Goal: Task Accomplishment & Management: Manage account settings

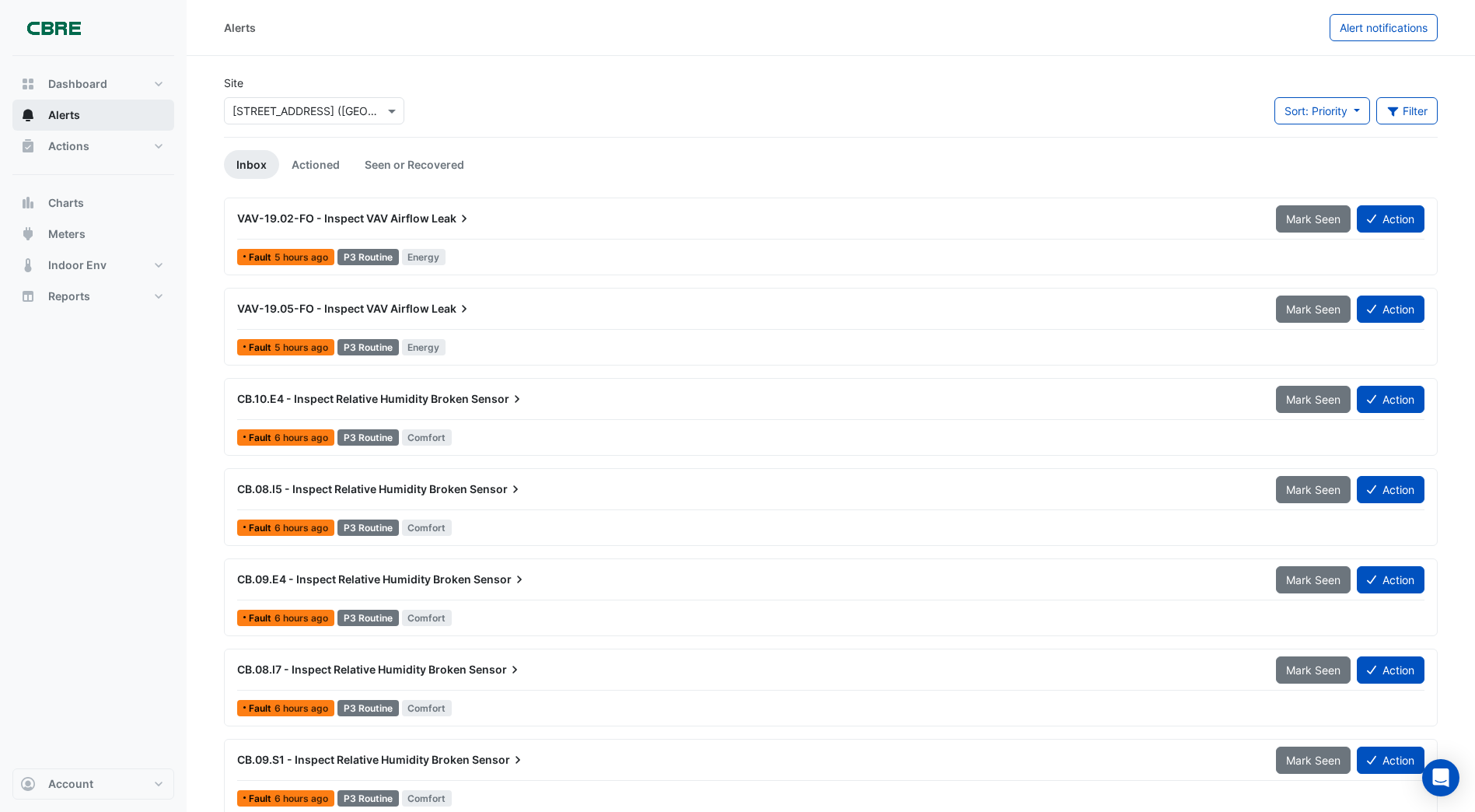
click at [52, 116] on span "Alerts" at bounding box center [64, 115] width 32 height 16
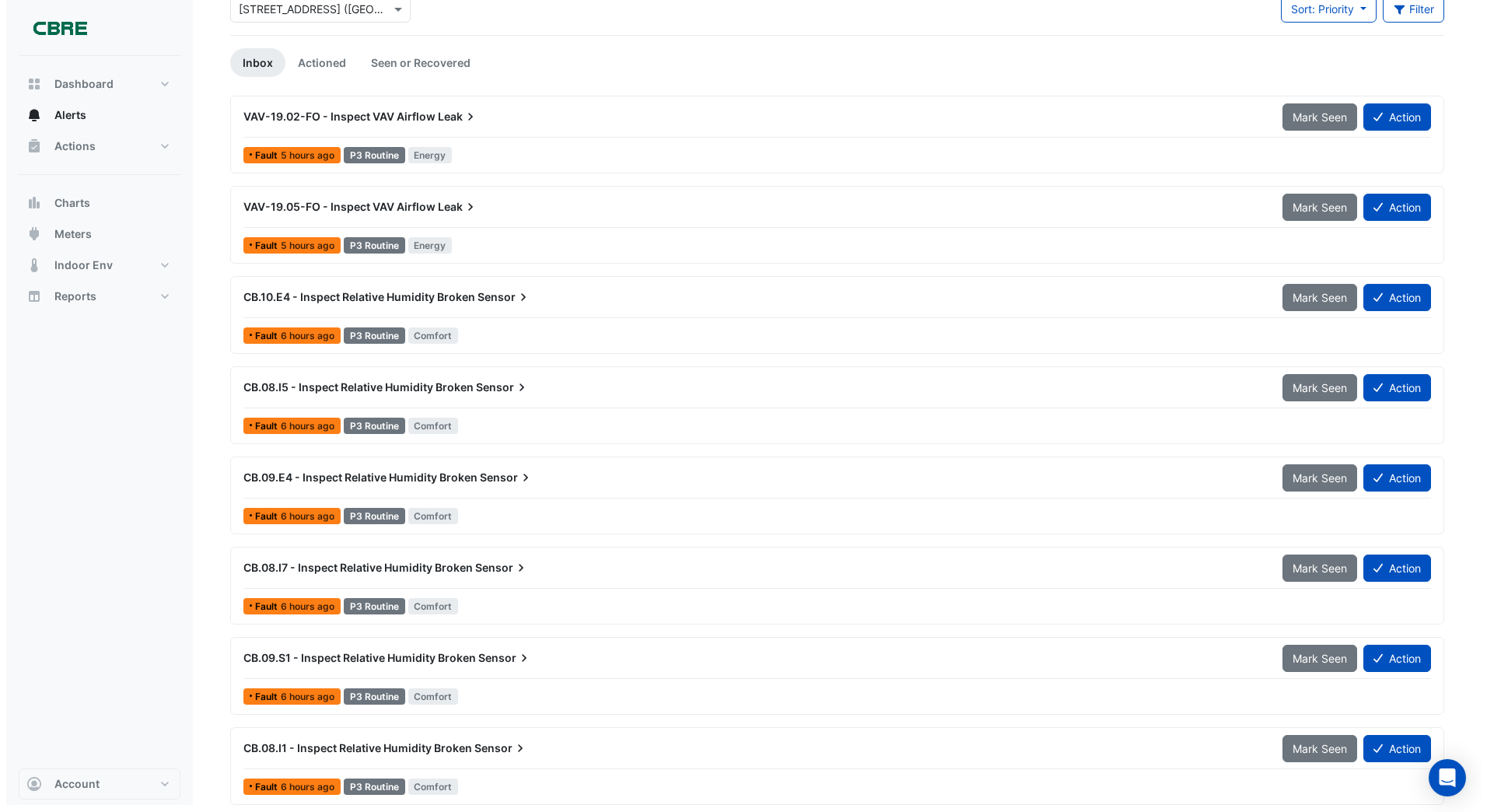
scroll to position [107, 0]
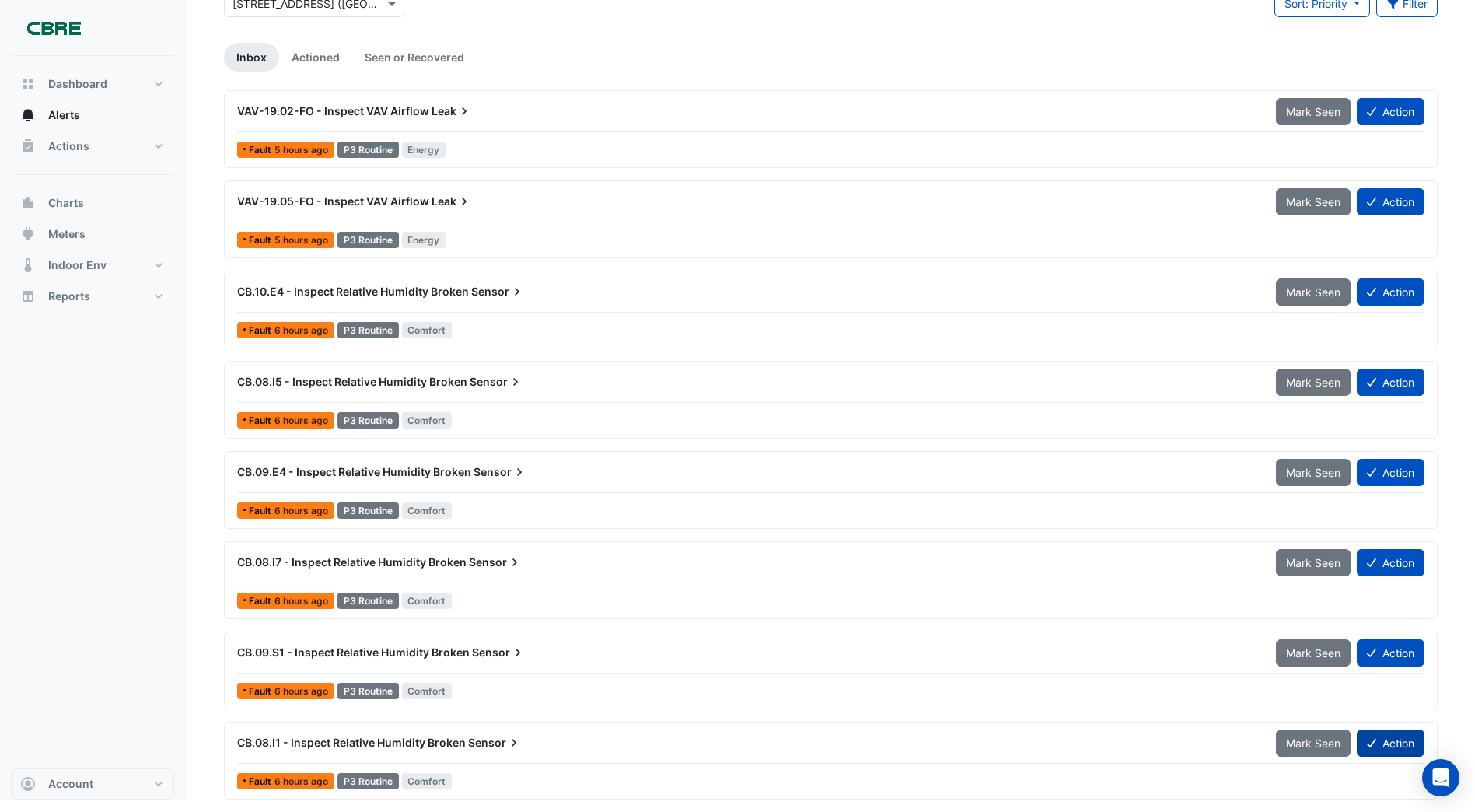
click at [1388, 744] on button "Action" at bounding box center [1391, 742] width 67 height 27
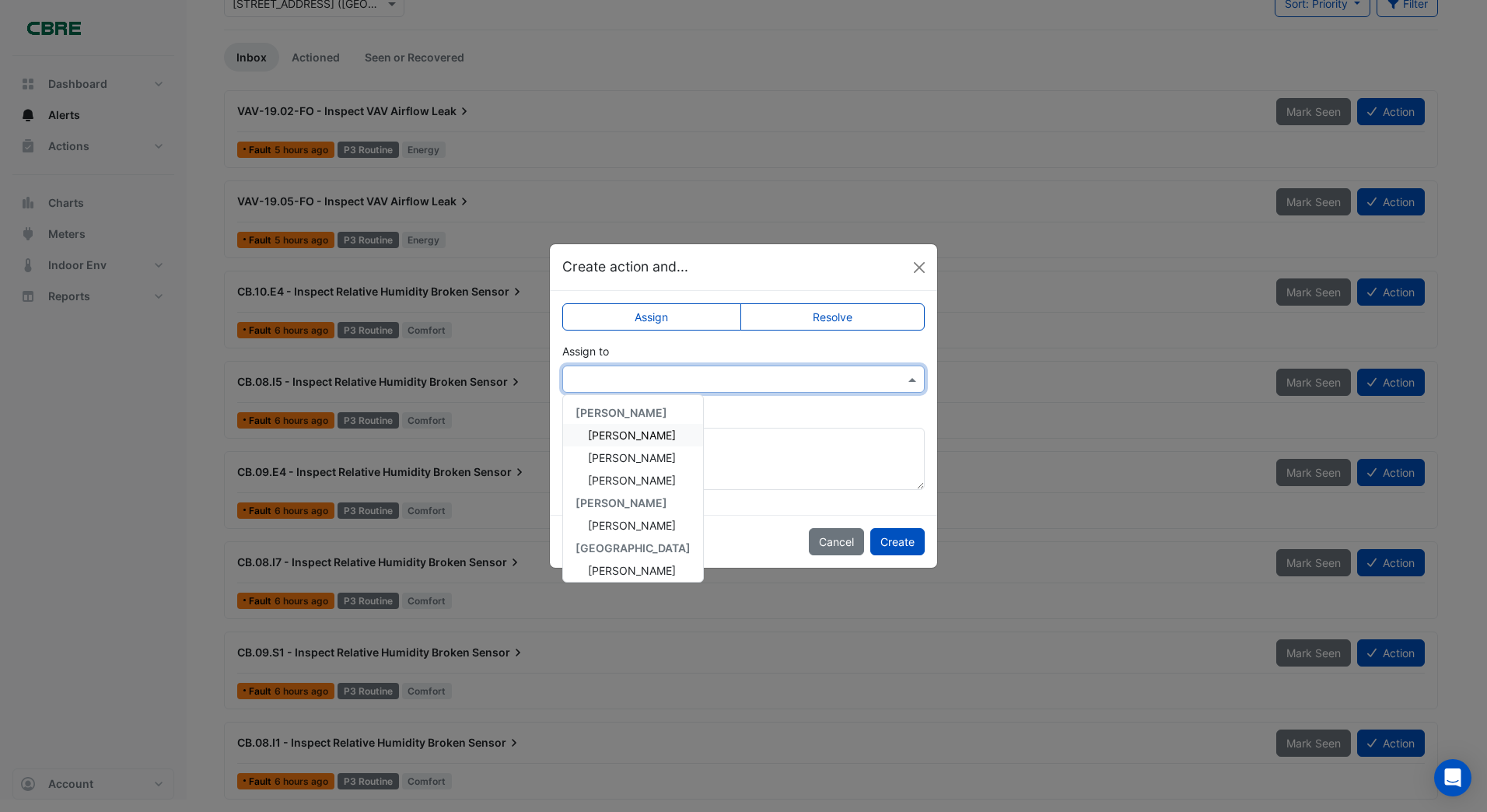
click at [610, 379] on input "text" at bounding box center [727, 380] width 314 height 16
click at [605, 455] on span "[PERSON_NAME]" at bounding box center [631, 457] width 88 height 13
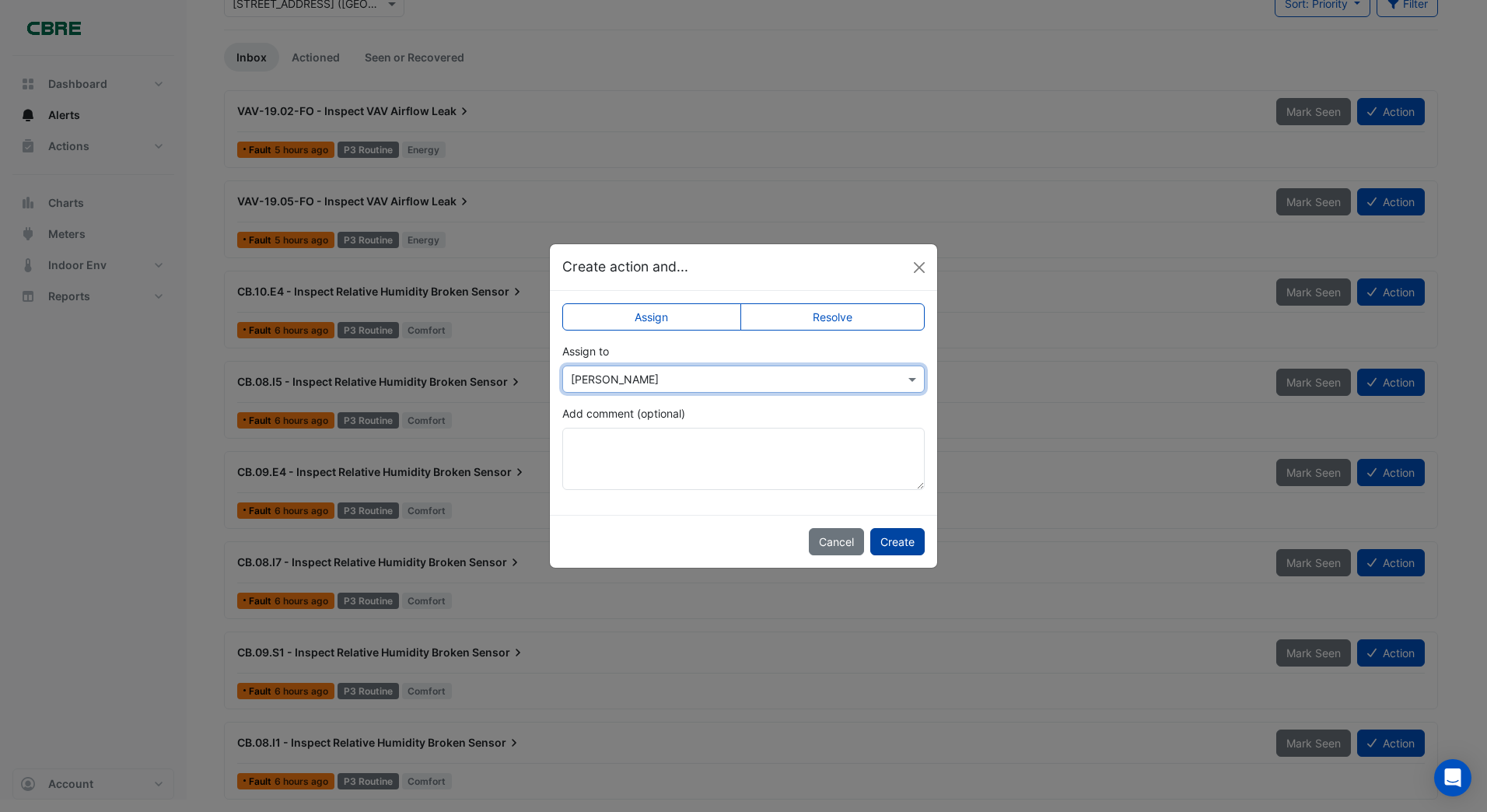
click at [889, 538] on button "Create" at bounding box center [896, 541] width 54 height 27
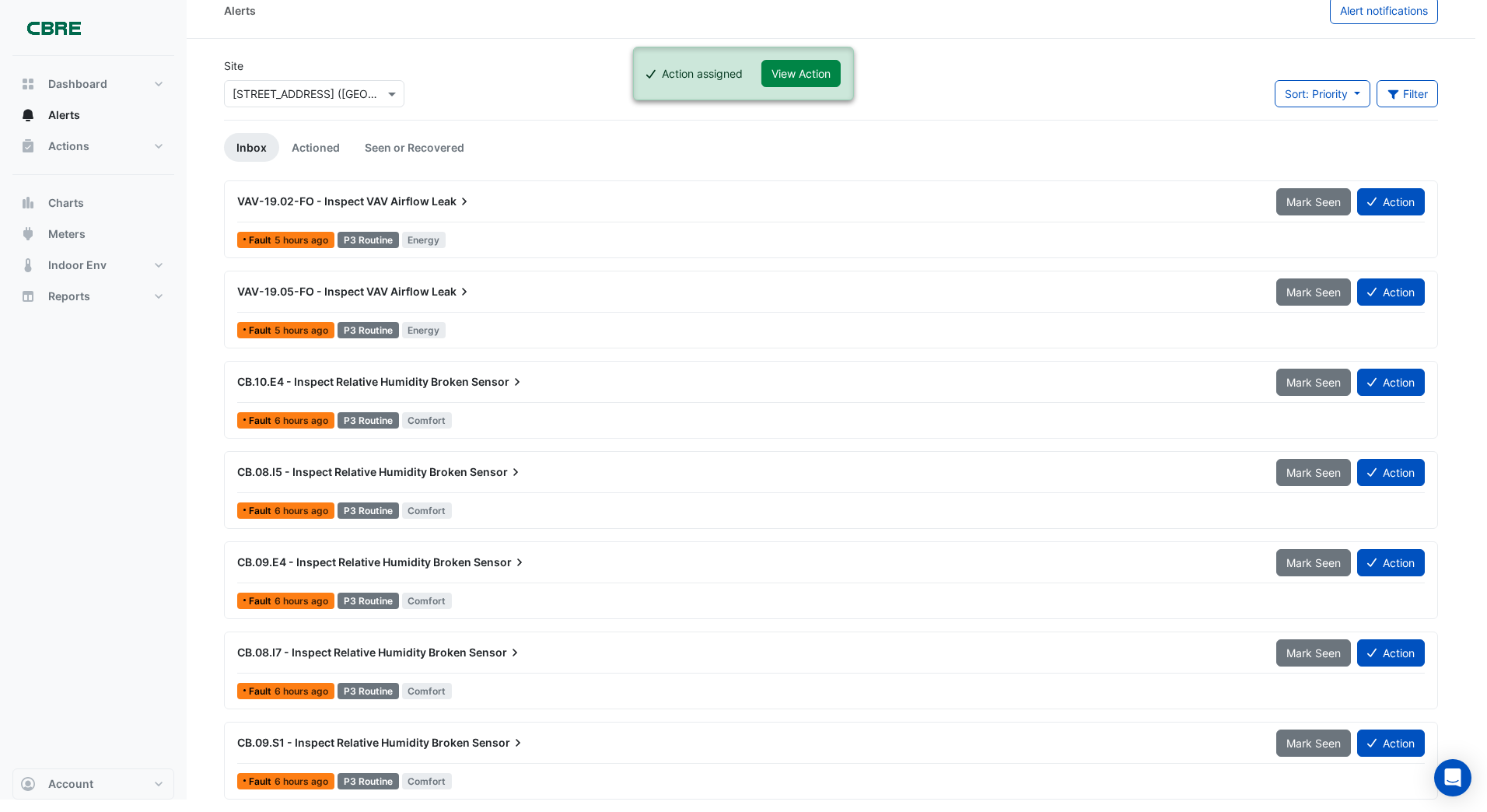
scroll to position [17, 0]
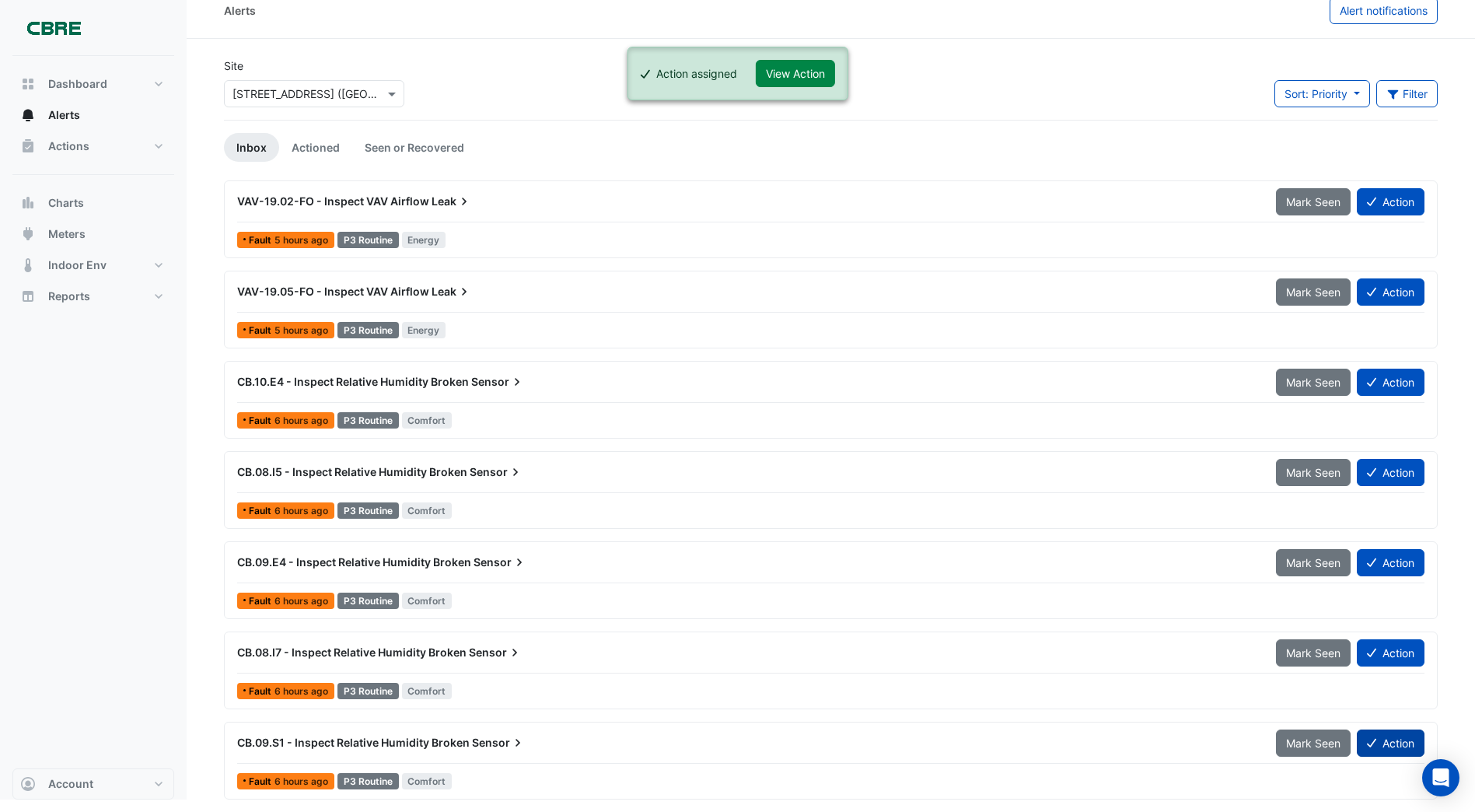
click at [1394, 742] on button "Action" at bounding box center [1391, 742] width 67 height 27
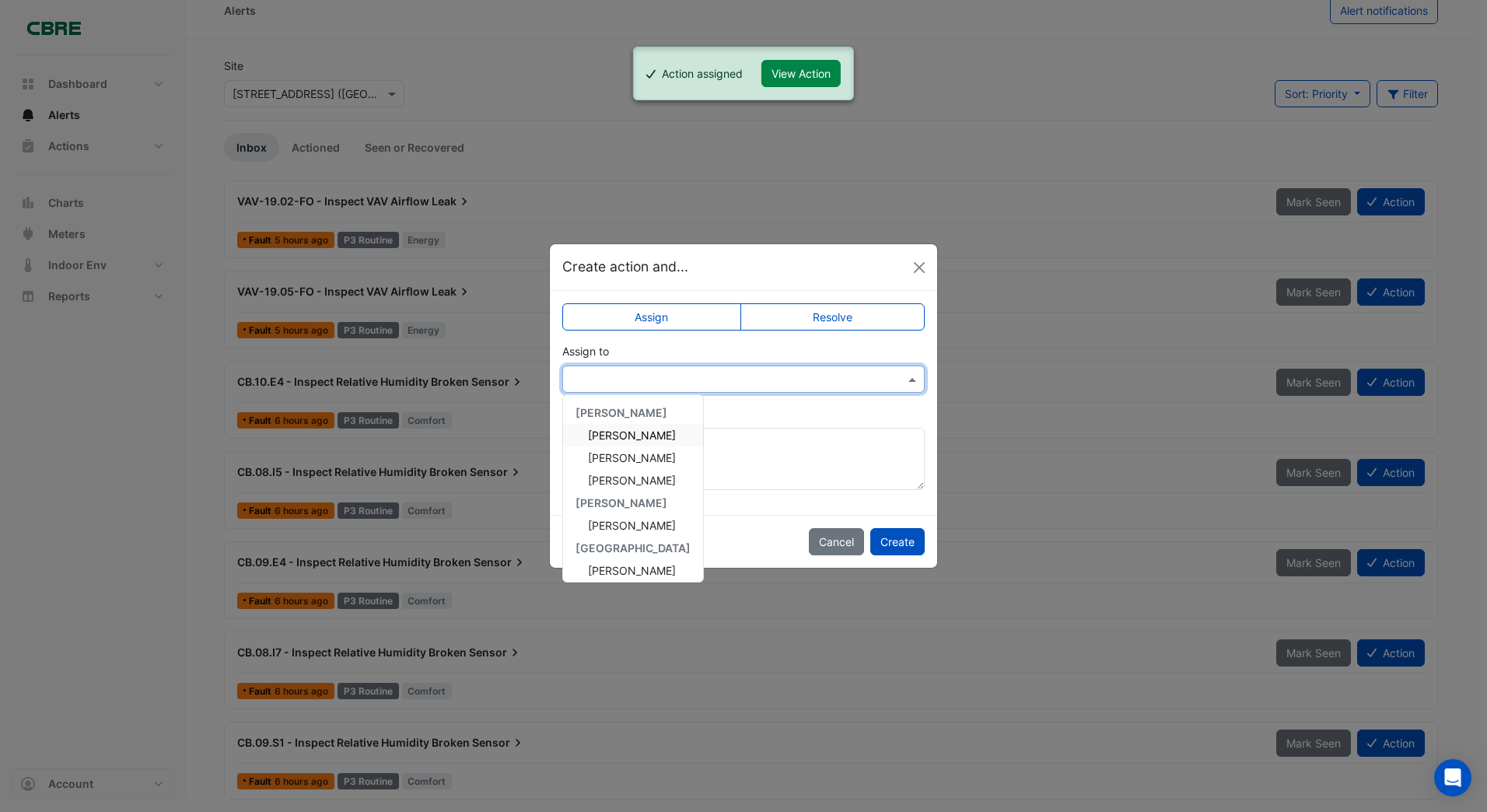
click at [602, 383] on input "text" at bounding box center [727, 380] width 314 height 16
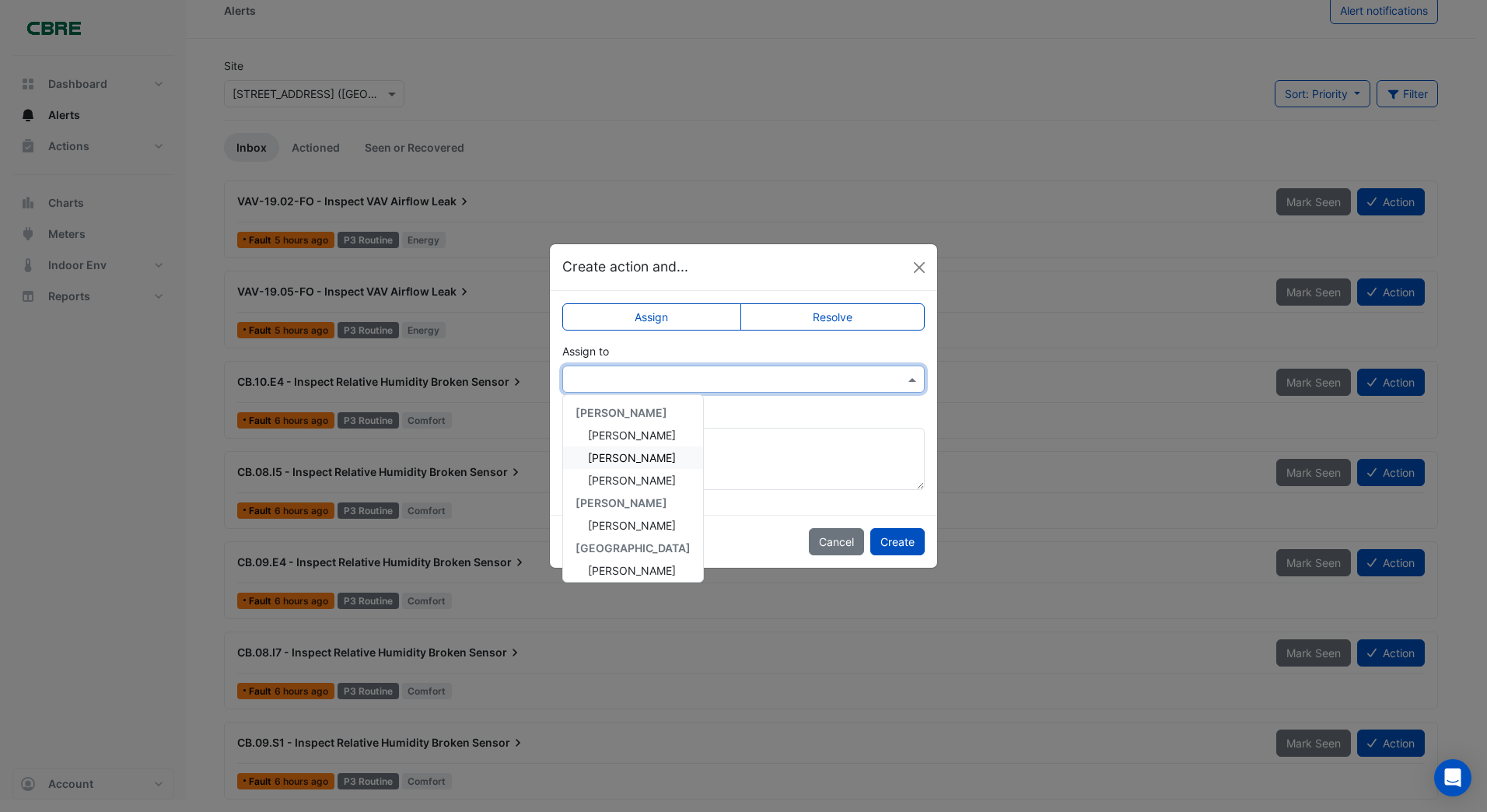
click at [614, 455] on span "[PERSON_NAME]" at bounding box center [631, 457] width 88 height 13
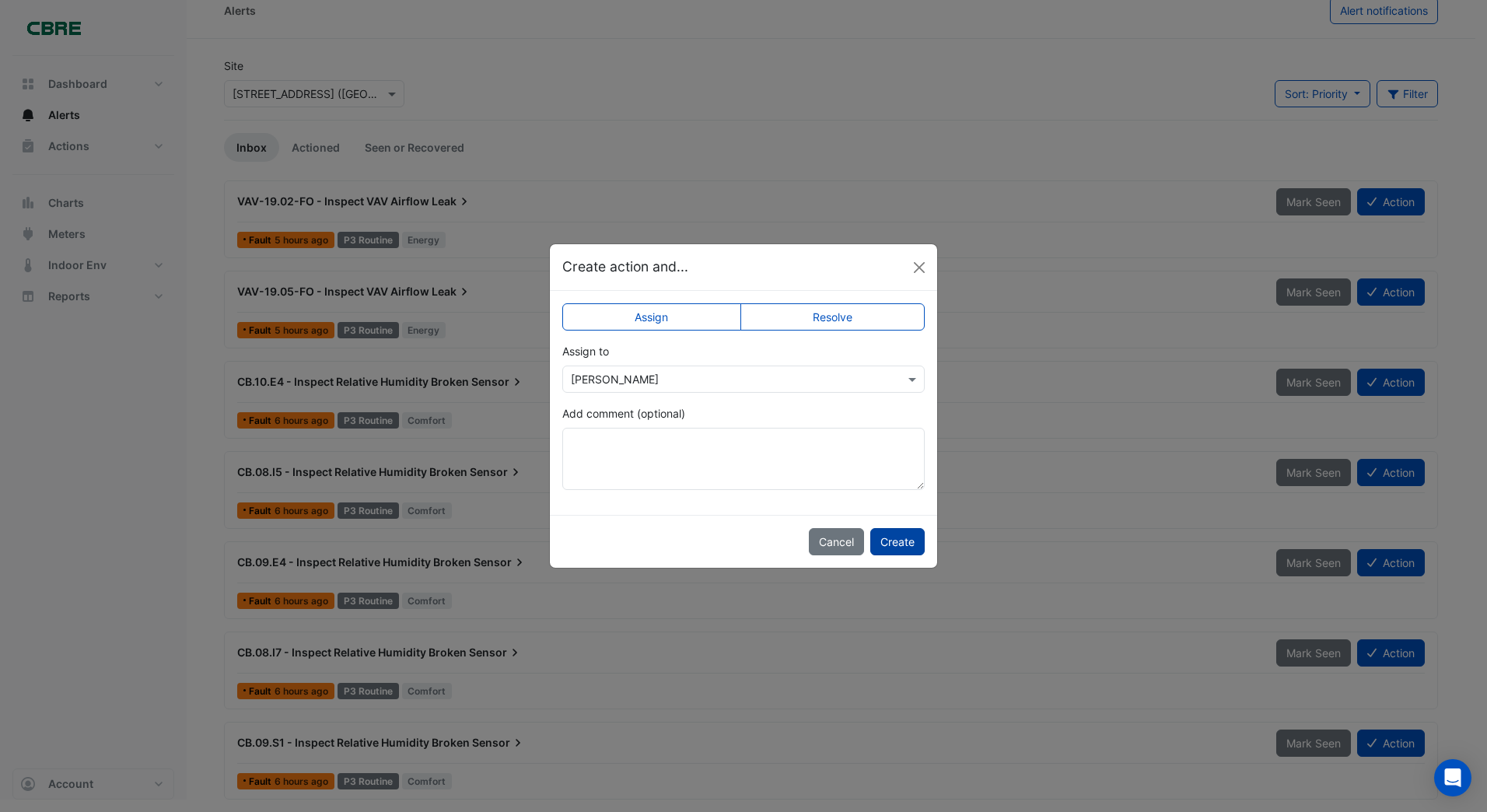
click at [887, 537] on button "Create" at bounding box center [896, 541] width 54 height 27
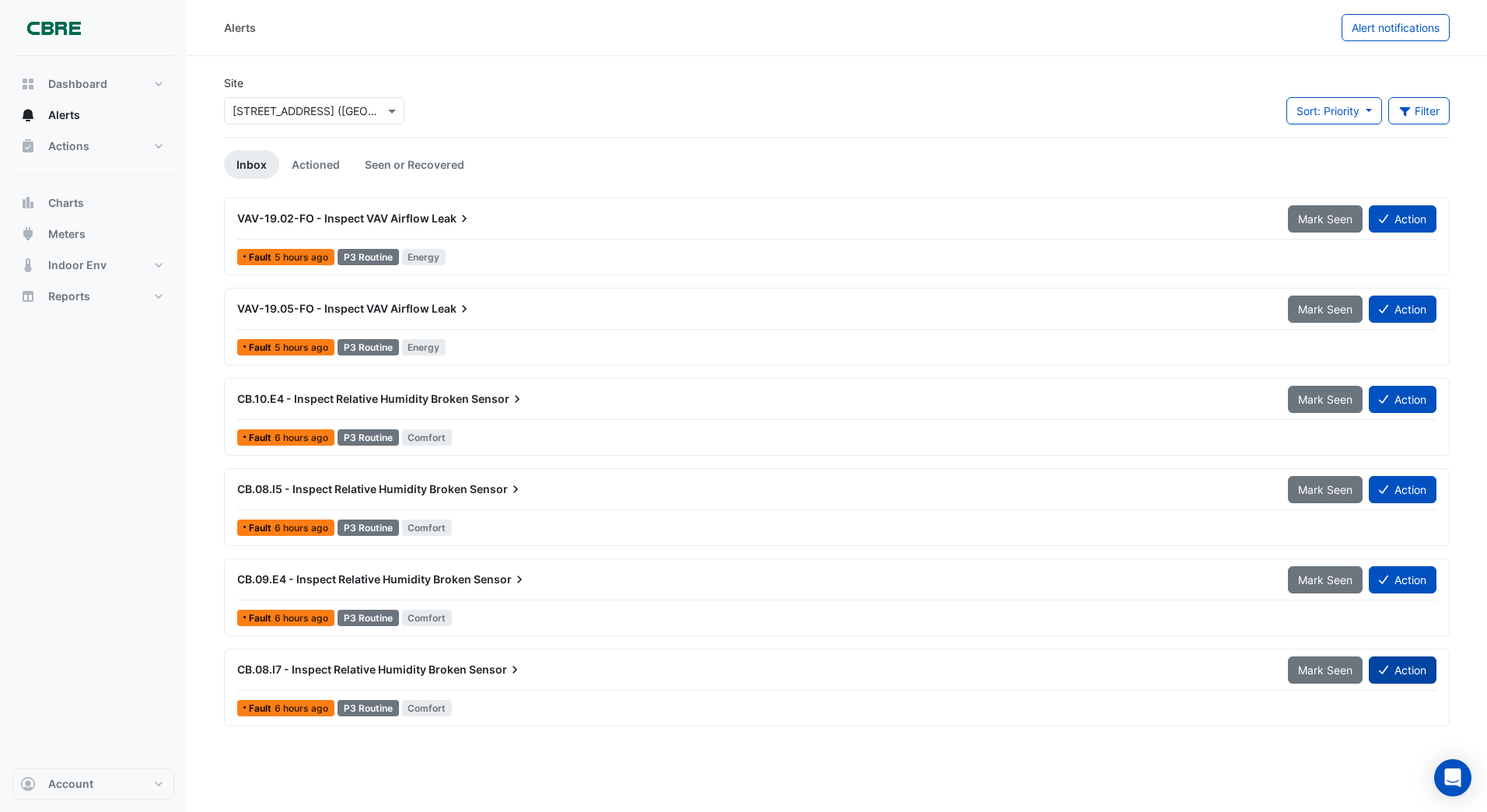
click at [1383, 661] on button "Action" at bounding box center [1402, 669] width 67 height 27
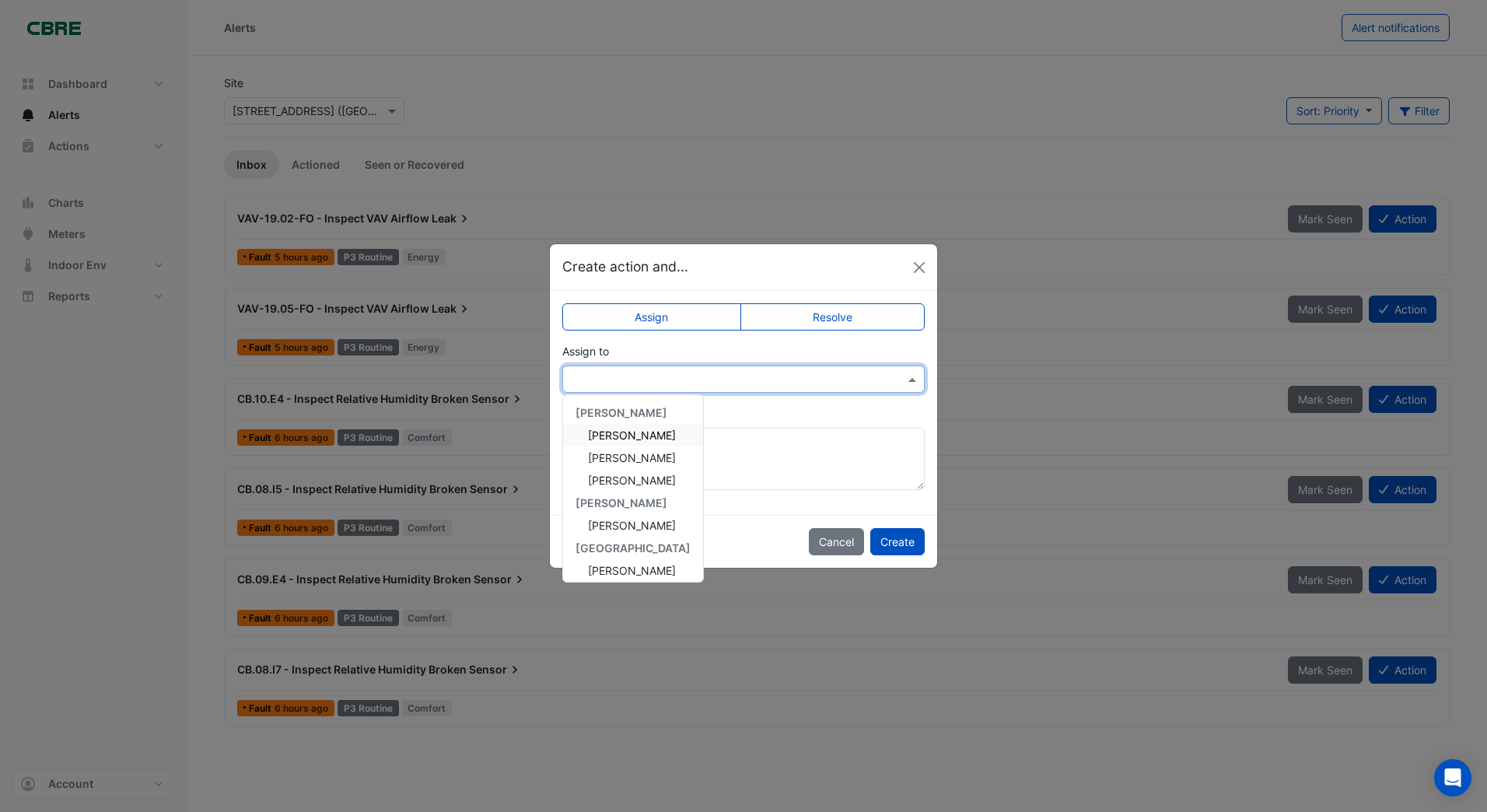
click at [615, 384] on input "text" at bounding box center [727, 380] width 314 height 16
click at [610, 457] on span "[PERSON_NAME]" at bounding box center [631, 457] width 88 height 13
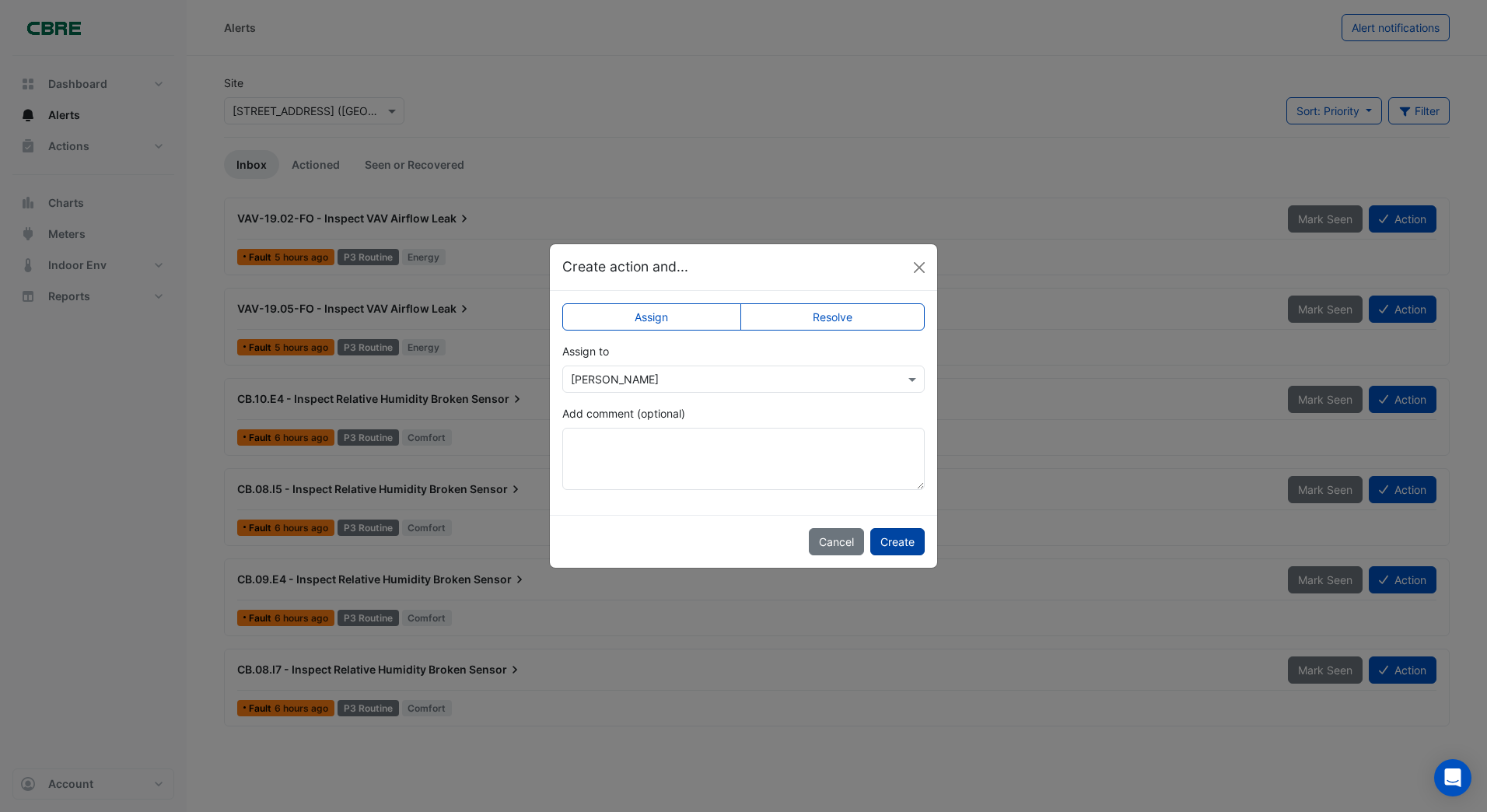
click at [892, 540] on button "Create" at bounding box center [896, 541] width 54 height 27
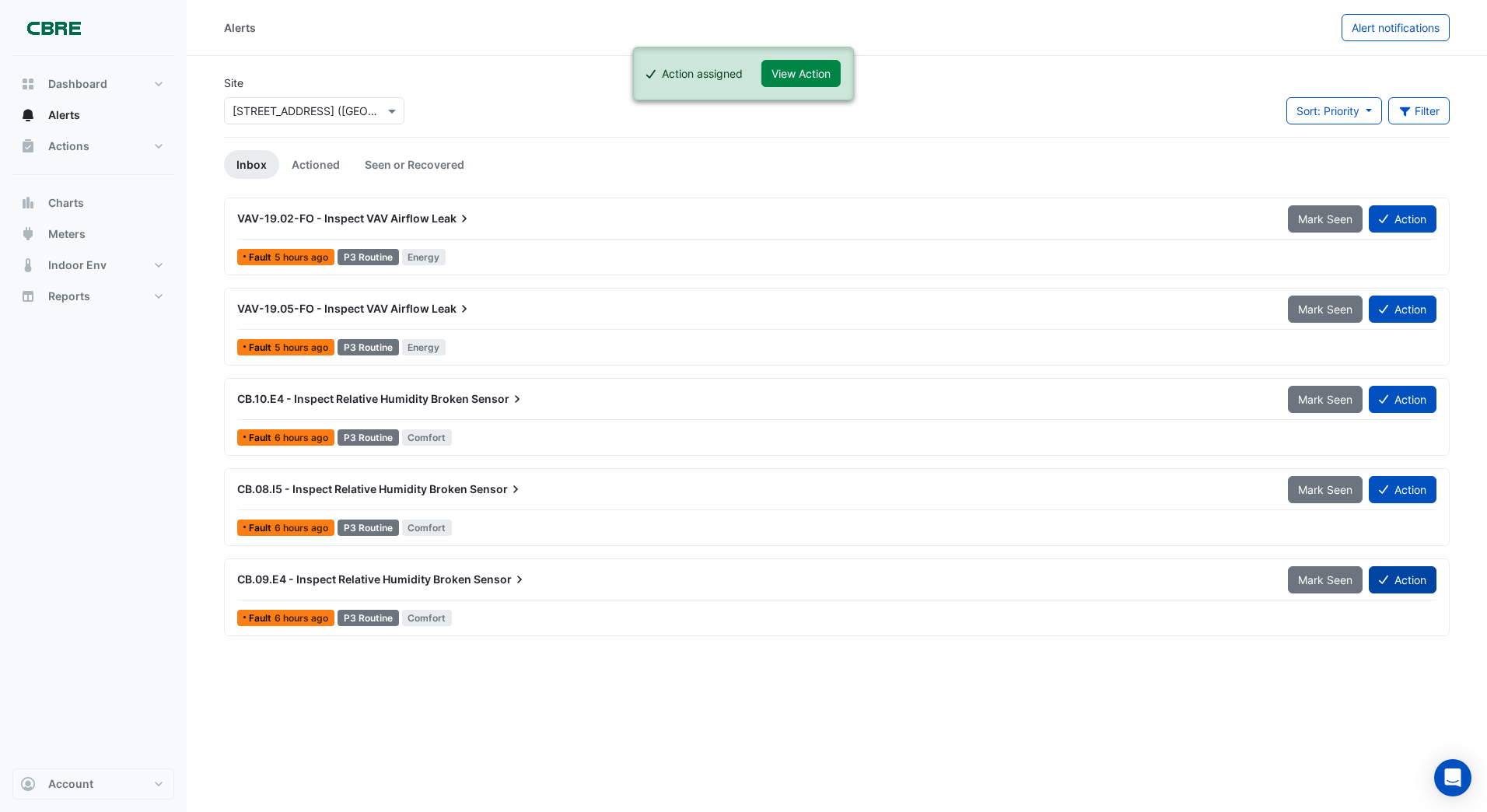
click at [1393, 581] on button "Action" at bounding box center [1402, 579] width 67 height 27
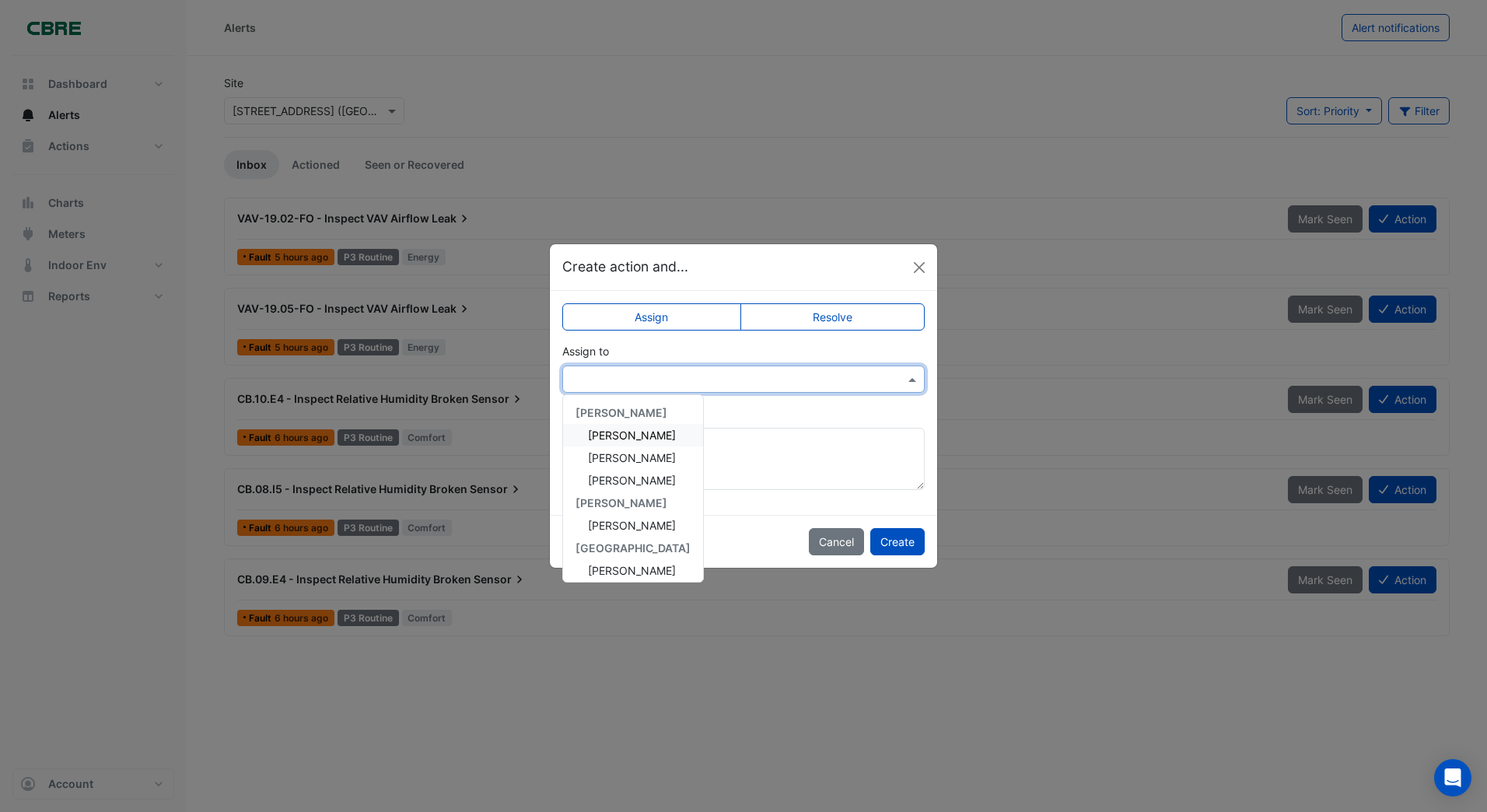
click at [577, 383] on input "text" at bounding box center [727, 380] width 314 height 16
click at [604, 455] on span "[PERSON_NAME]" at bounding box center [631, 457] width 88 height 13
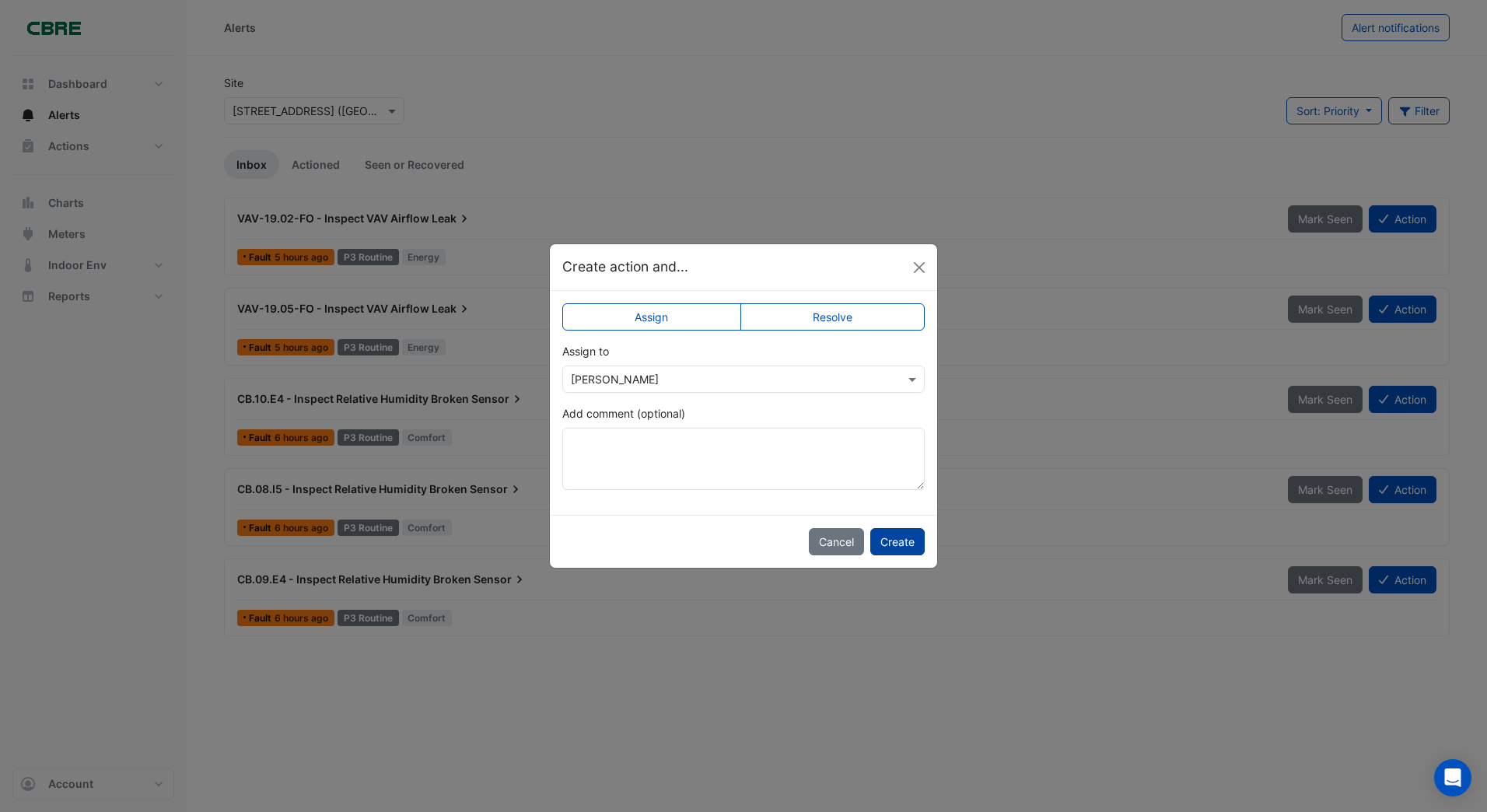
click at [908, 545] on button "Create" at bounding box center [896, 541] width 54 height 27
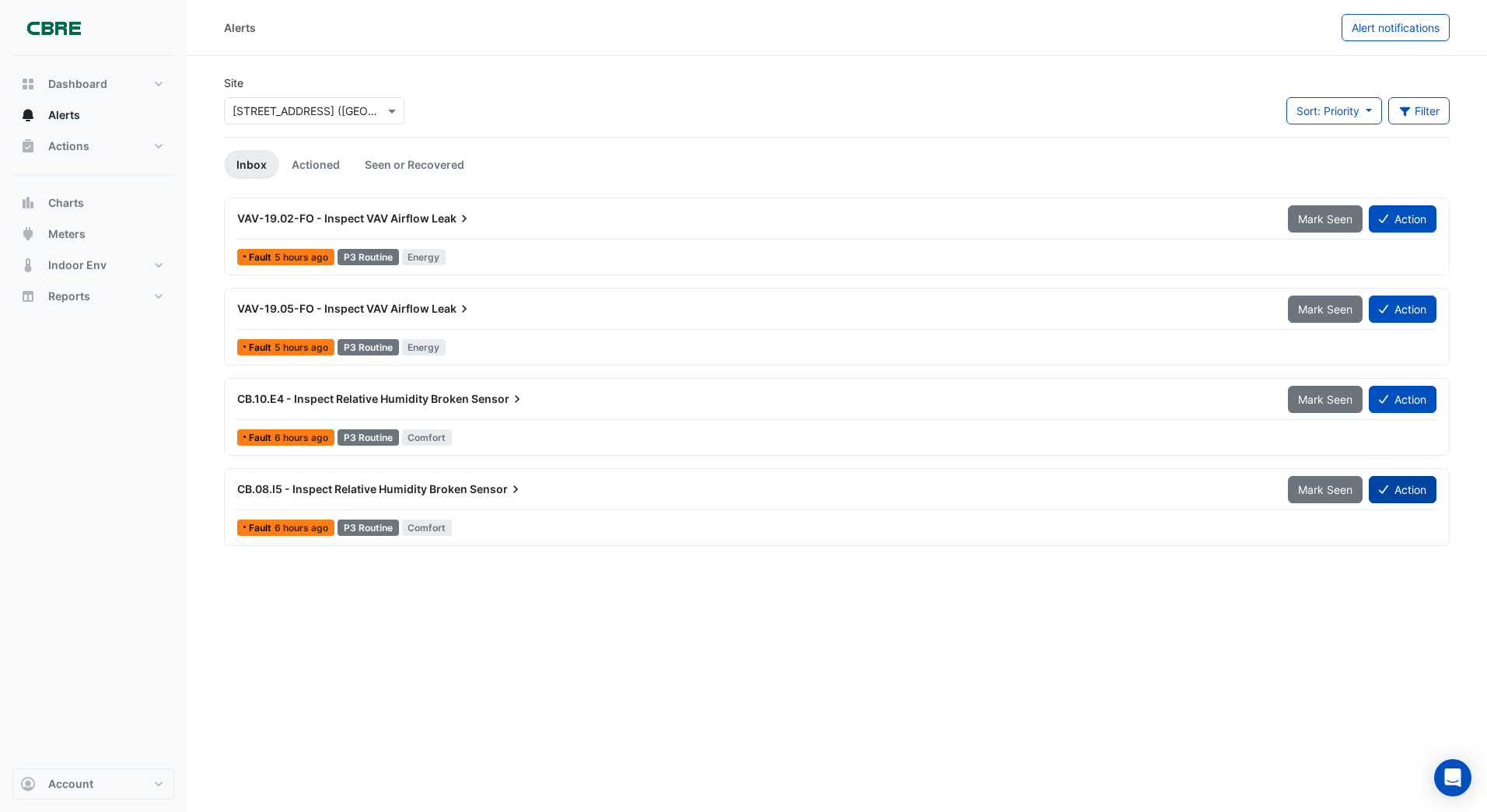
click at [1390, 486] on button "Action" at bounding box center [1402, 489] width 67 height 27
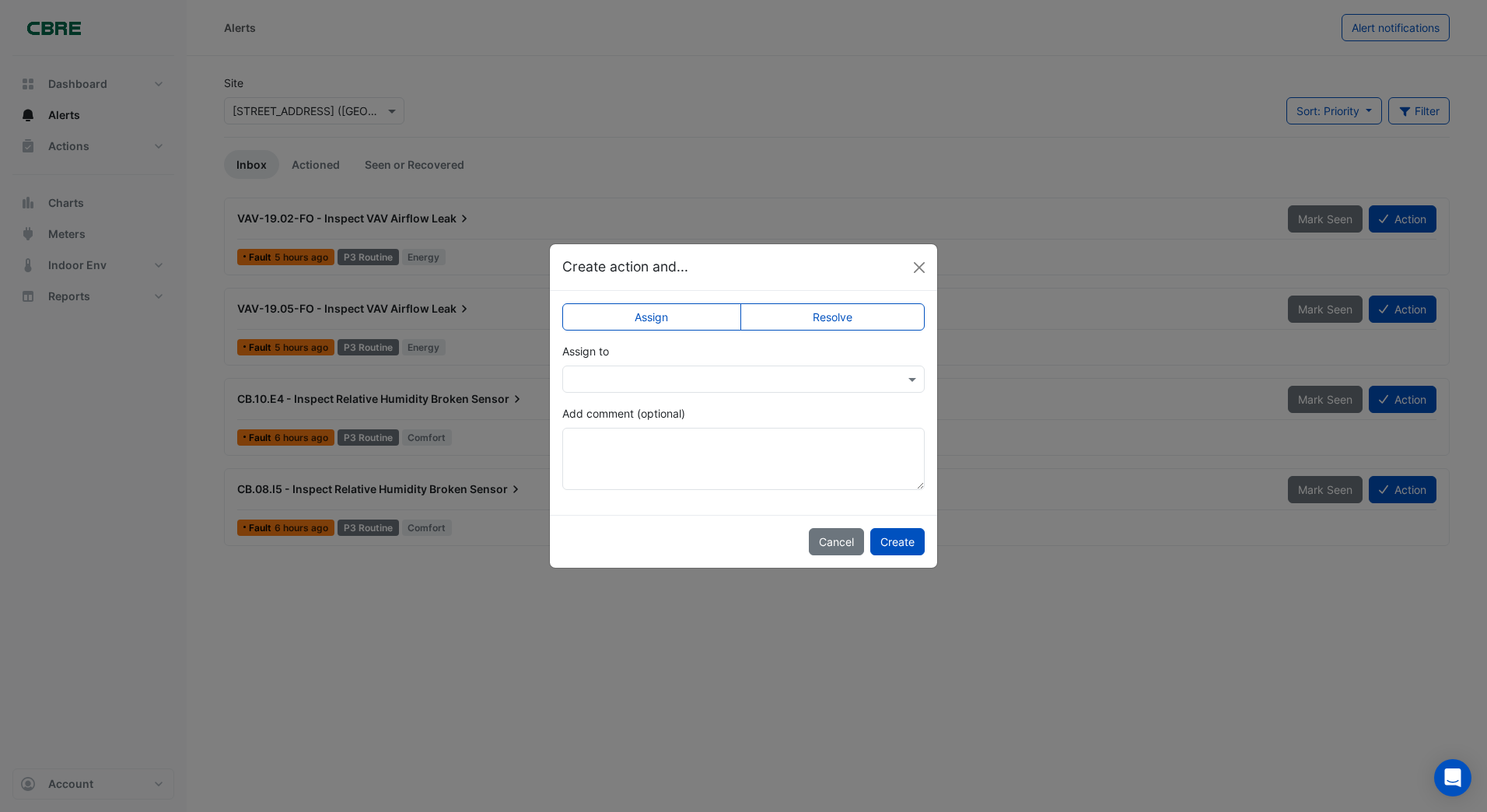
click at [649, 383] on input "text" at bounding box center [727, 380] width 314 height 16
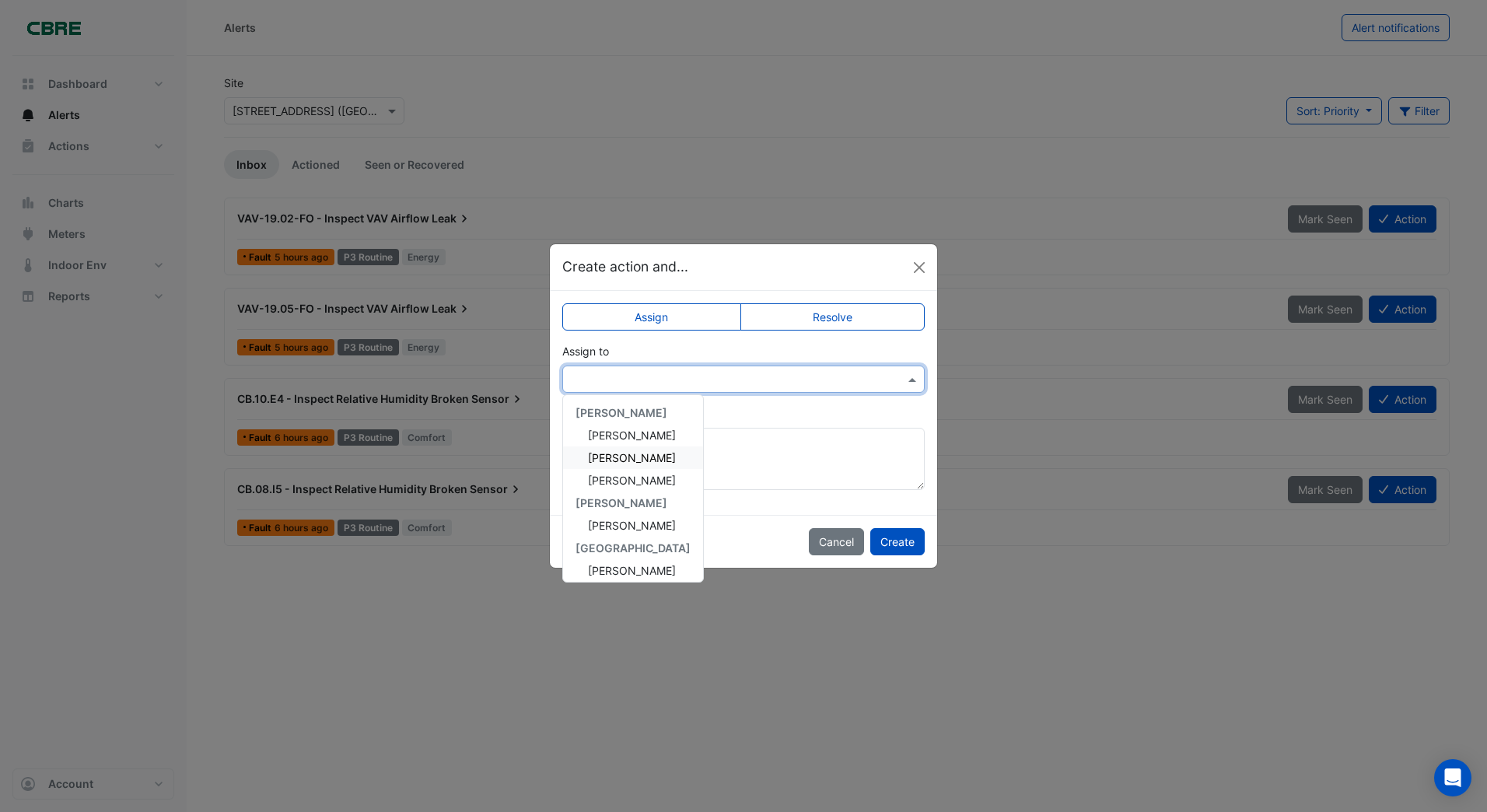
click at [619, 452] on span "[PERSON_NAME]" at bounding box center [631, 457] width 88 height 13
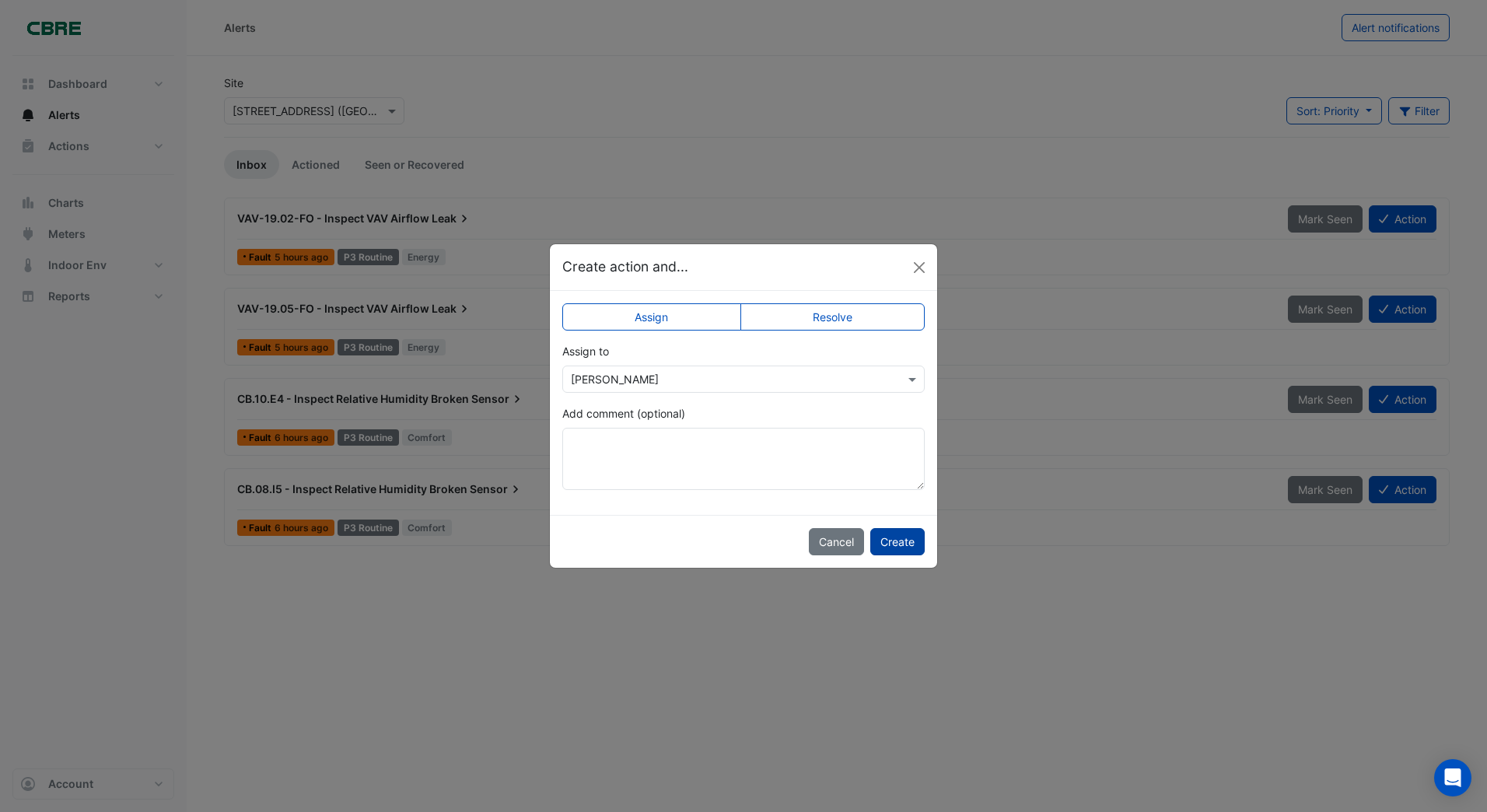
click at [891, 536] on button "Create" at bounding box center [896, 541] width 54 height 27
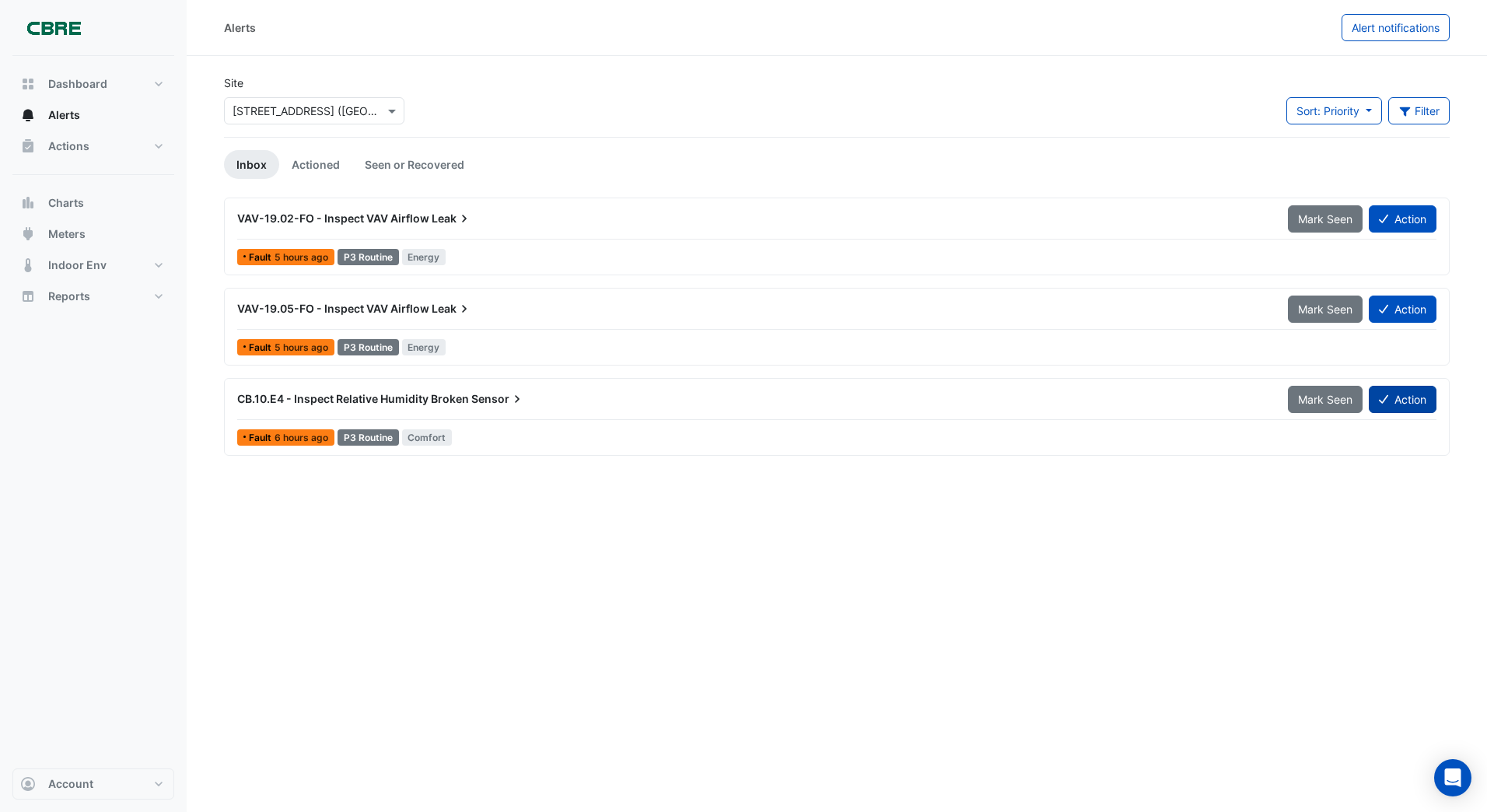
click at [1385, 392] on fa-icon at bounding box center [1383, 398] width 10 height 13
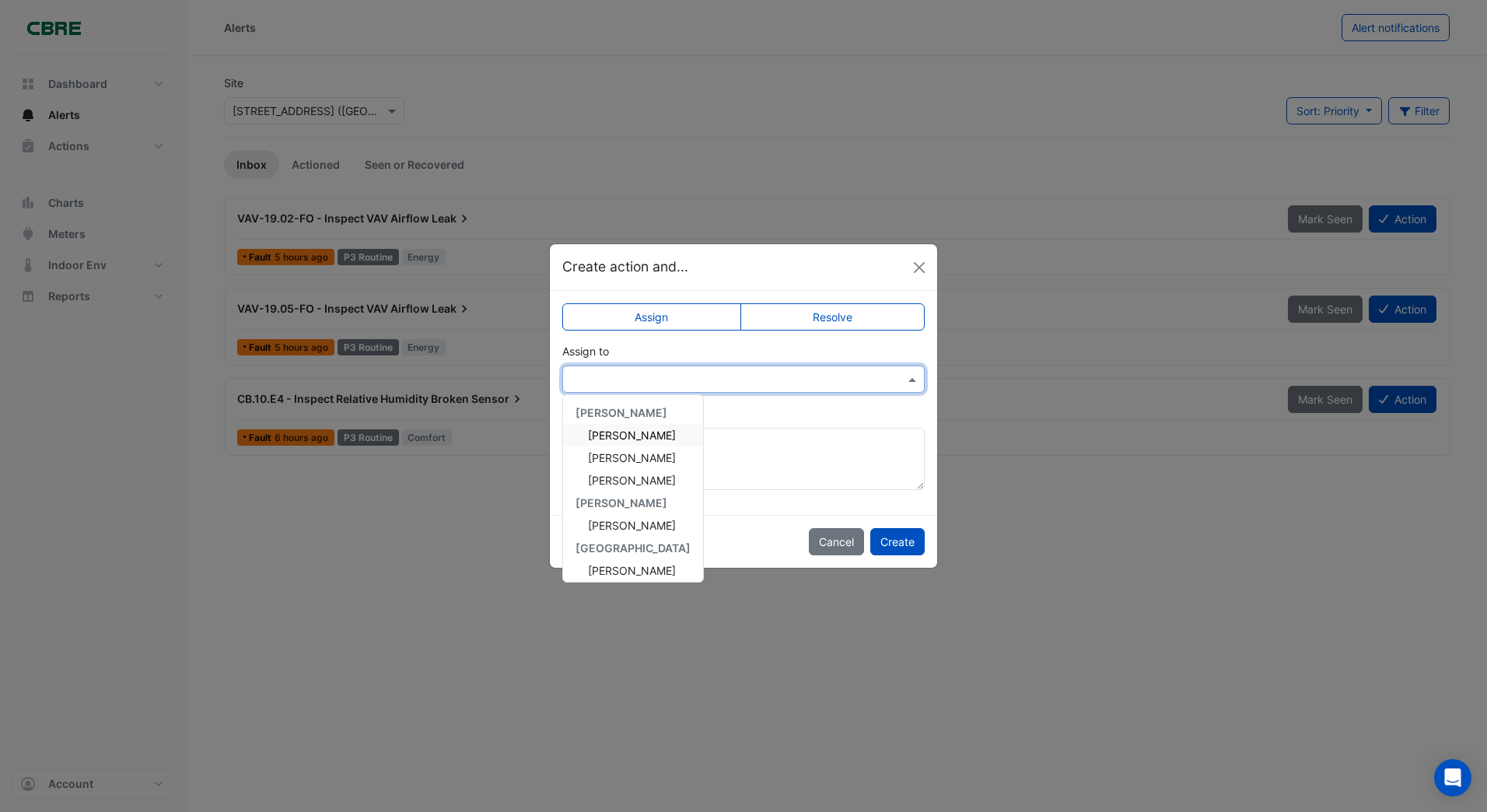
click at [582, 373] on input "text" at bounding box center [727, 380] width 314 height 16
click at [606, 457] on span "[PERSON_NAME]" at bounding box center [631, 457] width 88 height 13
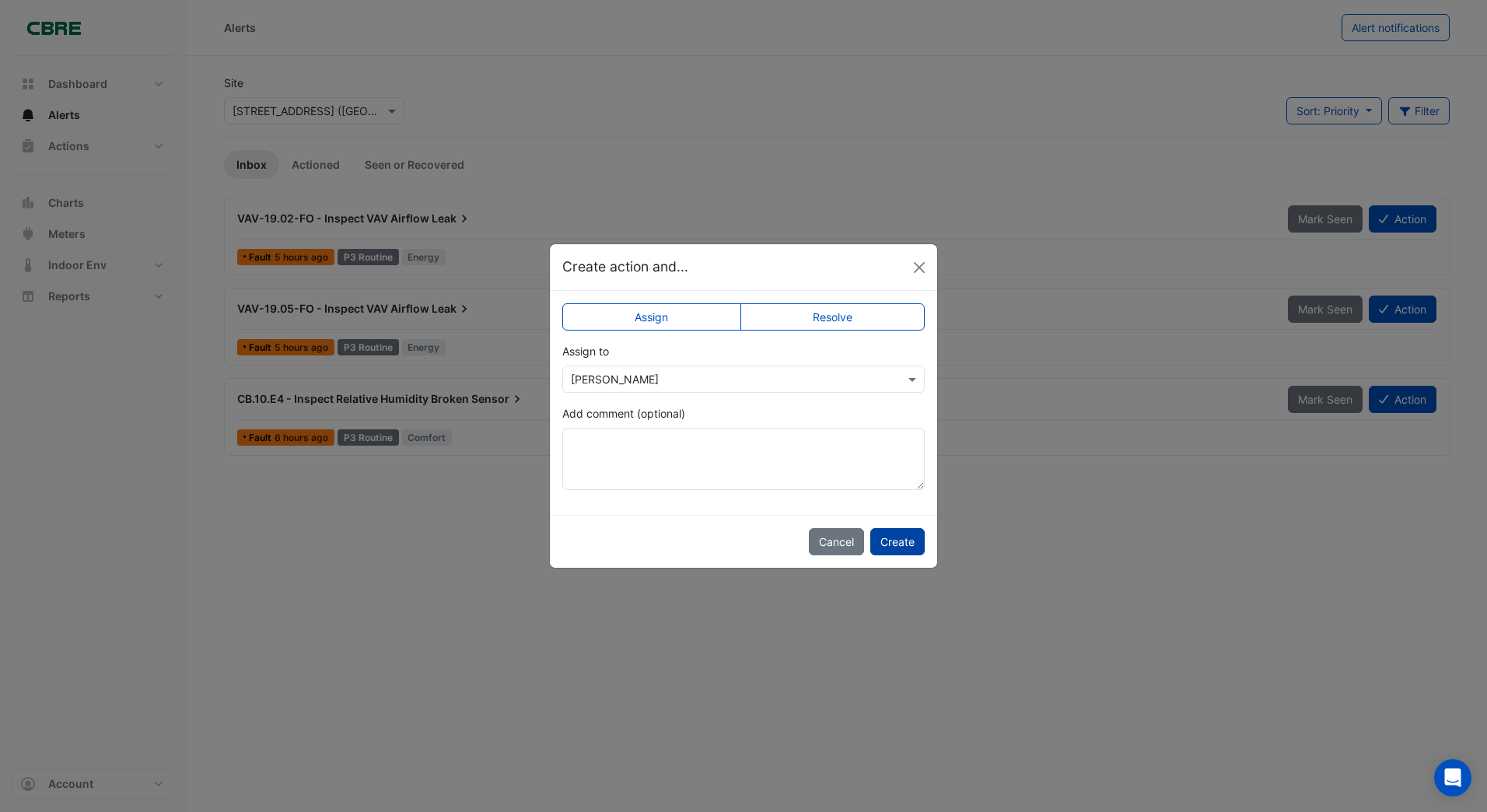
click at [896, 541] on button "Create" at bounding box center [896, 541] width 54 height 27
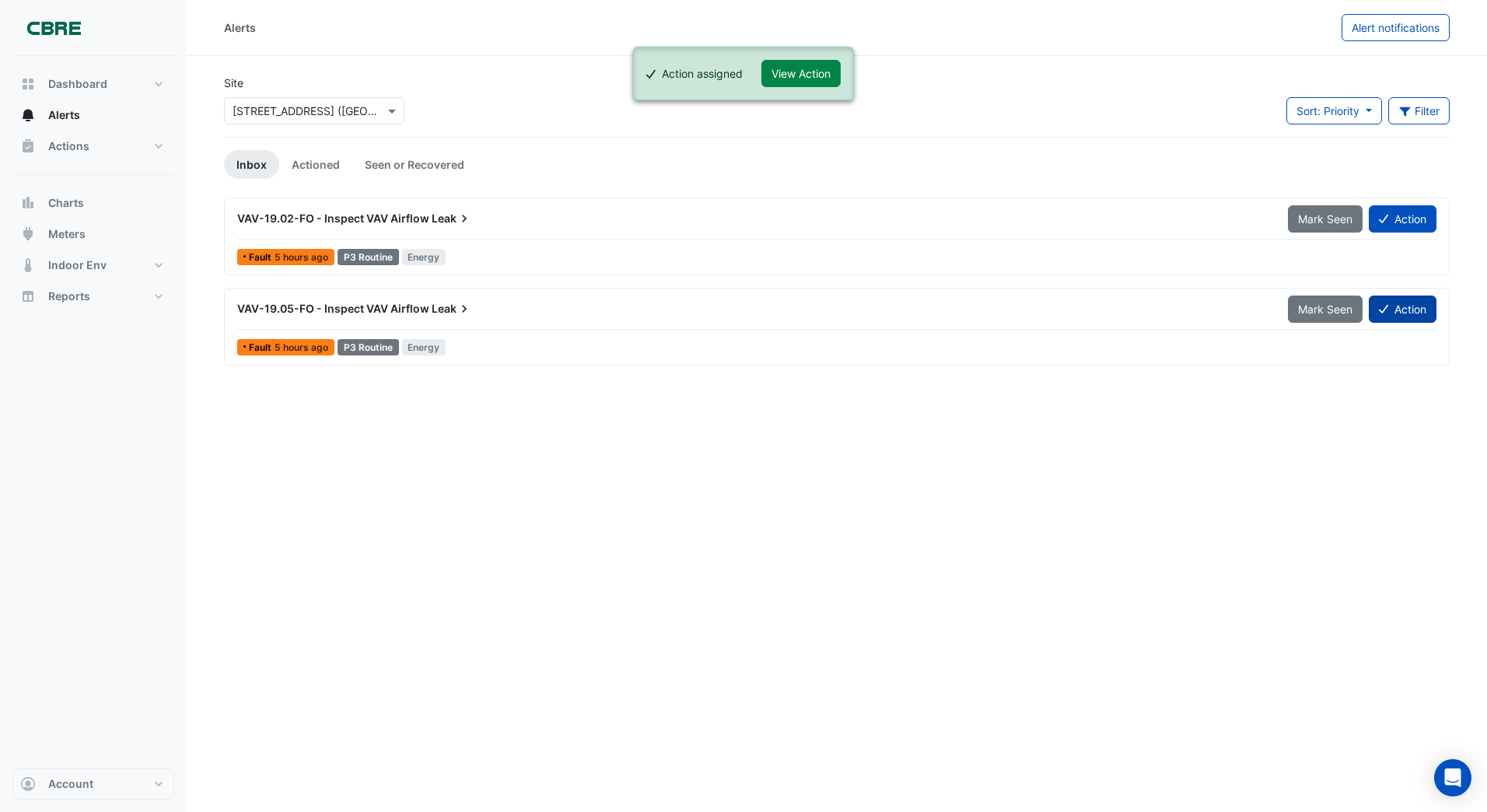
click at [1405, 313] on button "Action" at bounding box center [1402, 309] width 67 height 27
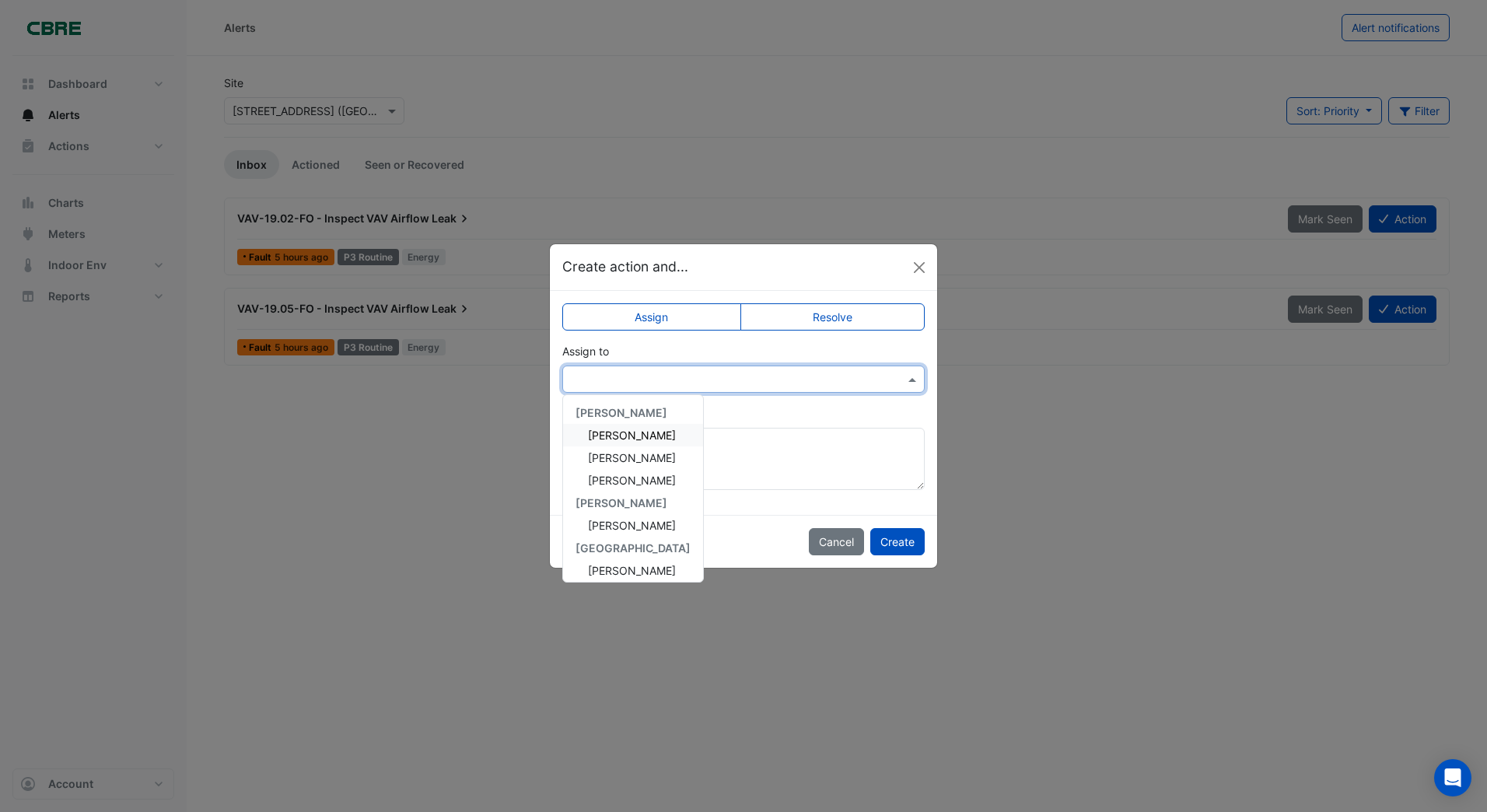
click at [607, 379] on input "text" at bounding box center [727, 380] width 314 height 16
click at [615, 456] on span "[PERSON_NAME]" at bounding box center [631, 457] width 88 height 13
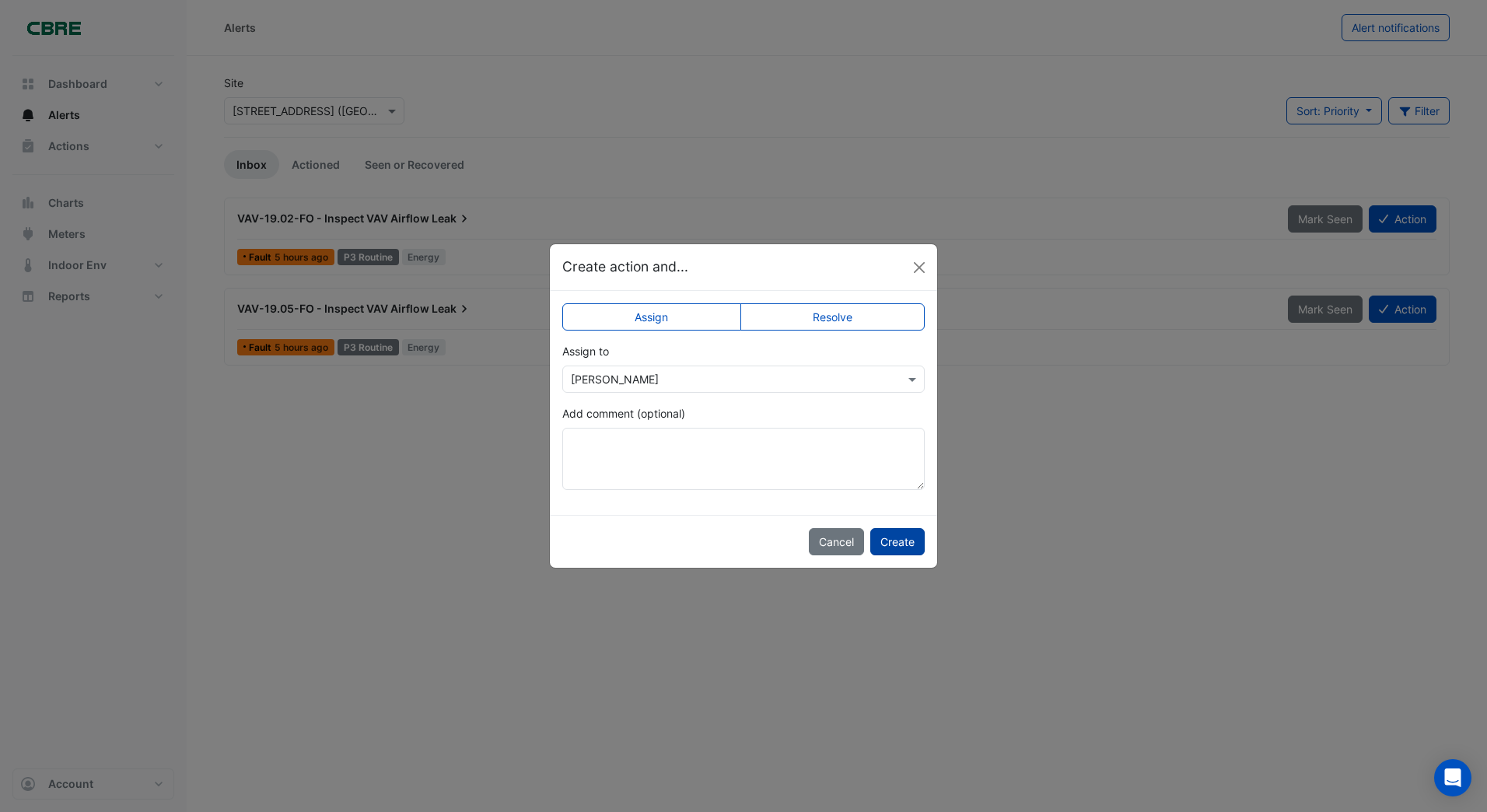
click at [897, 542] on button "Create" at bounding box center [896, 541] width 54 height 27
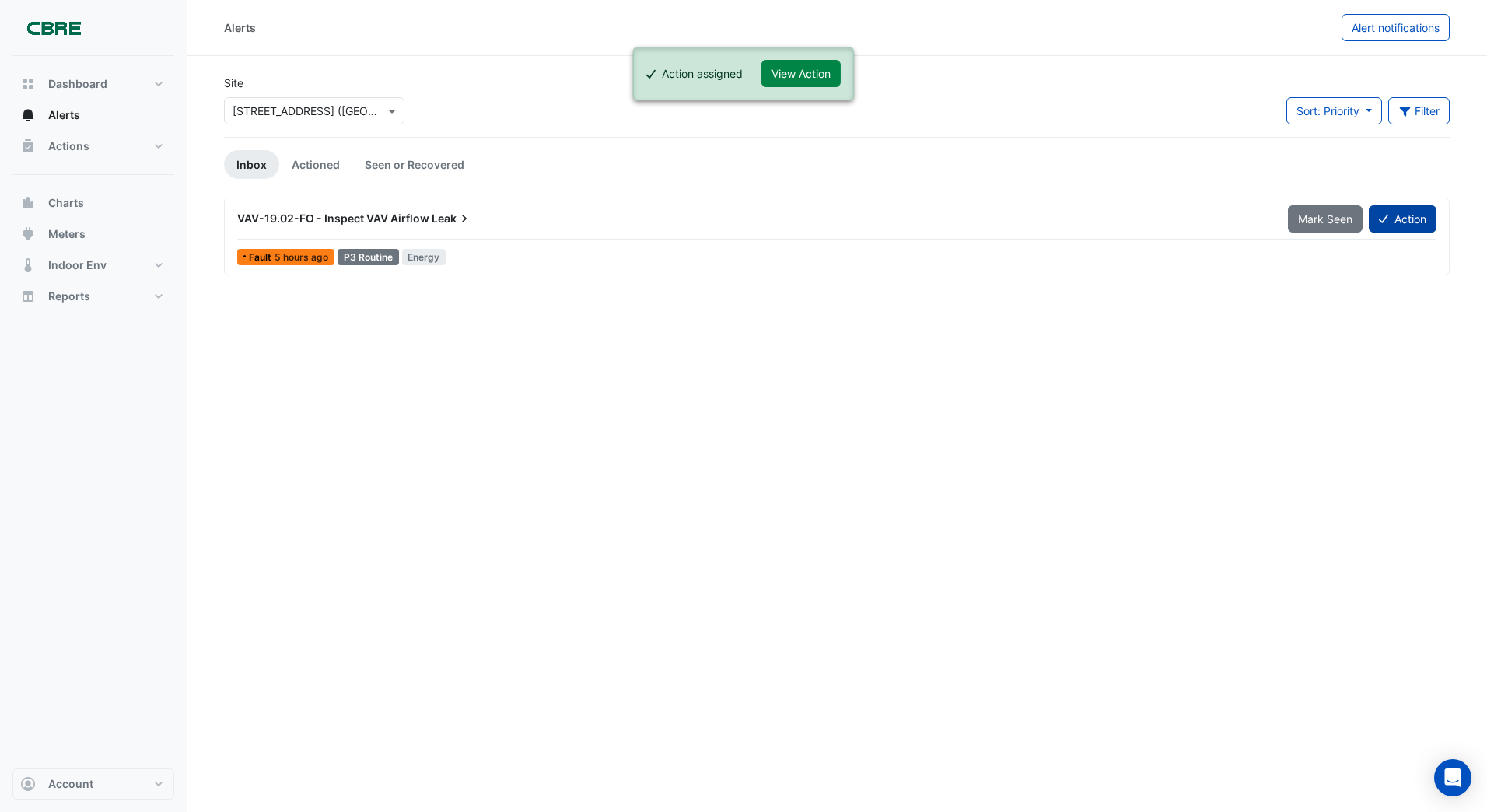
click at [1387, 220] on button "Action" at bounding box center [1402, 219] width 67 height 27
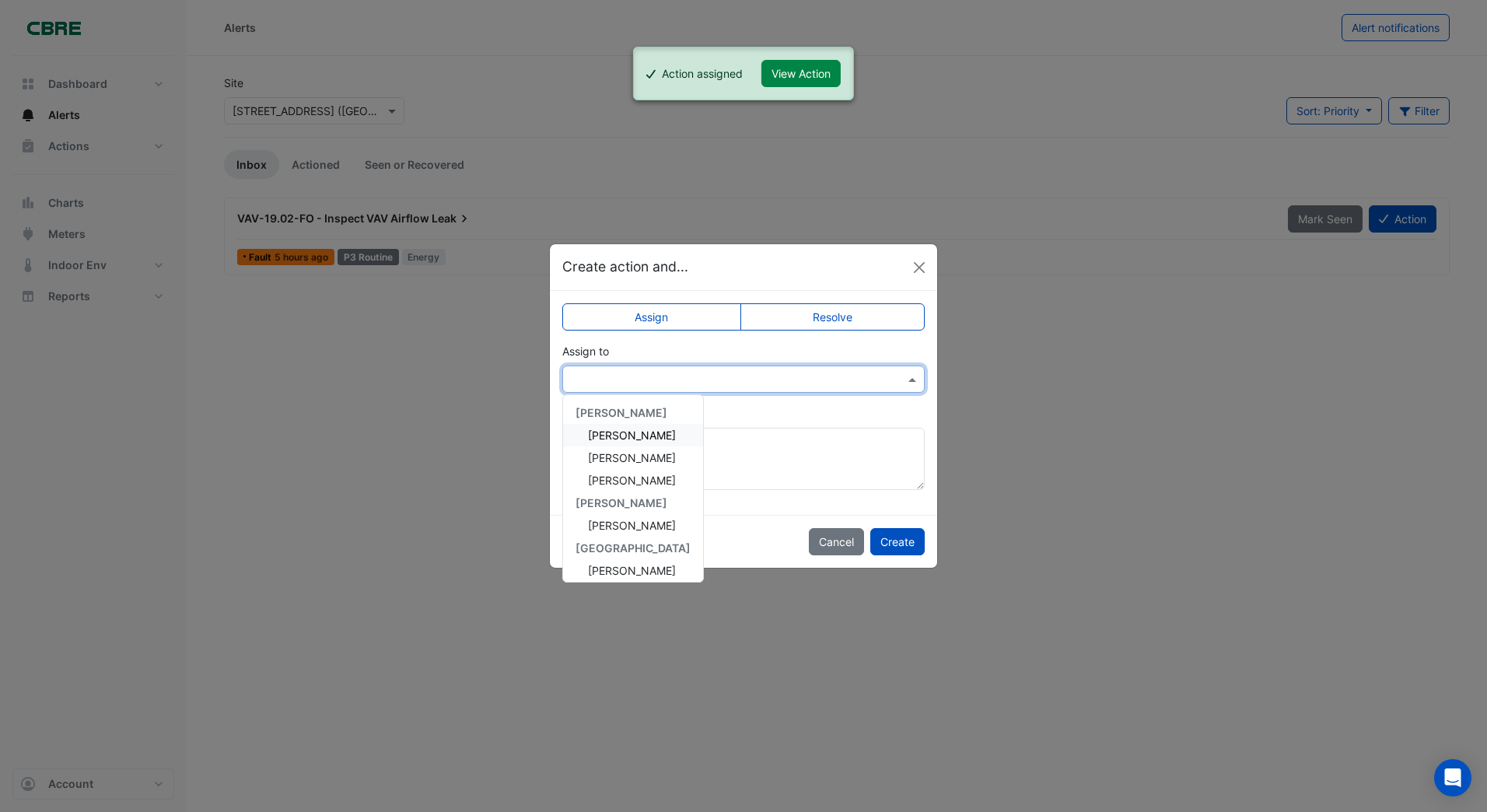
click at [595, 375] on input "text" at bounding box center [727, 380] width 314 height 16
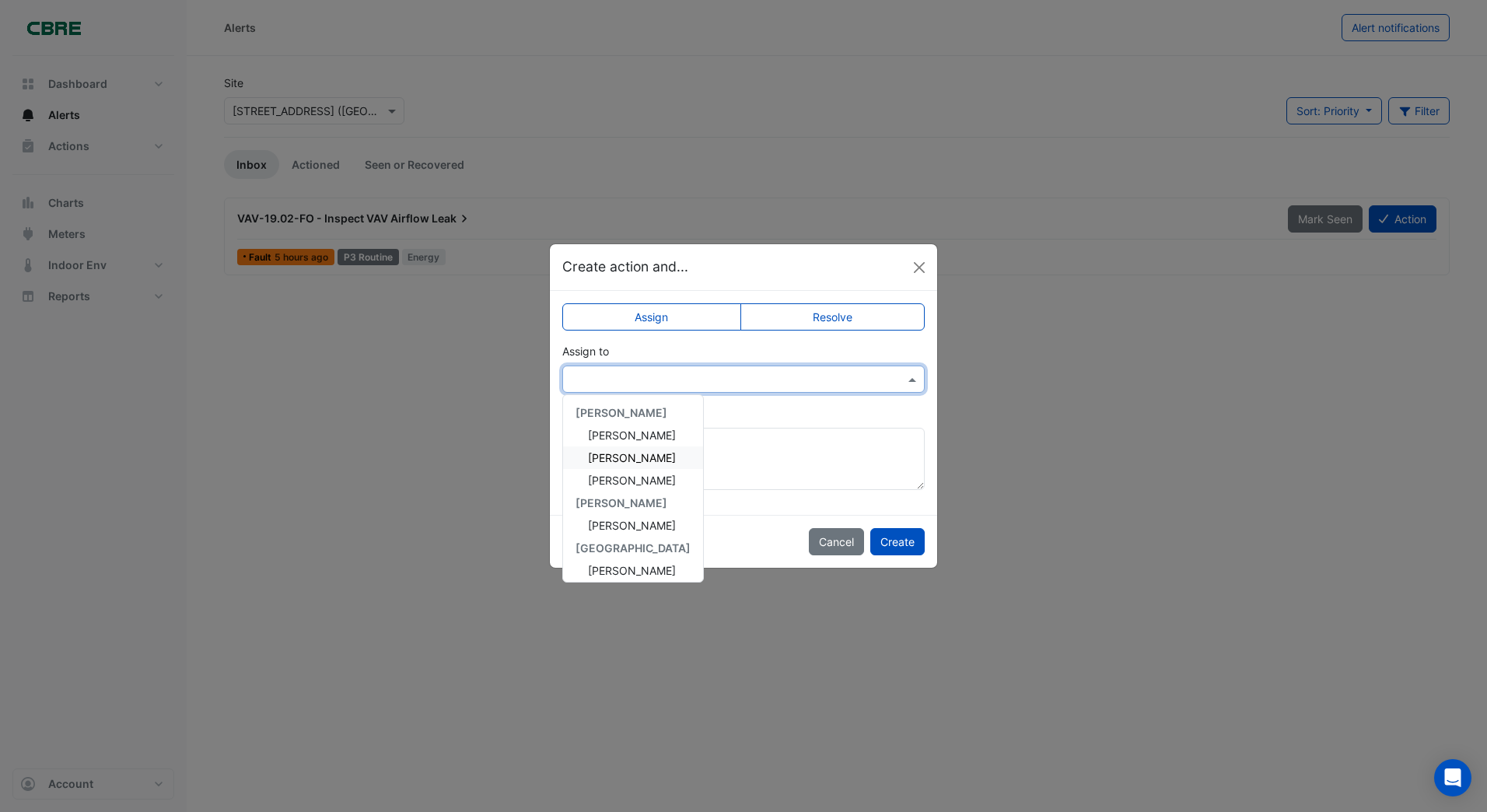
click at [602, 454] on span "[PERSON_NAME]" at bounding box center [631, 457] width 88 height 13
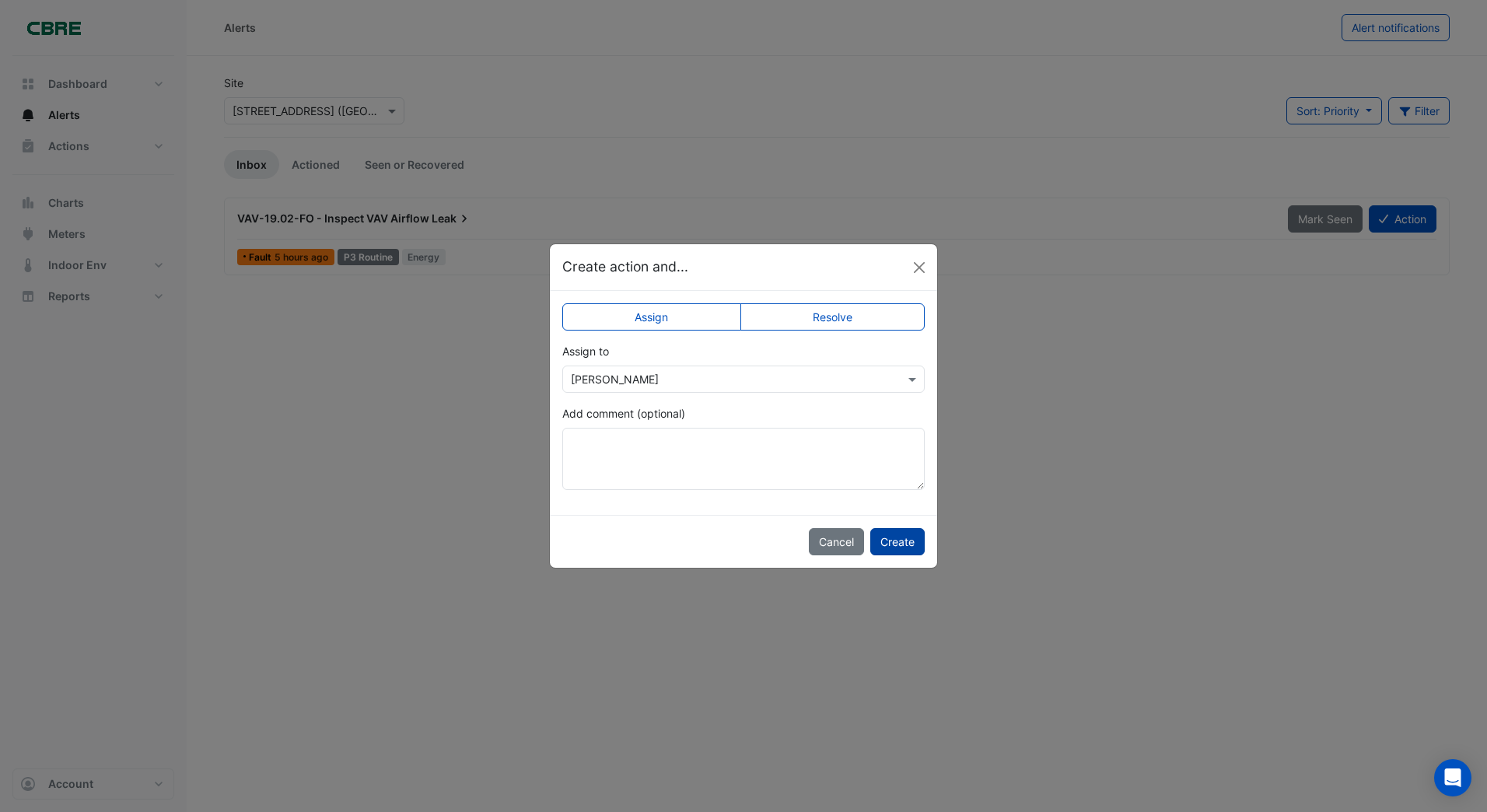
click at [882, 538] on button "Create" at bounding box center [896, 541] width 54 height 27
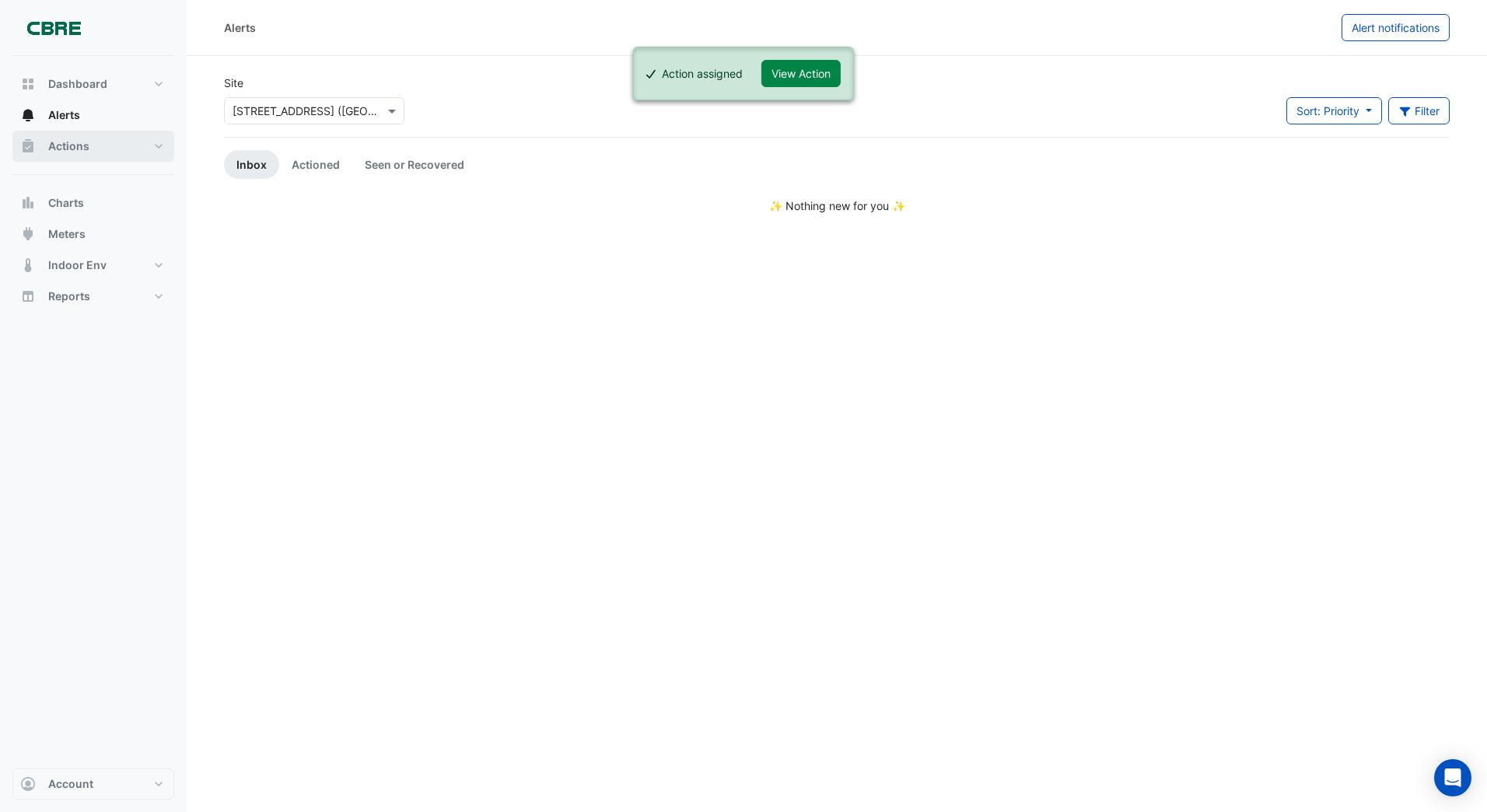
click at [80, 146] on span "Actions" at bounding box center [68, 146] width 42 height 16
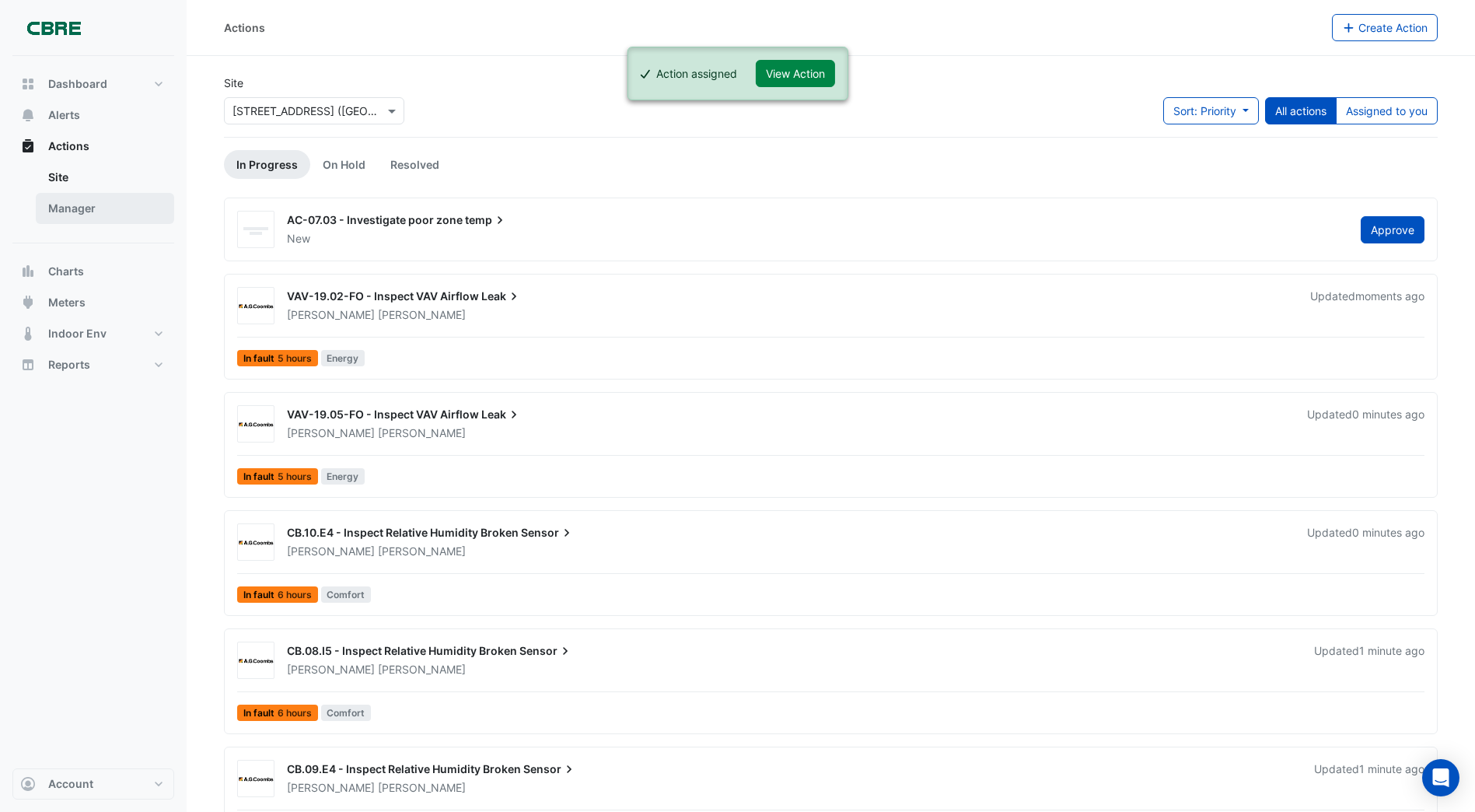
click at [61, 210] on link "Manager" at bounding box center [105, 208] width 138 height 31
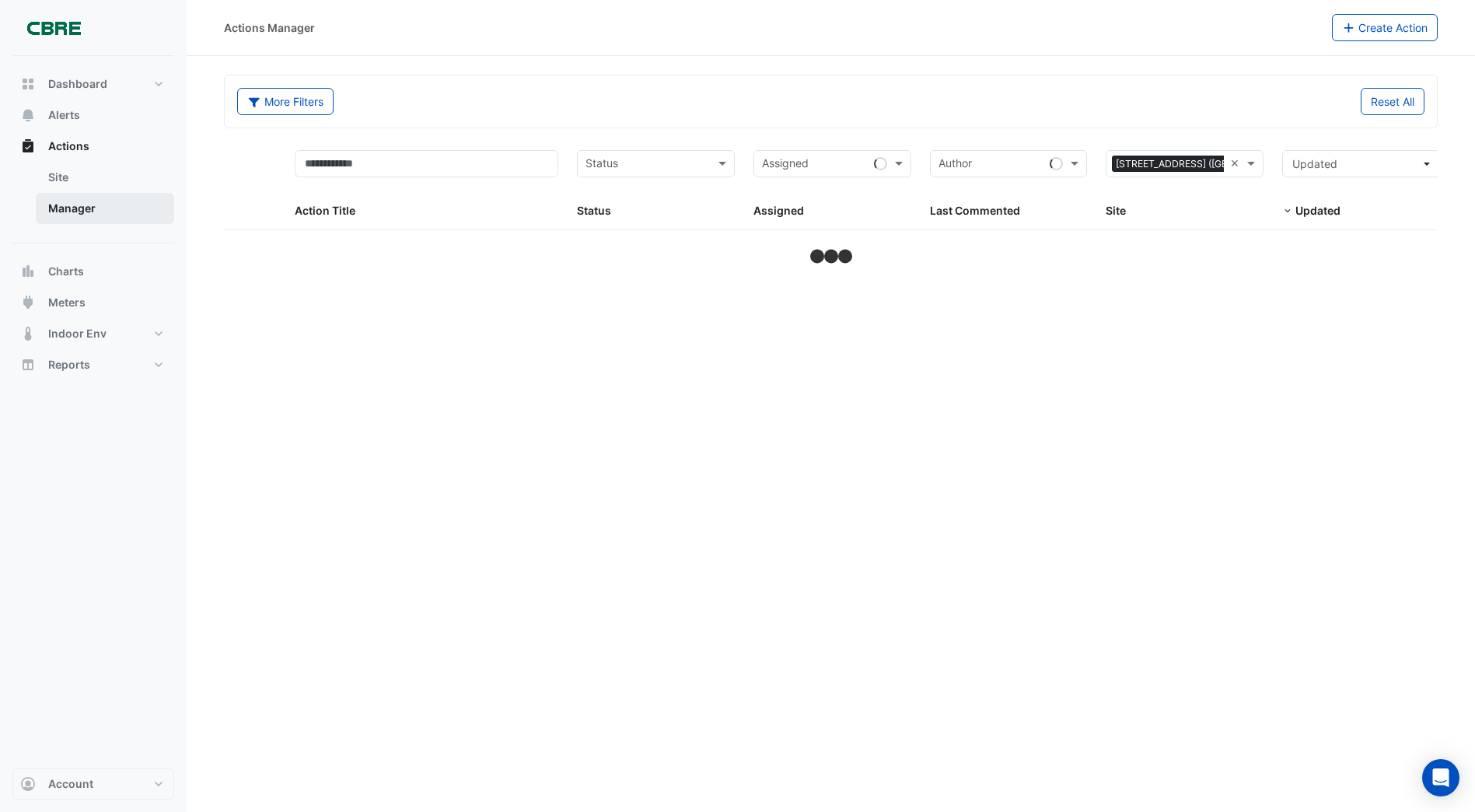
select select "***"
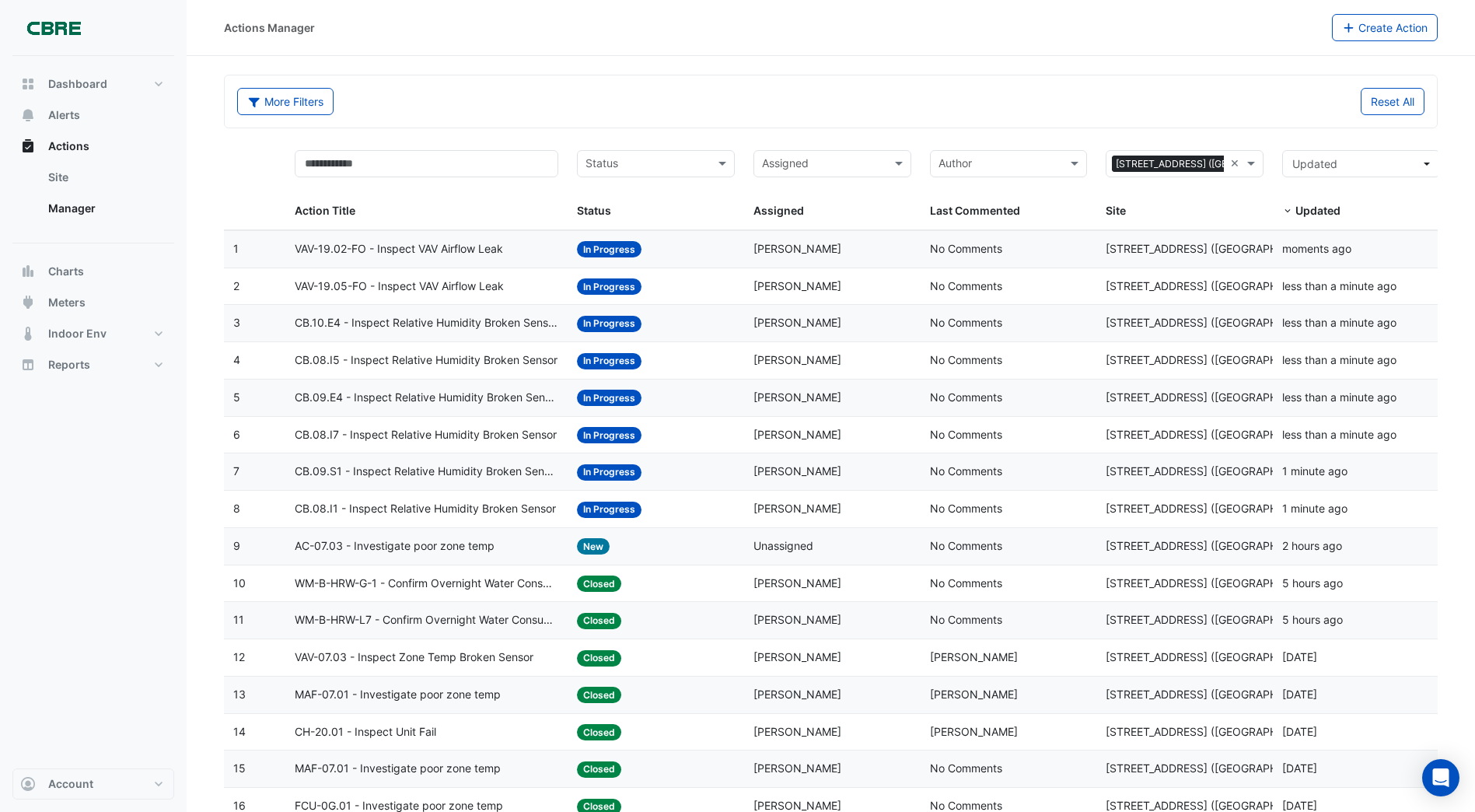
click at [449, 545] on span "AC-07.03 - Investigate poor zone temp" at bounding box center [395, 546] width 200 height 18
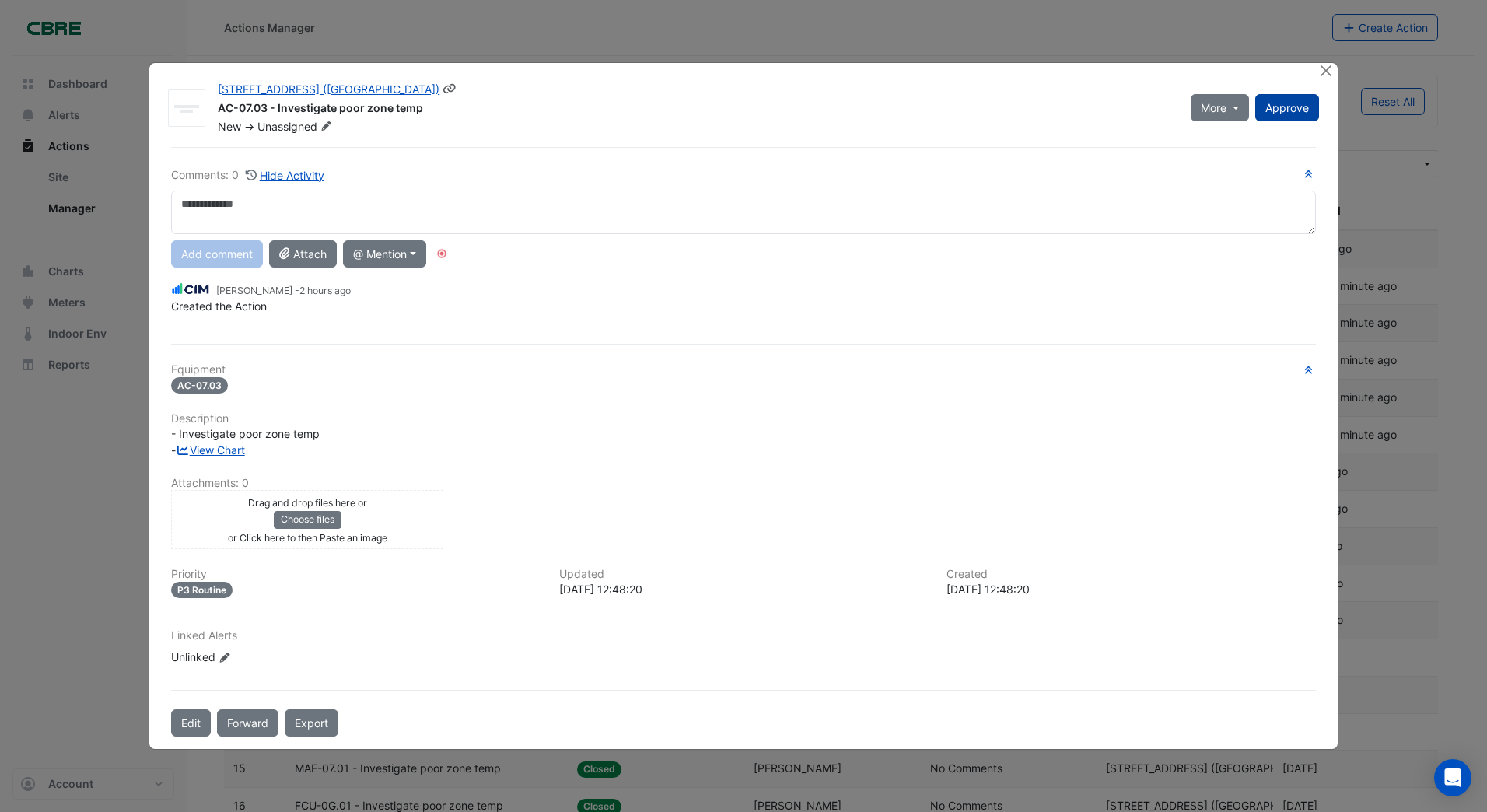
click at [1274, 110] on div "More Resolve On Hold Not Doing Approve" at bounding box center [1255, 108] width 147 height 53
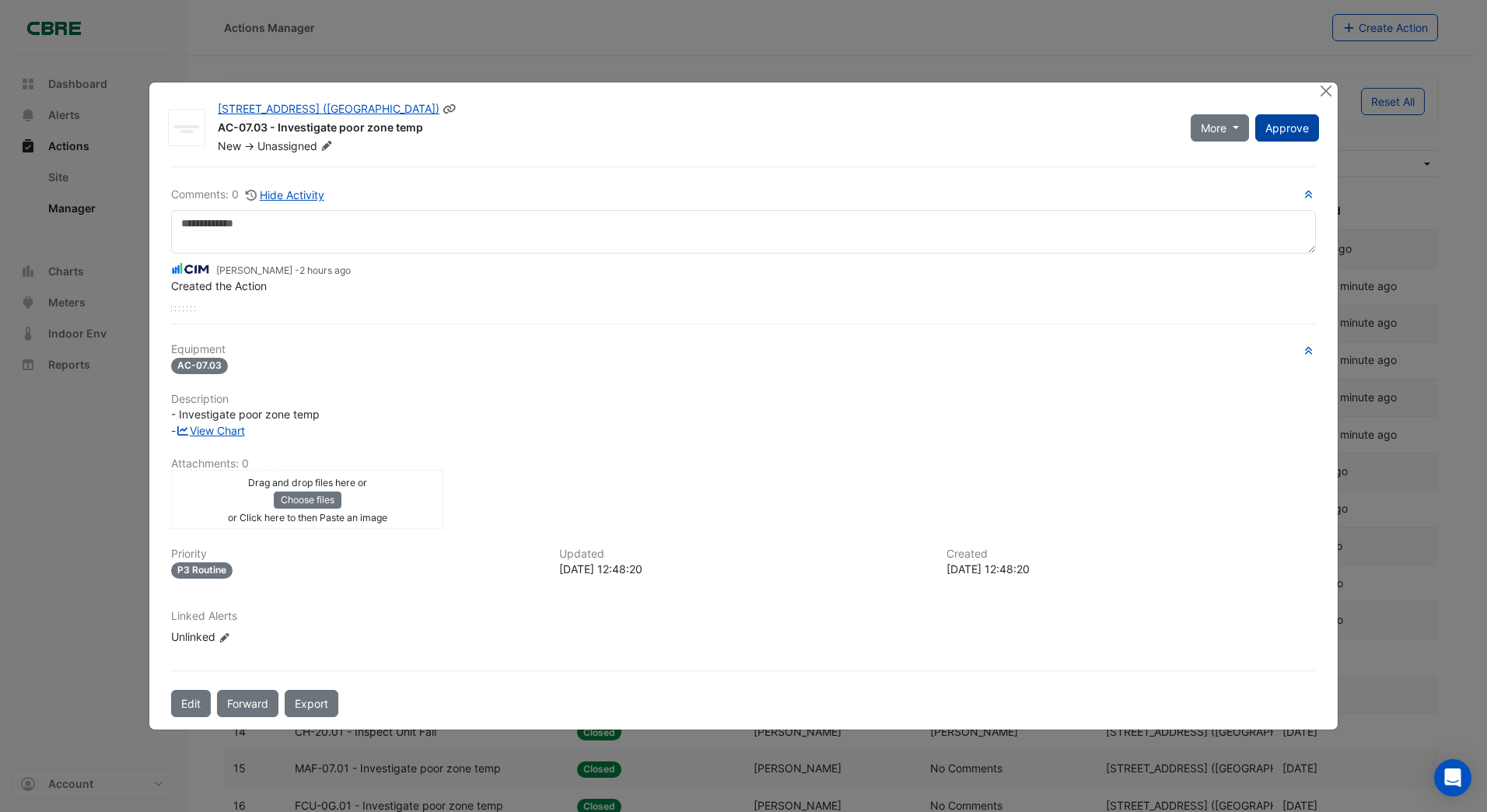
click at [1277, 133] on span "Approve" at bounding box center [1286, 128] width 43 height 13
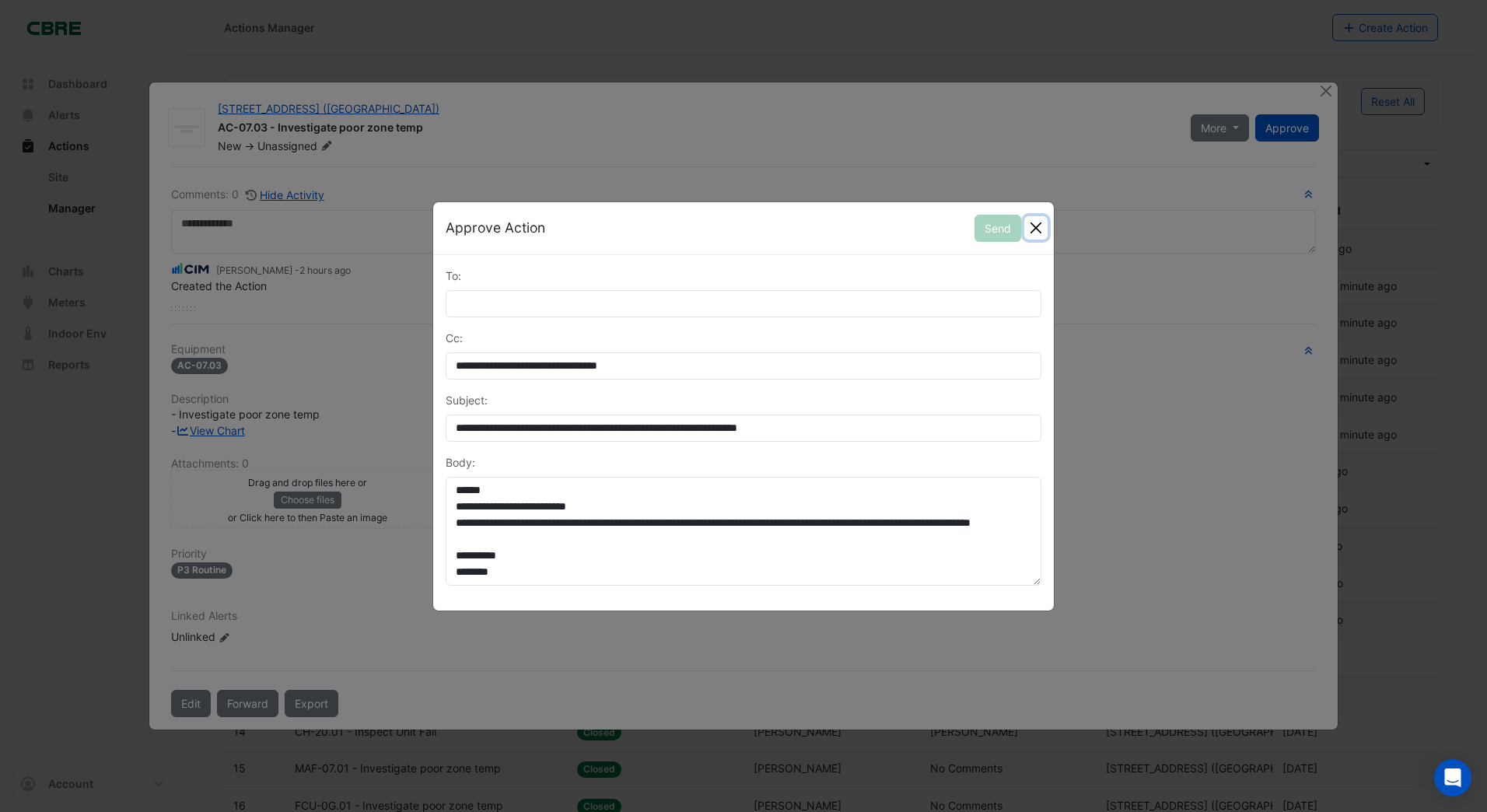
click at [1034, 228] on button "Close" at bounding box center [1035, 228] width 23 height 23
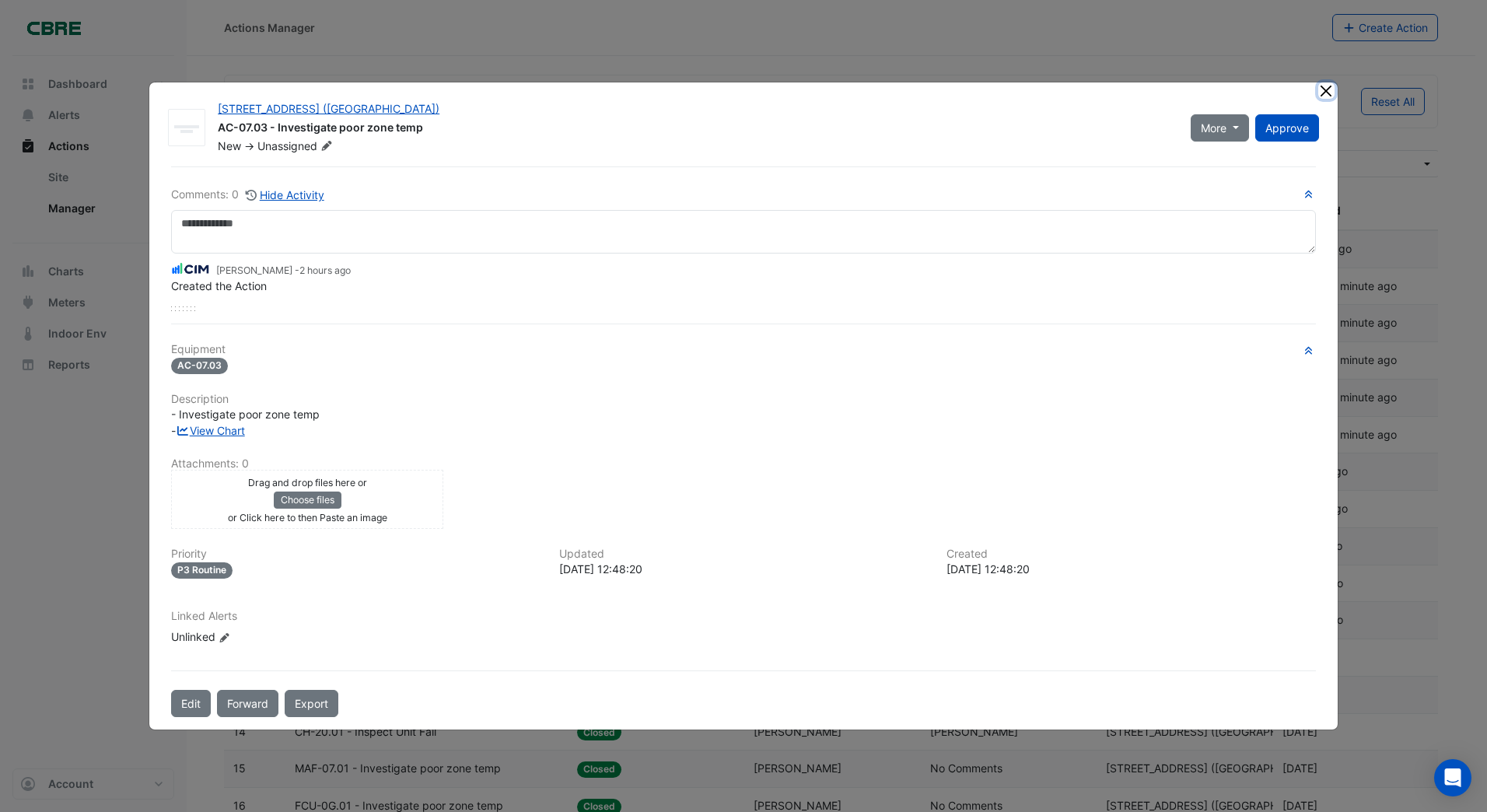
click at [1322, 92] on button "Close" at bounding box center [1326, 90] width 16 height 16
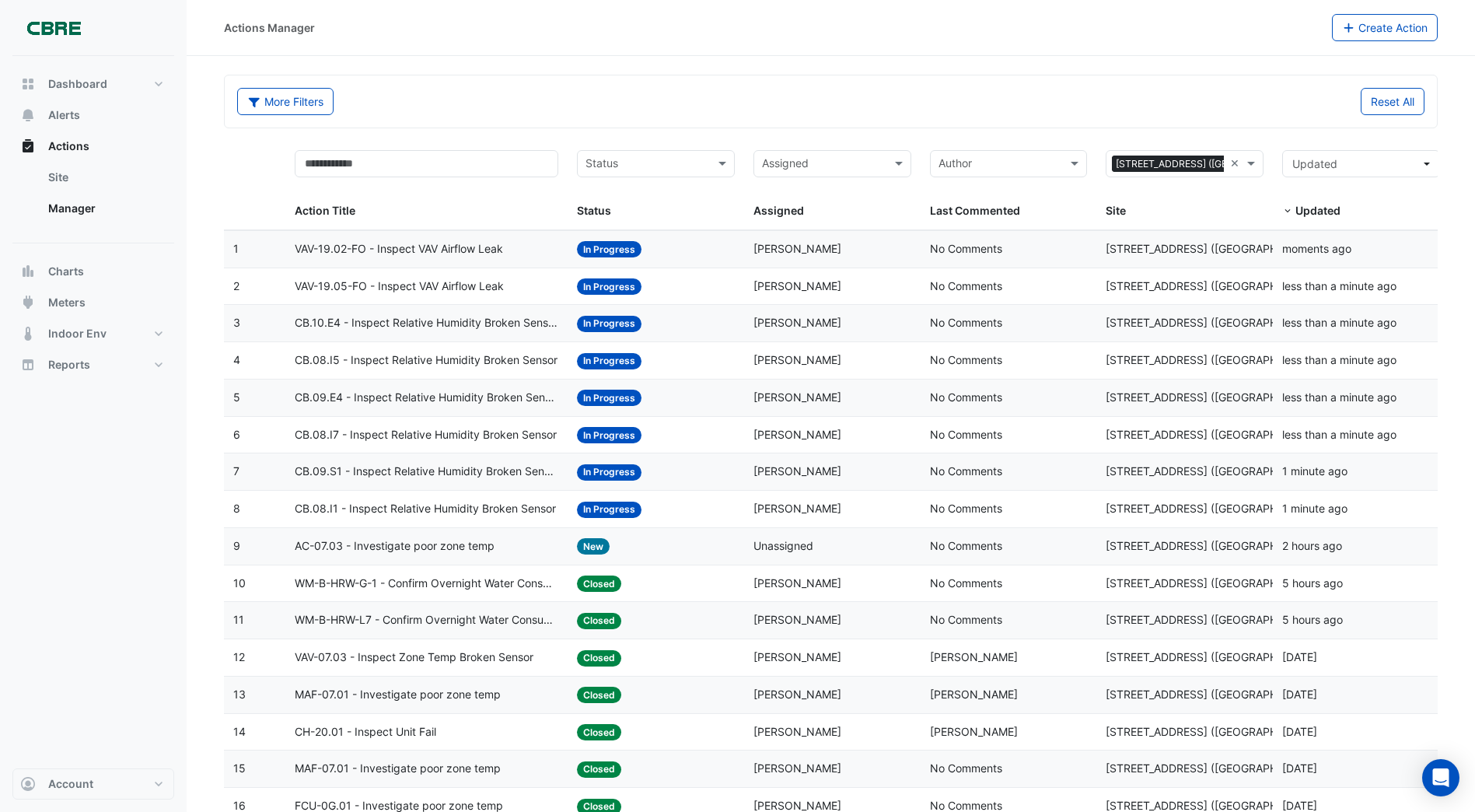
click at [587, 545] on span "New" at bounding box center [593, 546] width 33 height 16
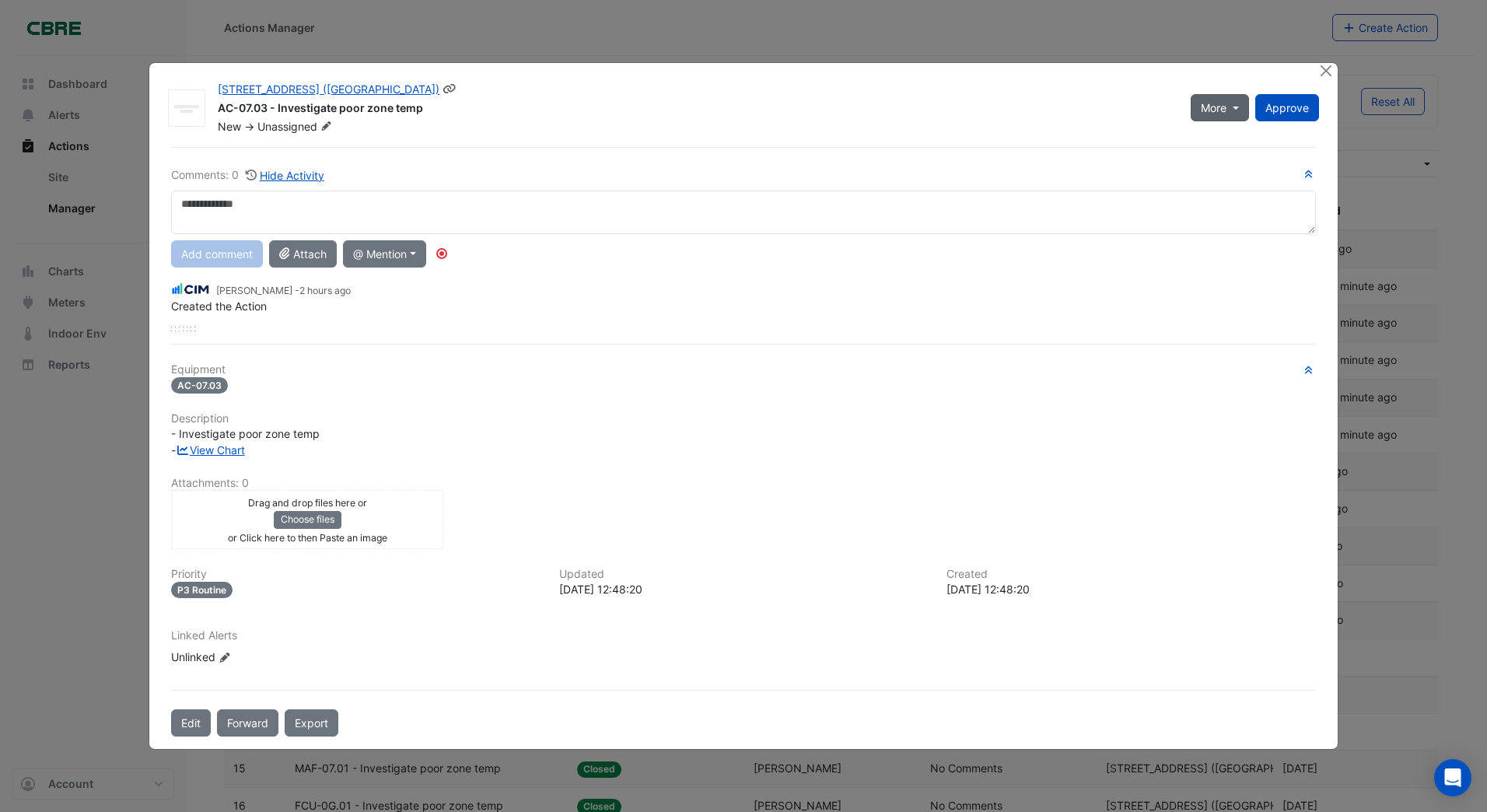
click at [1235, 109] on div "More Resolve On Hold Not Doing Approve" at bounding box center [1255, 108] width 147 height 53
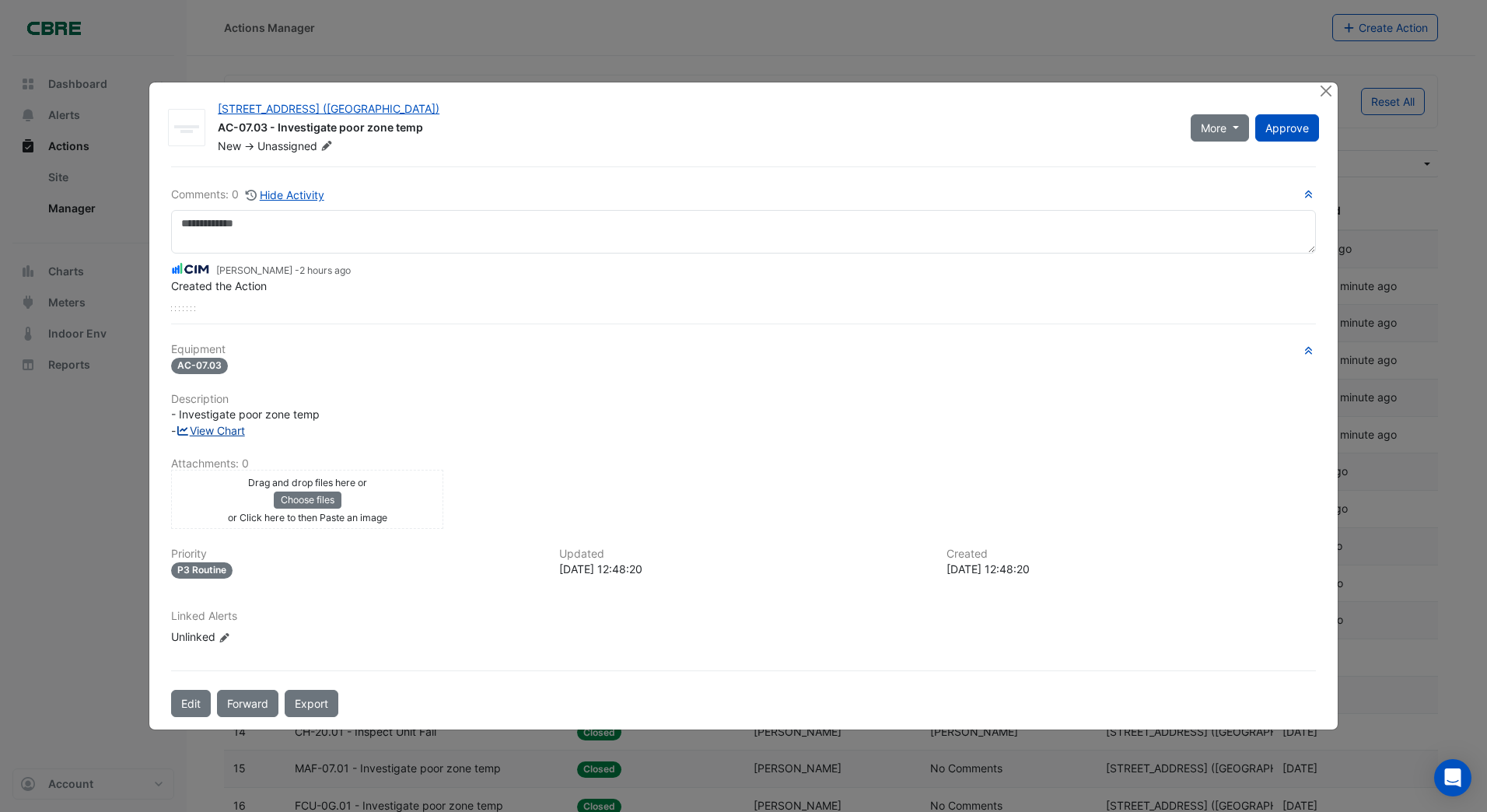
click at [206, 430] on link "View Chart" at bounding box center [210, 429] width 69 height 13
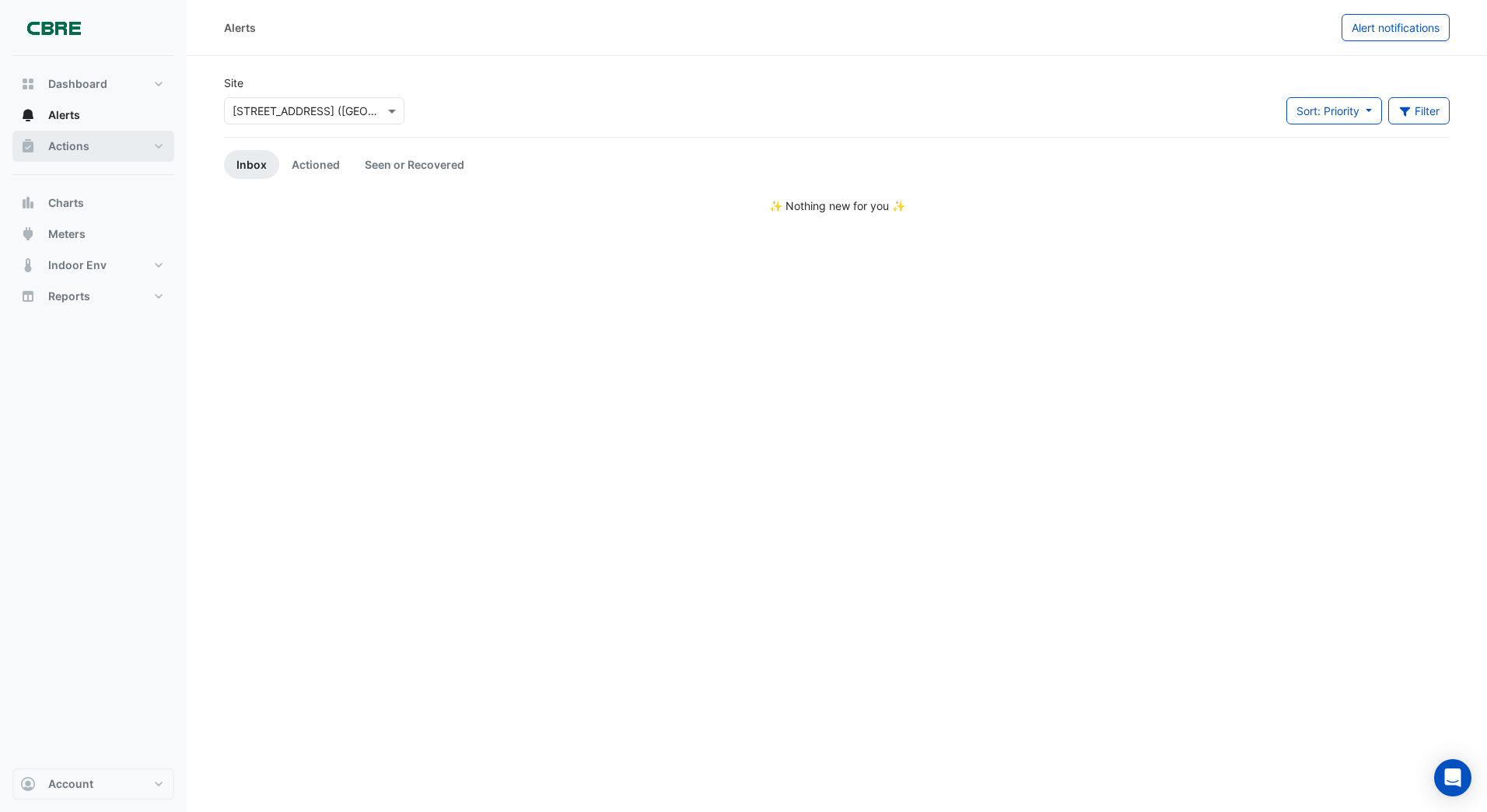
click at [74, 150] on span "Actions" at bounding box center [68, 146] width 42 height 16
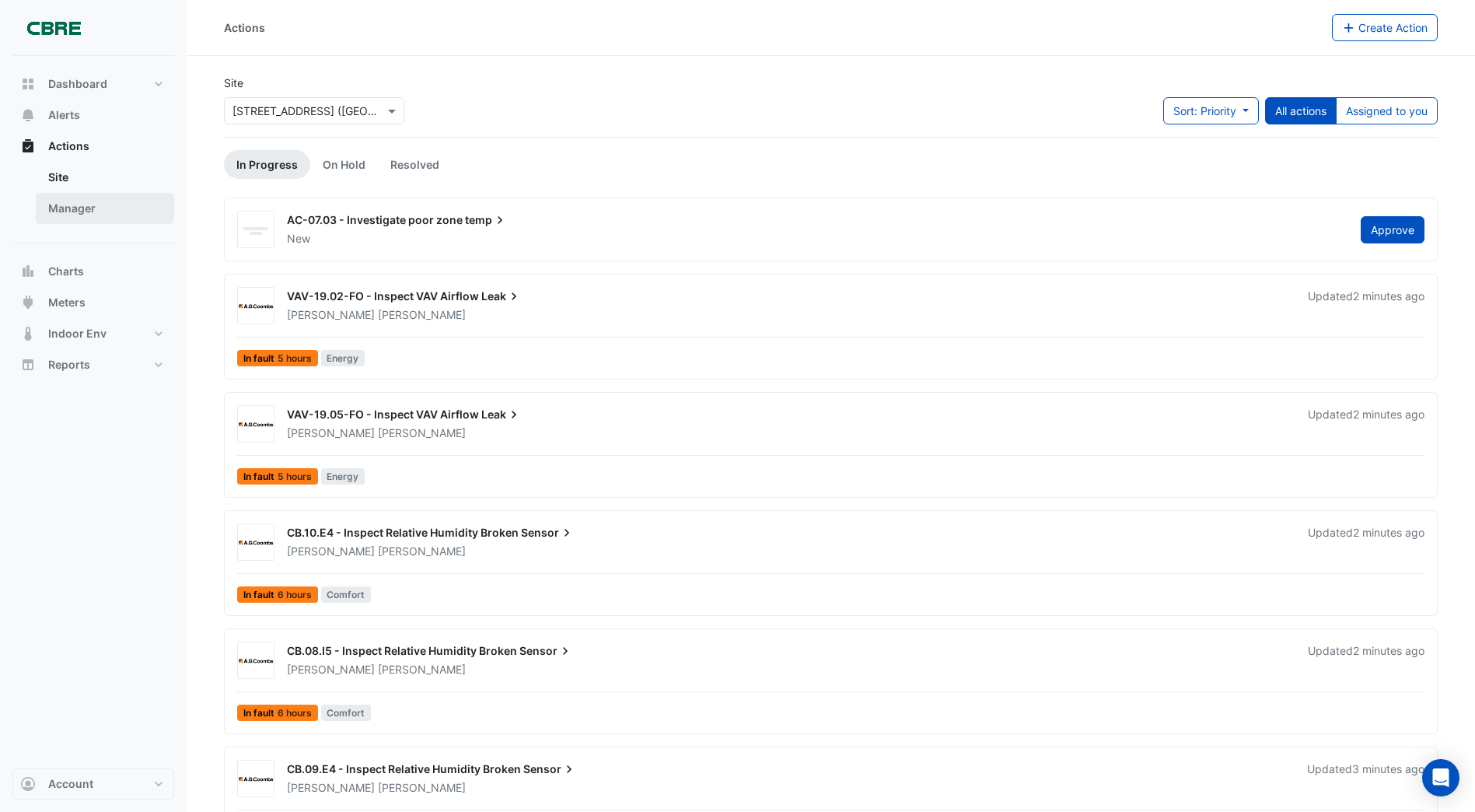
click at [68, 210] on link "Manager" at bounding box center [105, 208] width 138 height 31
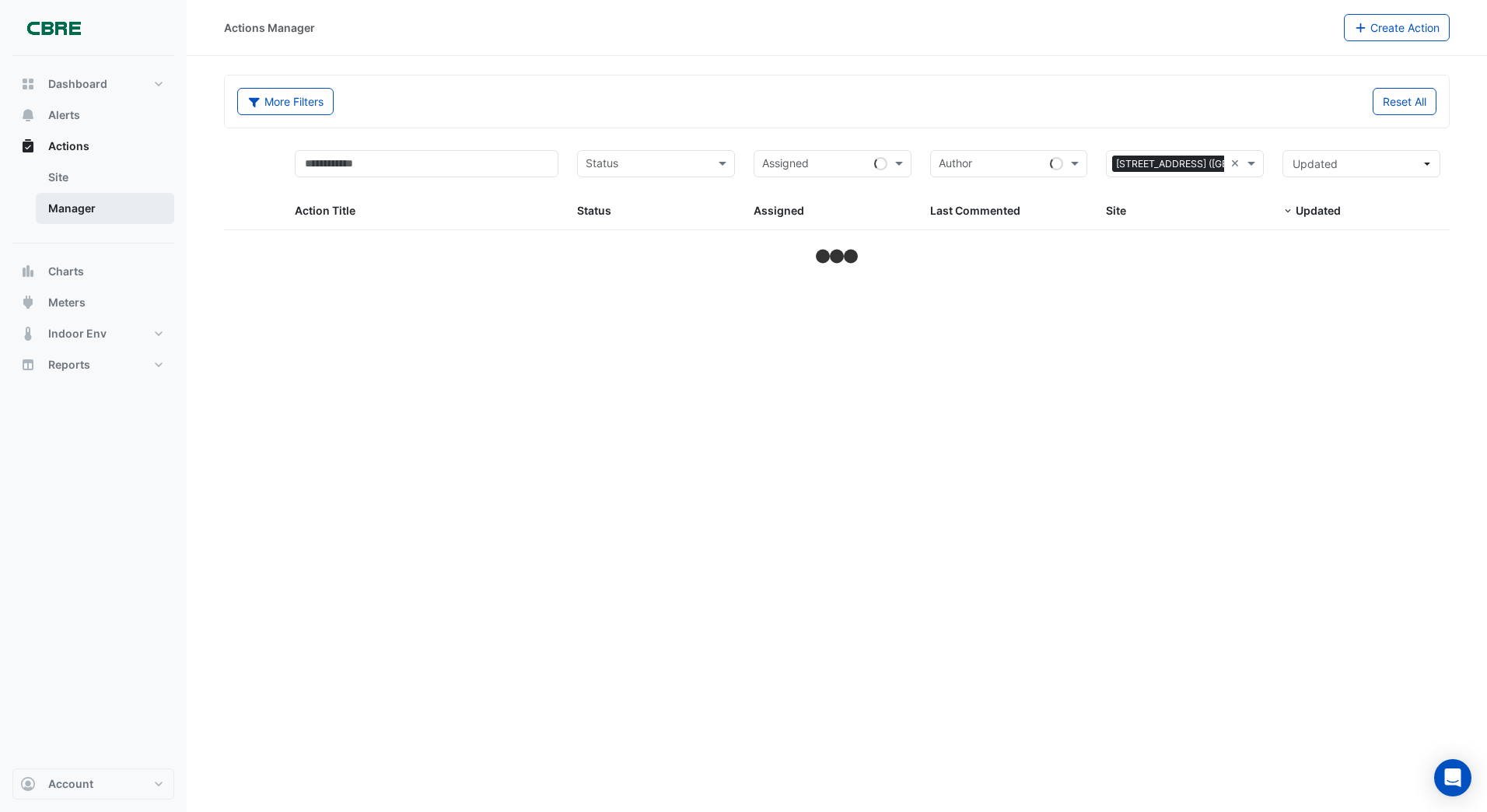
select select "***"
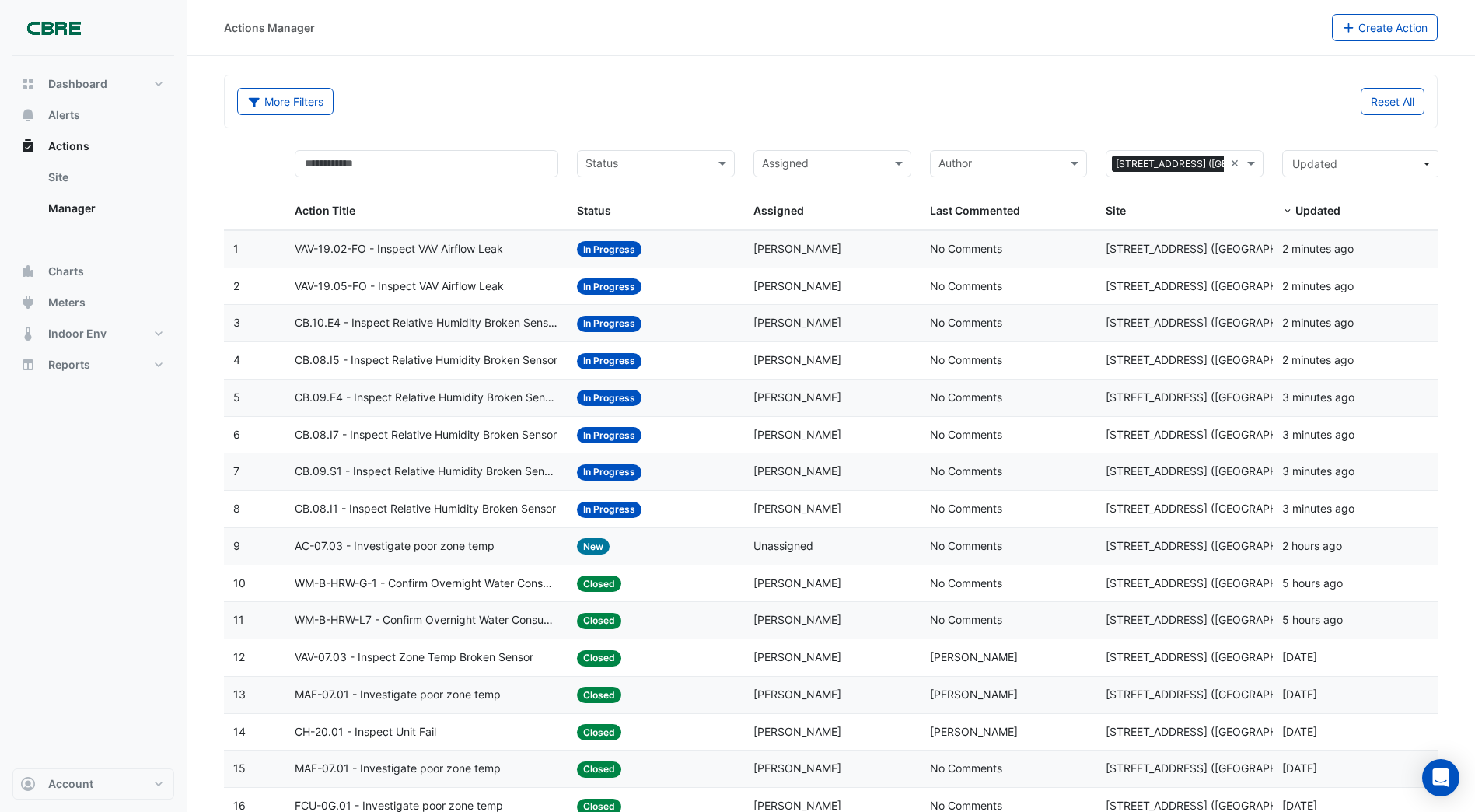
click at [421, 548] on span "AC-07.03 - Investigate poor zone temp" at bounding box center [395, 546] width 200 height 18
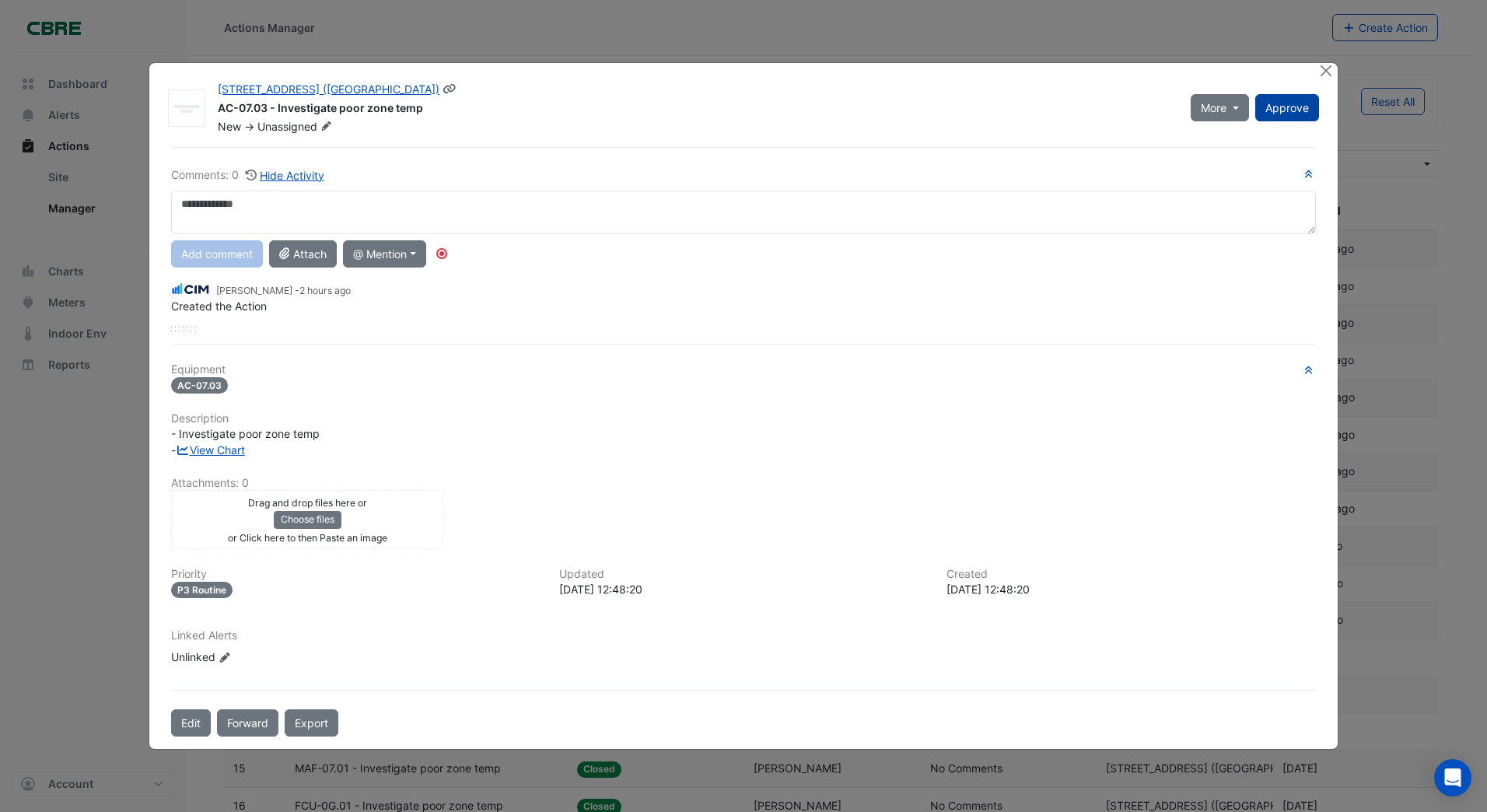
click at [1265, 108] on div "More Resolve On Hold Not Doing Approve" at bounding box center [1255, 108] width 147 height 53
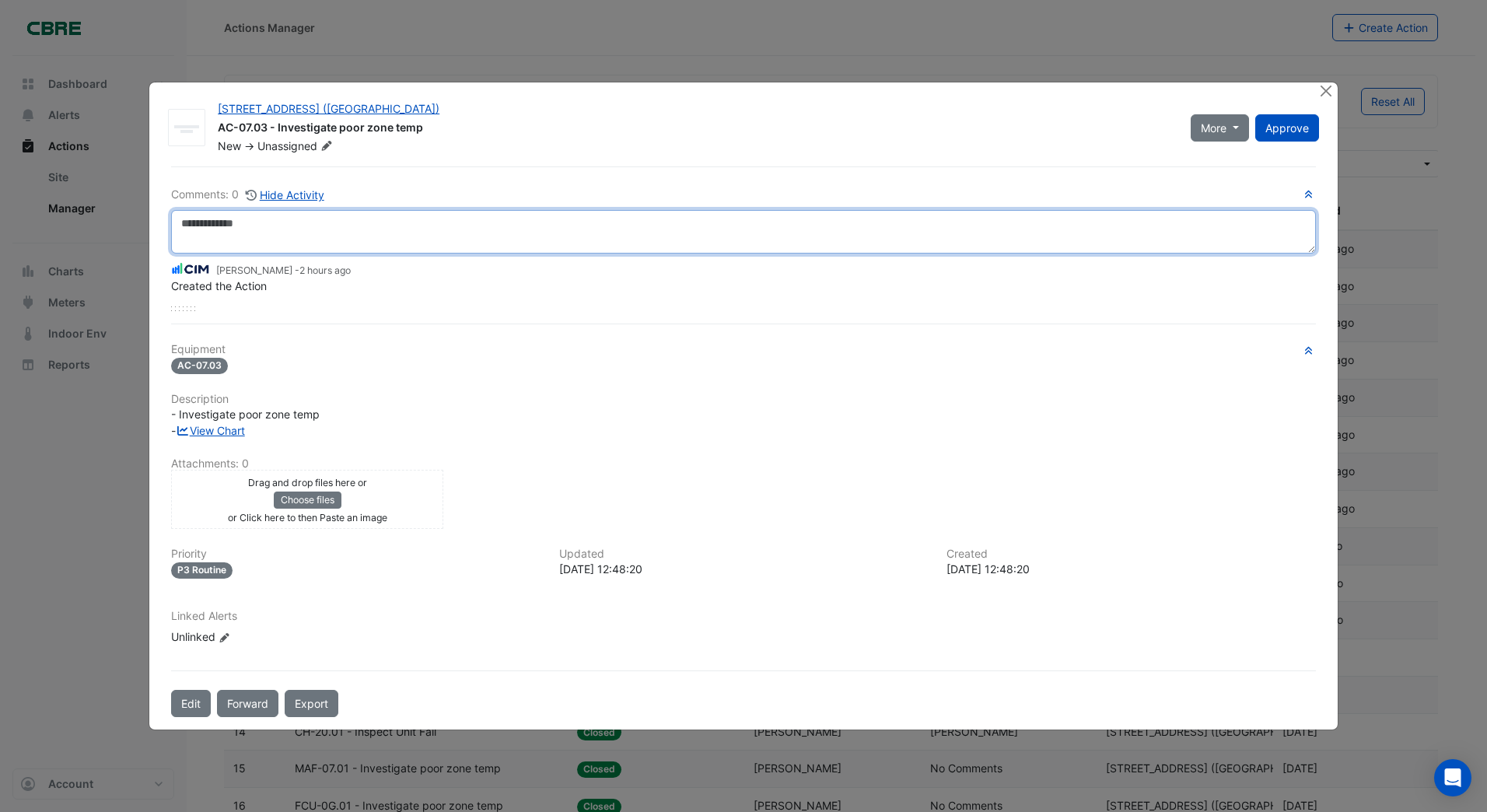
click at [192, 220] on textarea at bounding box center [743, 231] width 1144 height 43
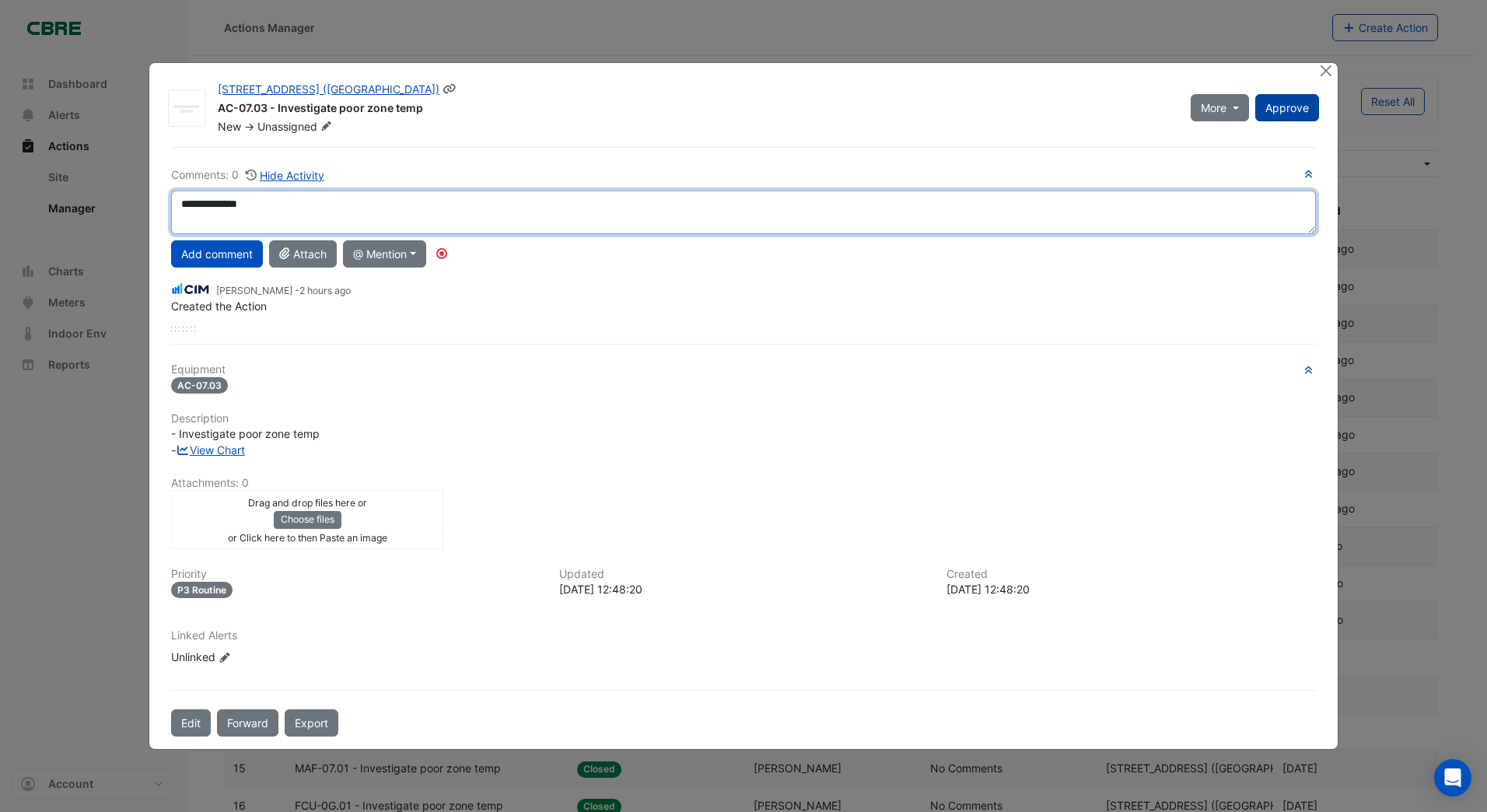
type textarea "**********"
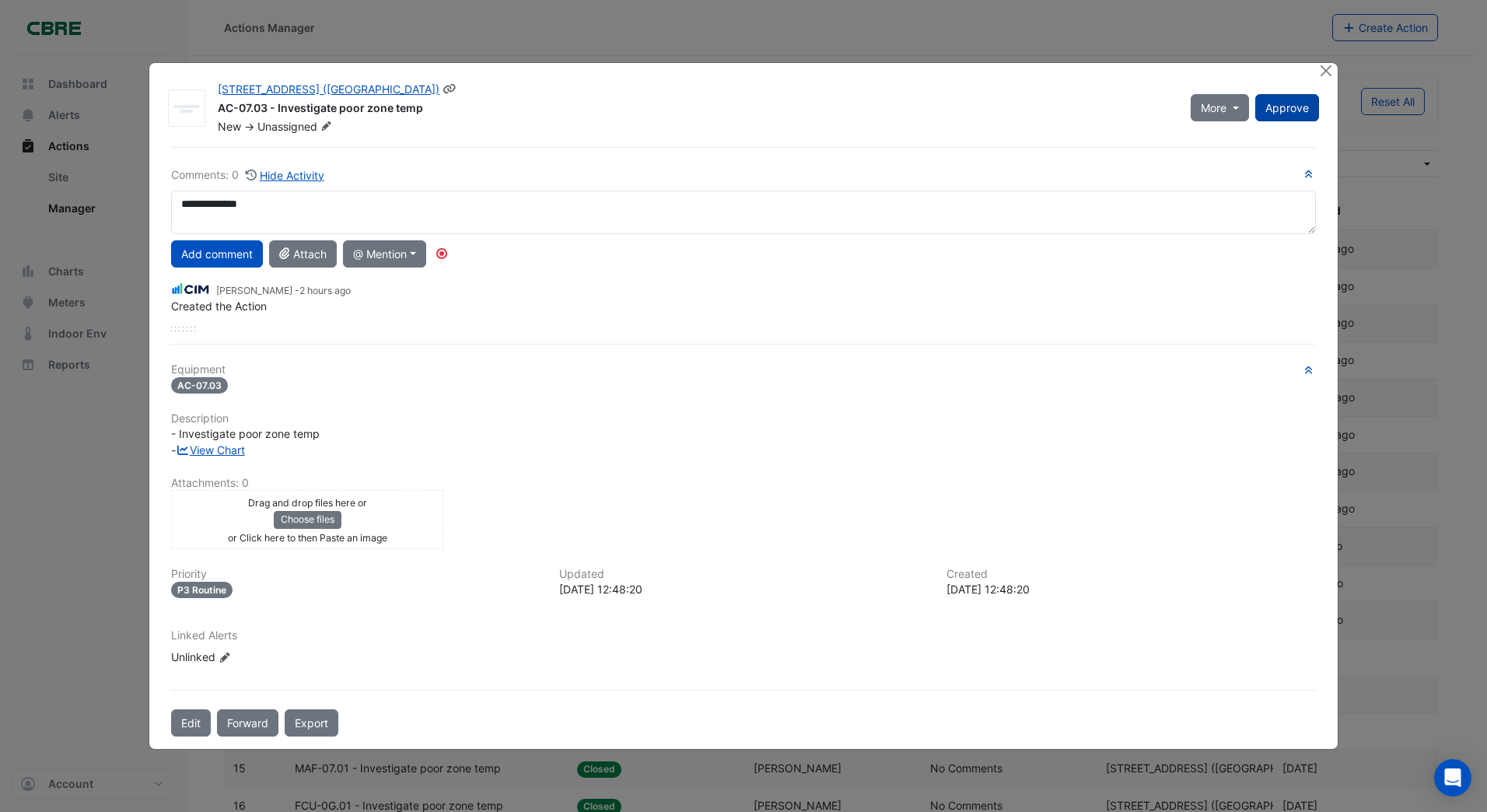
click at [1280, 112] on span "Approve" at bounding box center [1286, 107] width 43 height 13
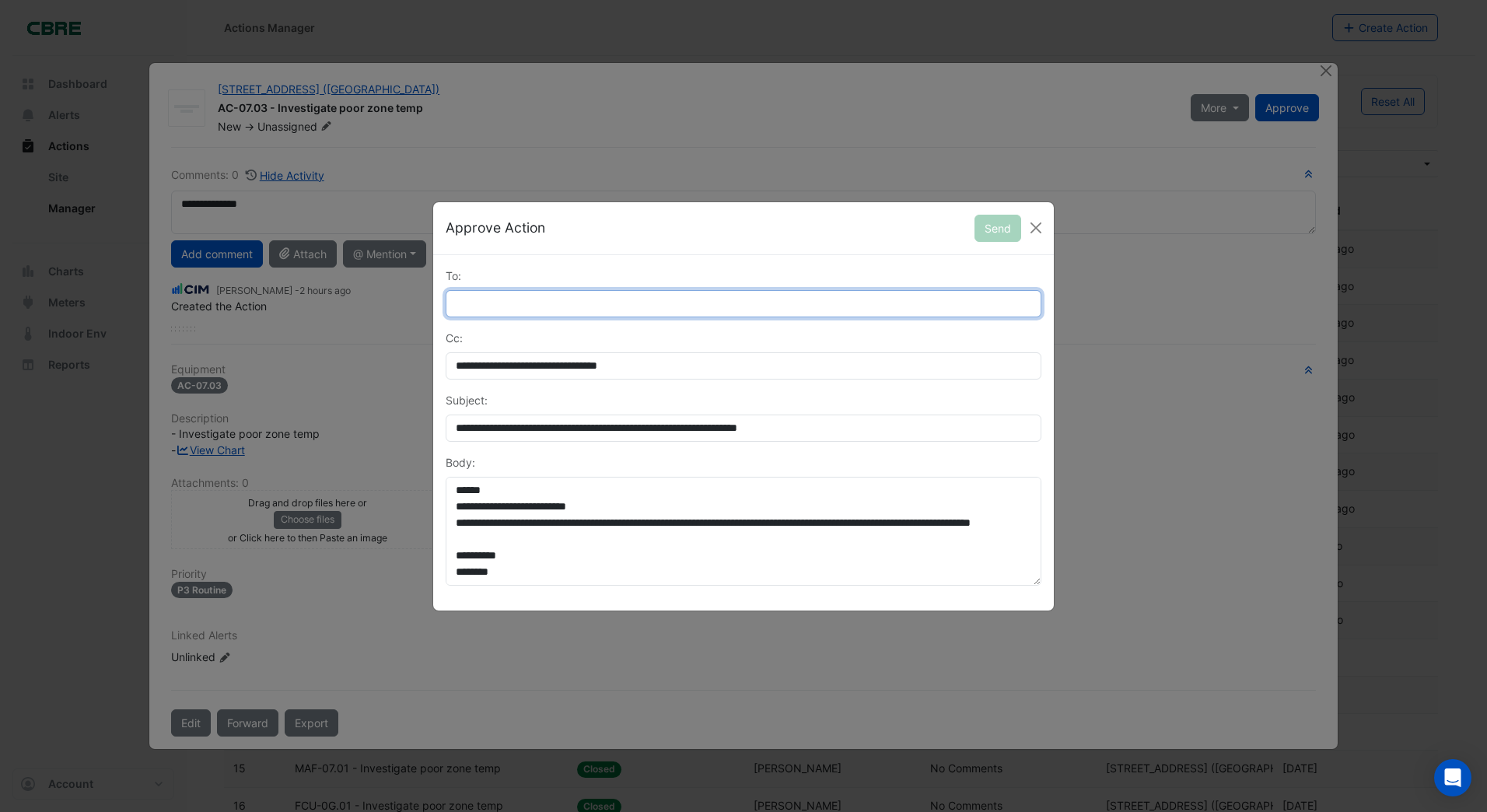
click at [469, 306] on input "To:" at bounding box center [743, 303] width 595 height 27
type input "**********"
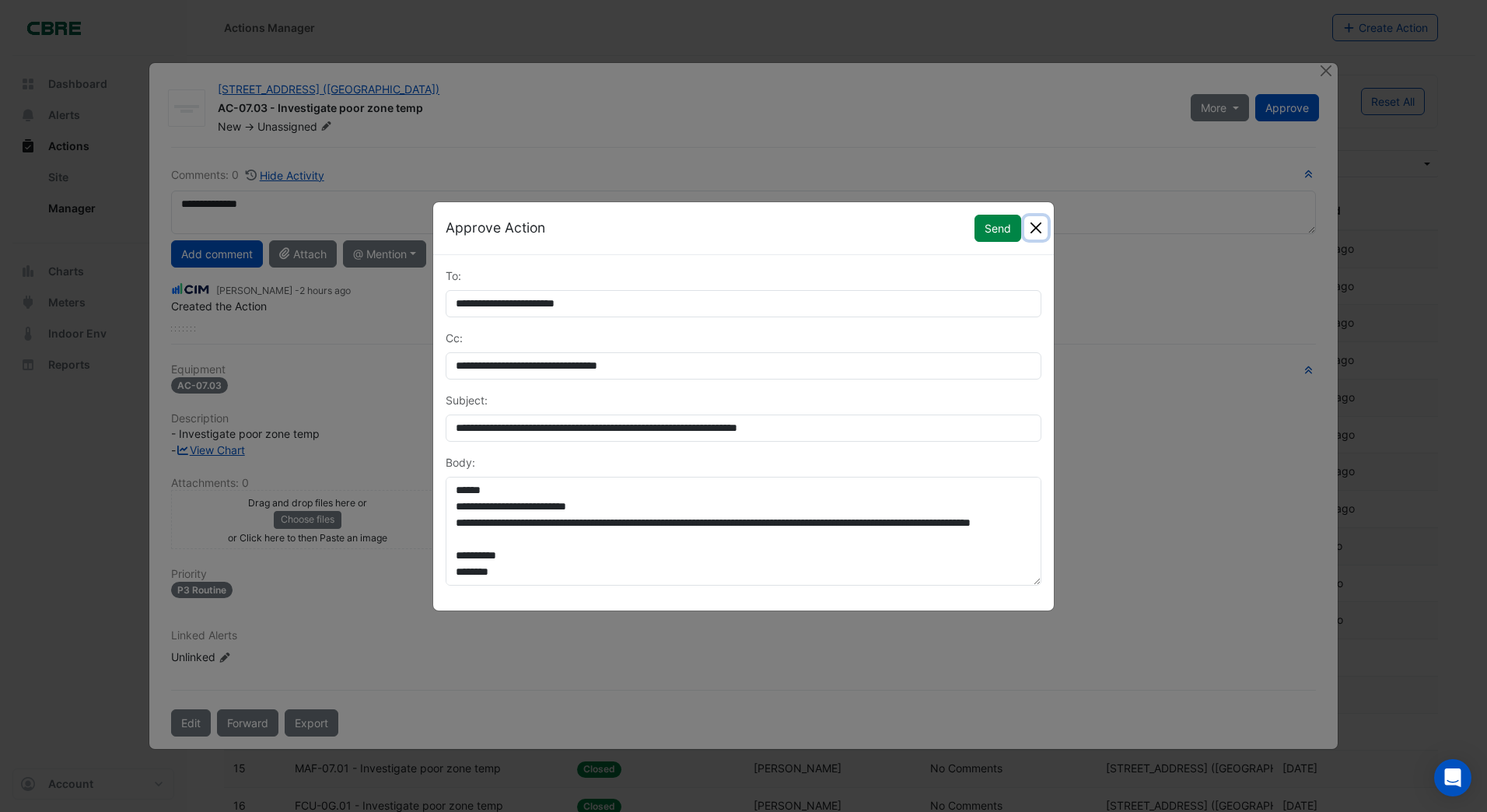
click at [1032, 226] on button "Close" at bounding box center [1035, 228] width 23 height 23
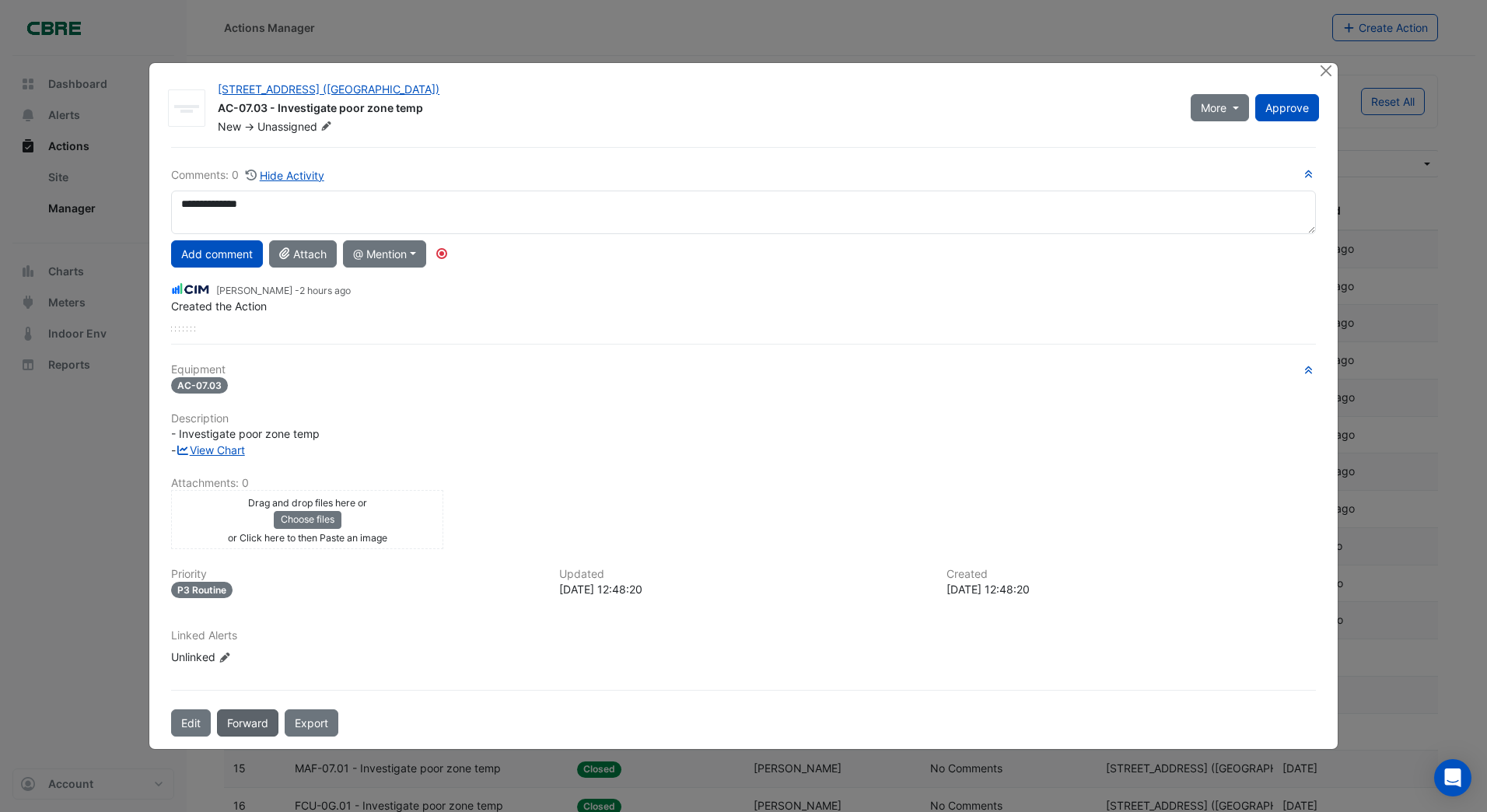
click at [245, 723] on button "Forward" at bounding box center [247, 723] width 61 height 27
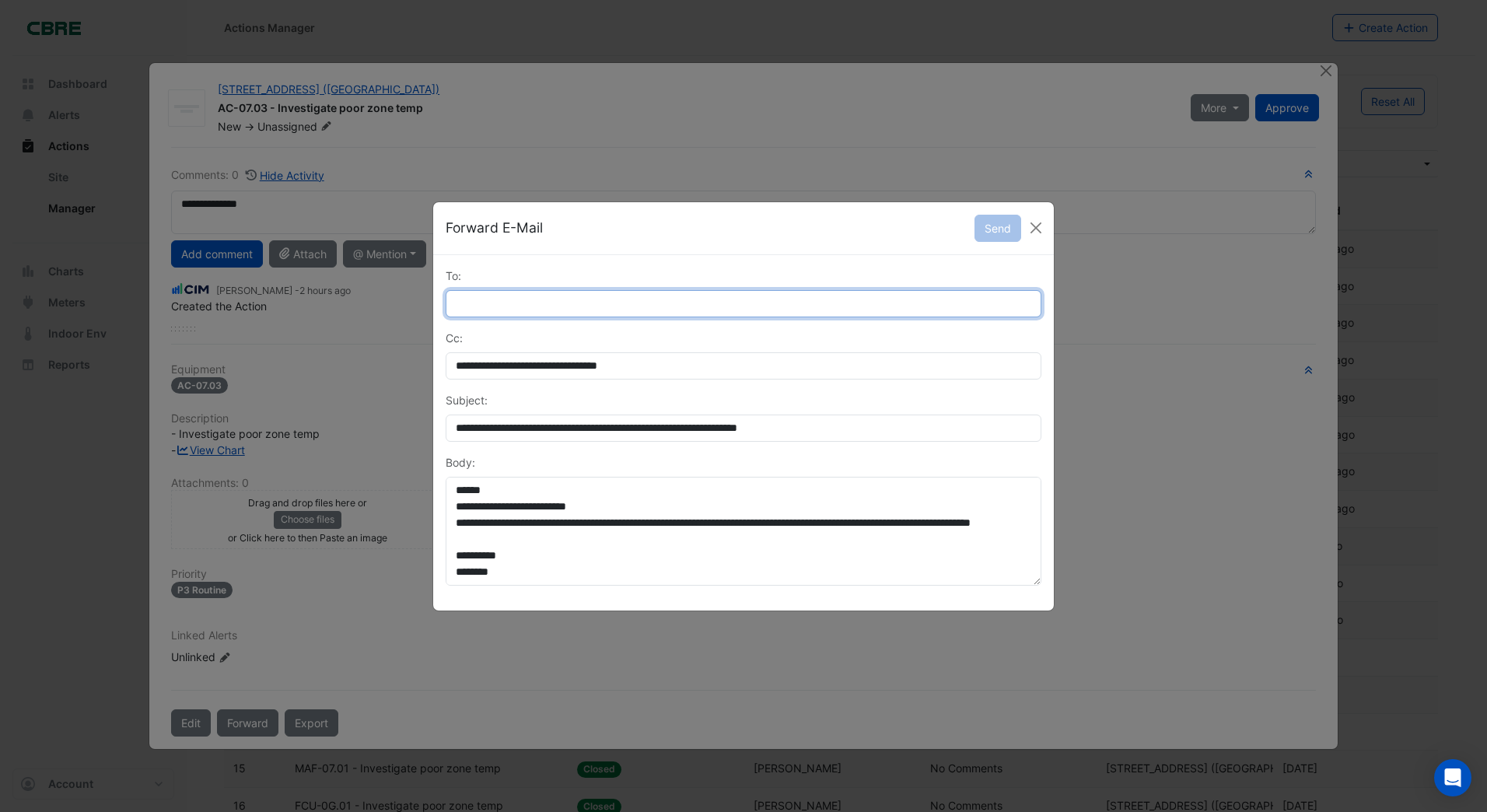
click at [461, 308] on input "To:" at bounding box center [743, 303] width 595 height 27
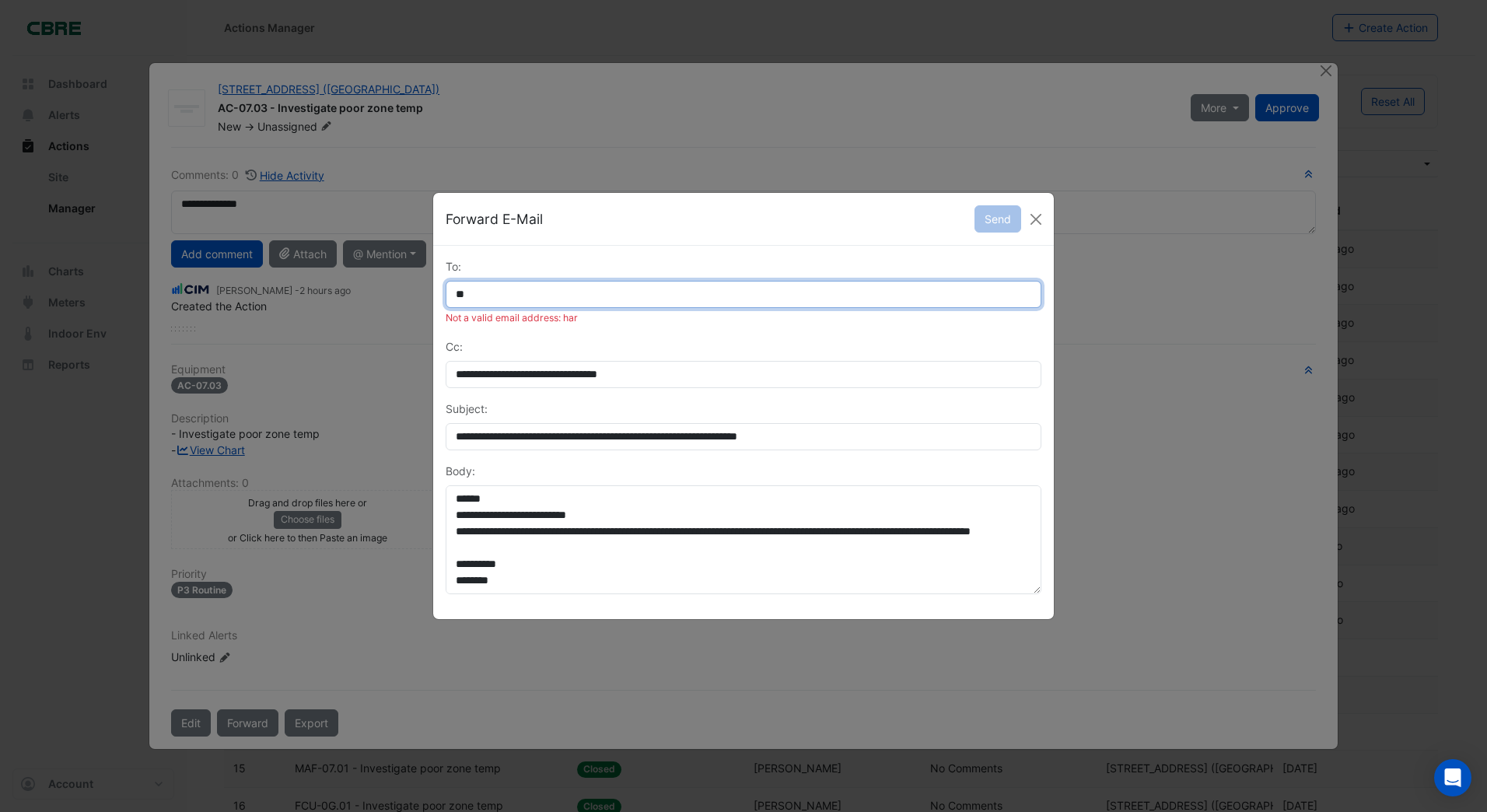
type input "*"
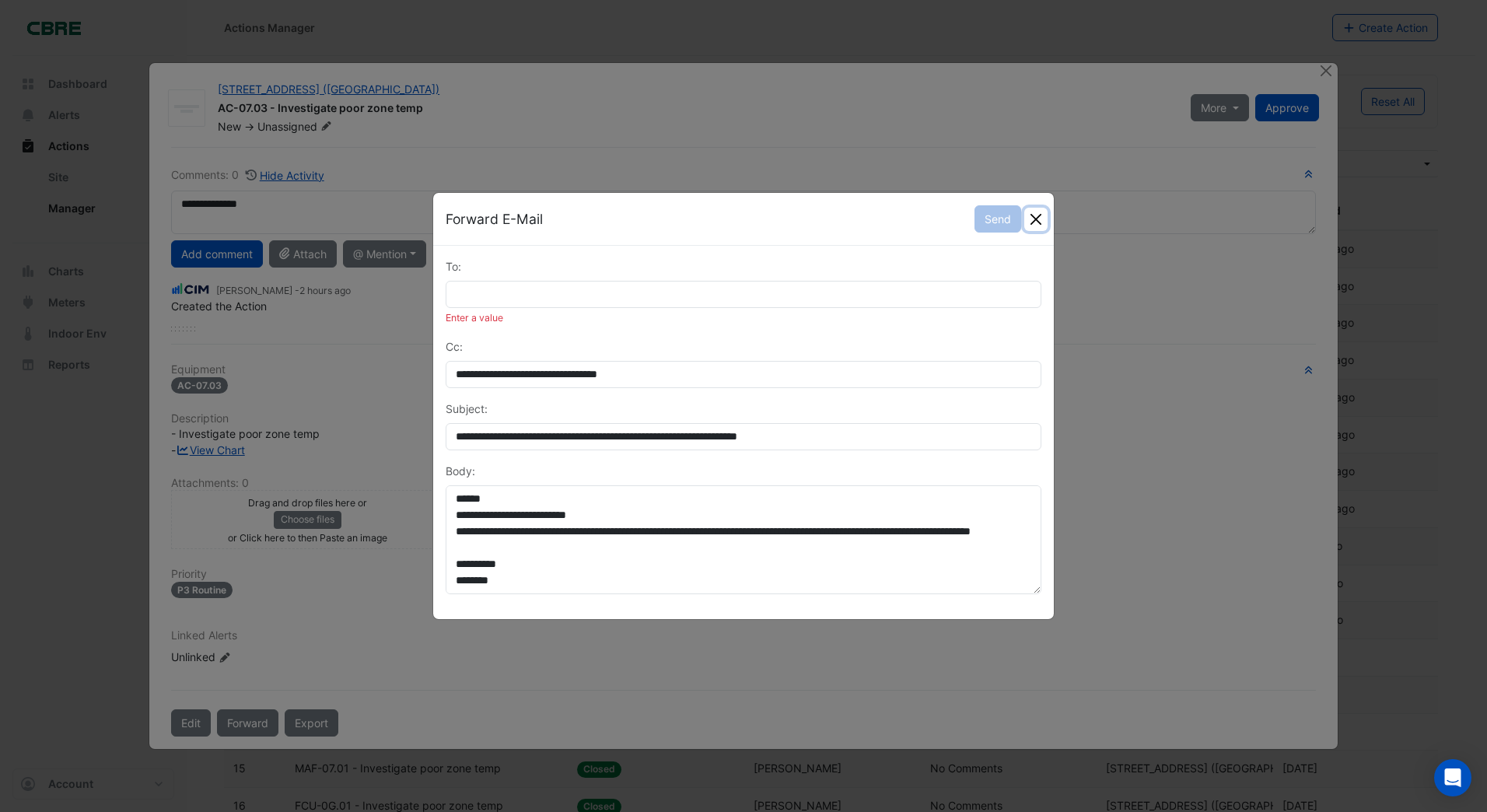
click at [1035, 220] on button "Close" at bounding box center [1035, 219] width 23 height 23
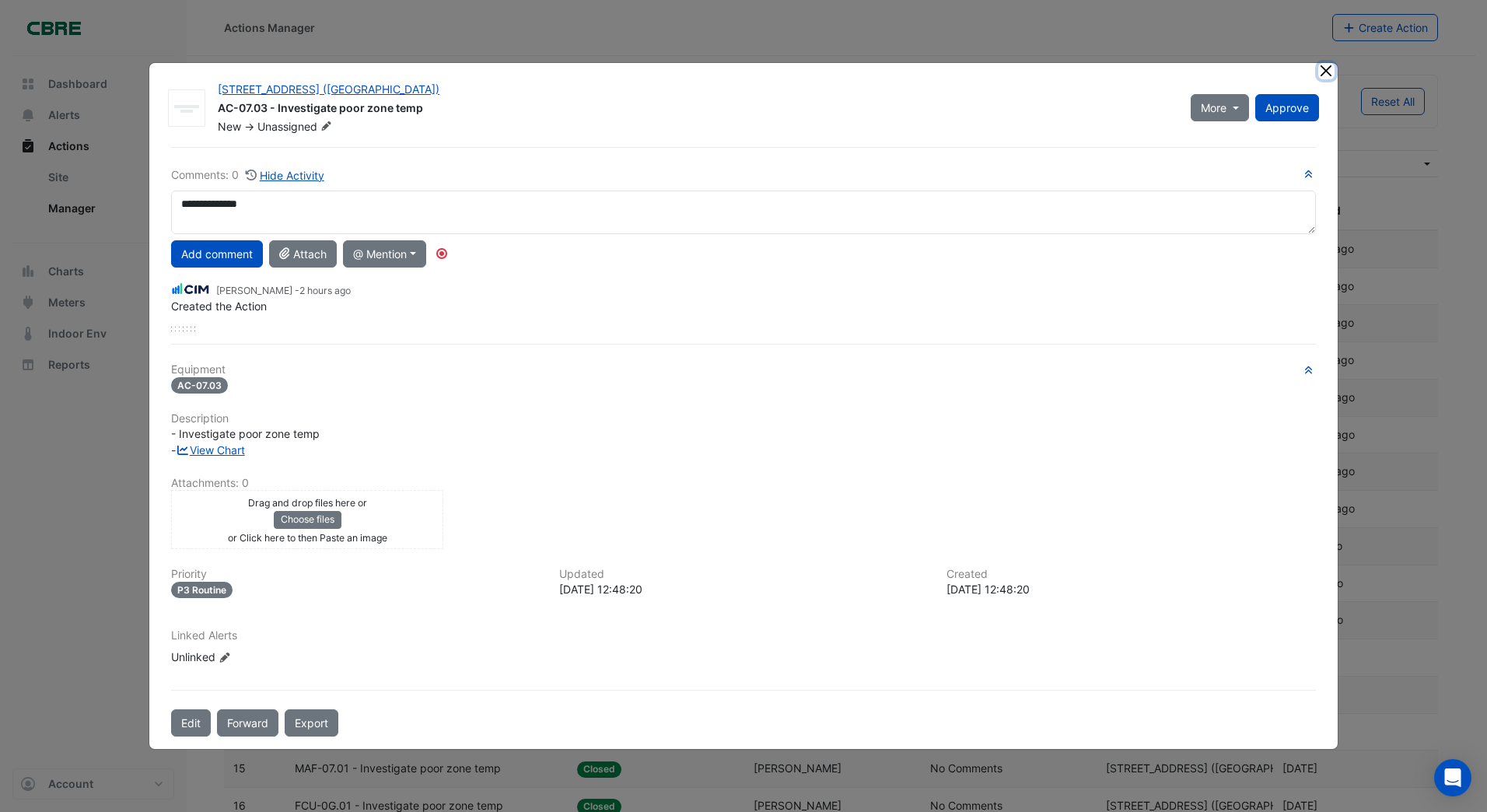
click at [1326, 67] on button "Close" at bounding box center [1326, 71] width 16 height 16
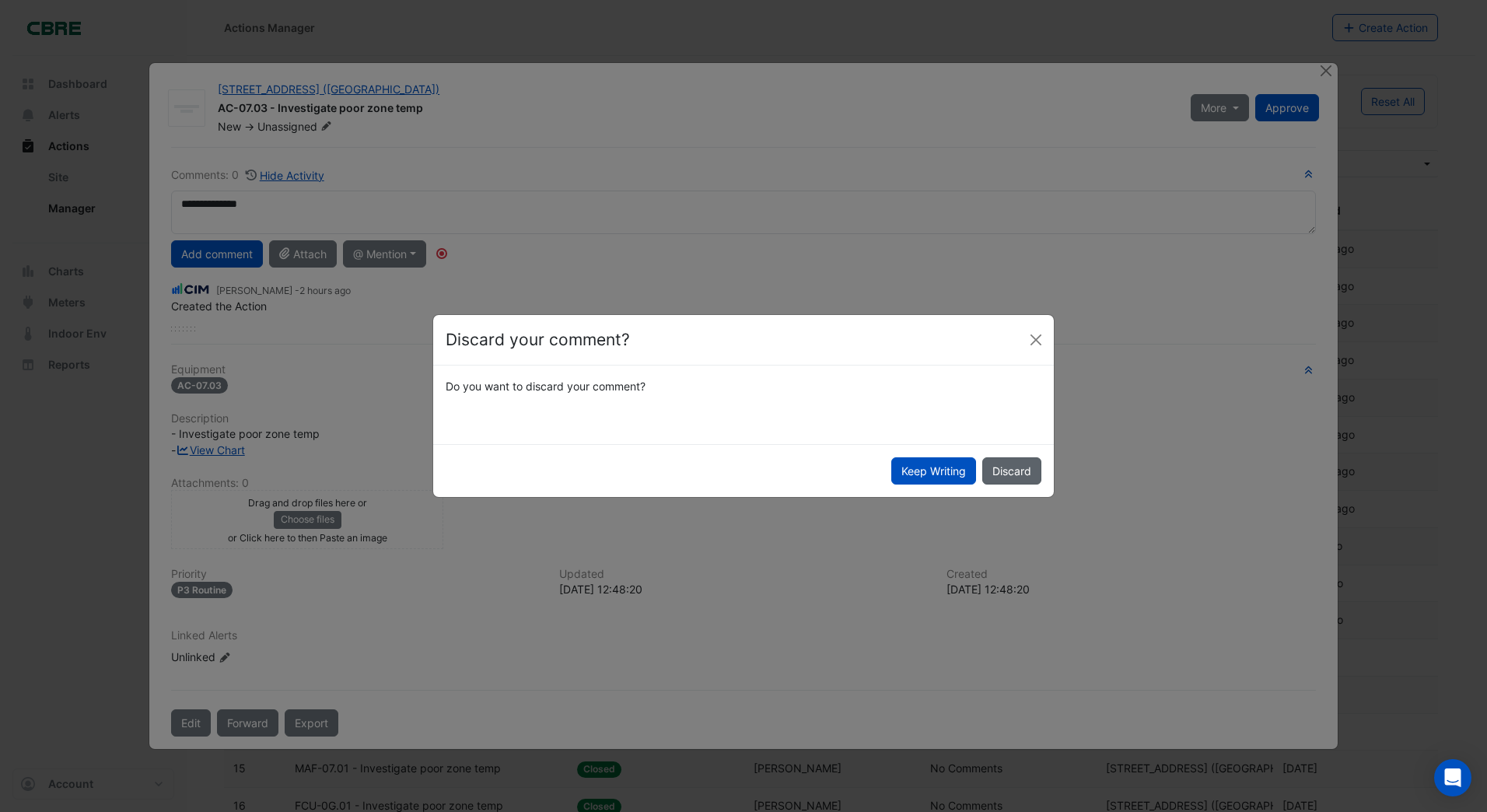
click at [1008, 470] on button "Discard" at bounding box center [1011, 470] width 59 height 27
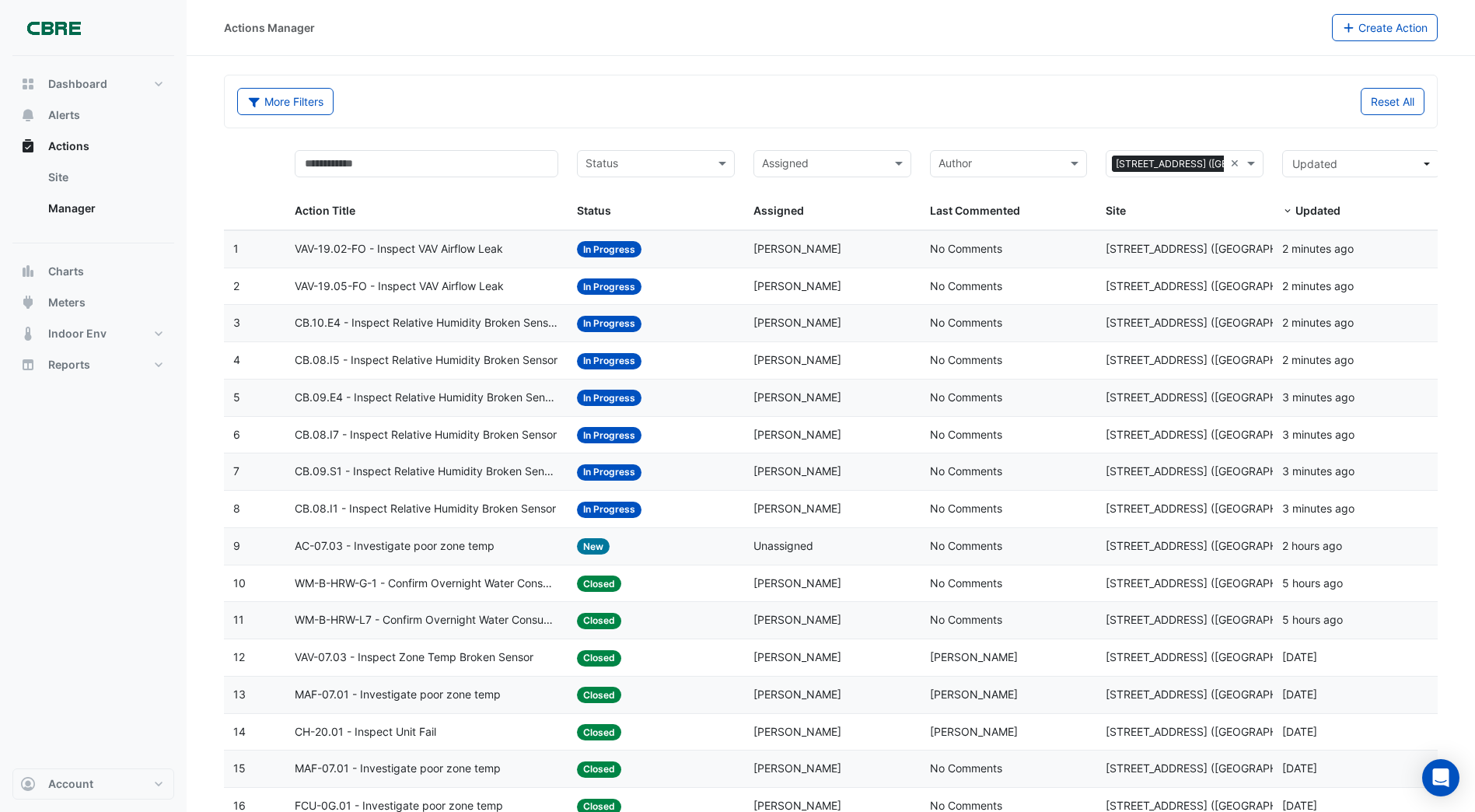
click at [334, 546] on span "AC-07.03 - Investigate poor zone temp" at bounding box center [395, 546] width 200 height 18
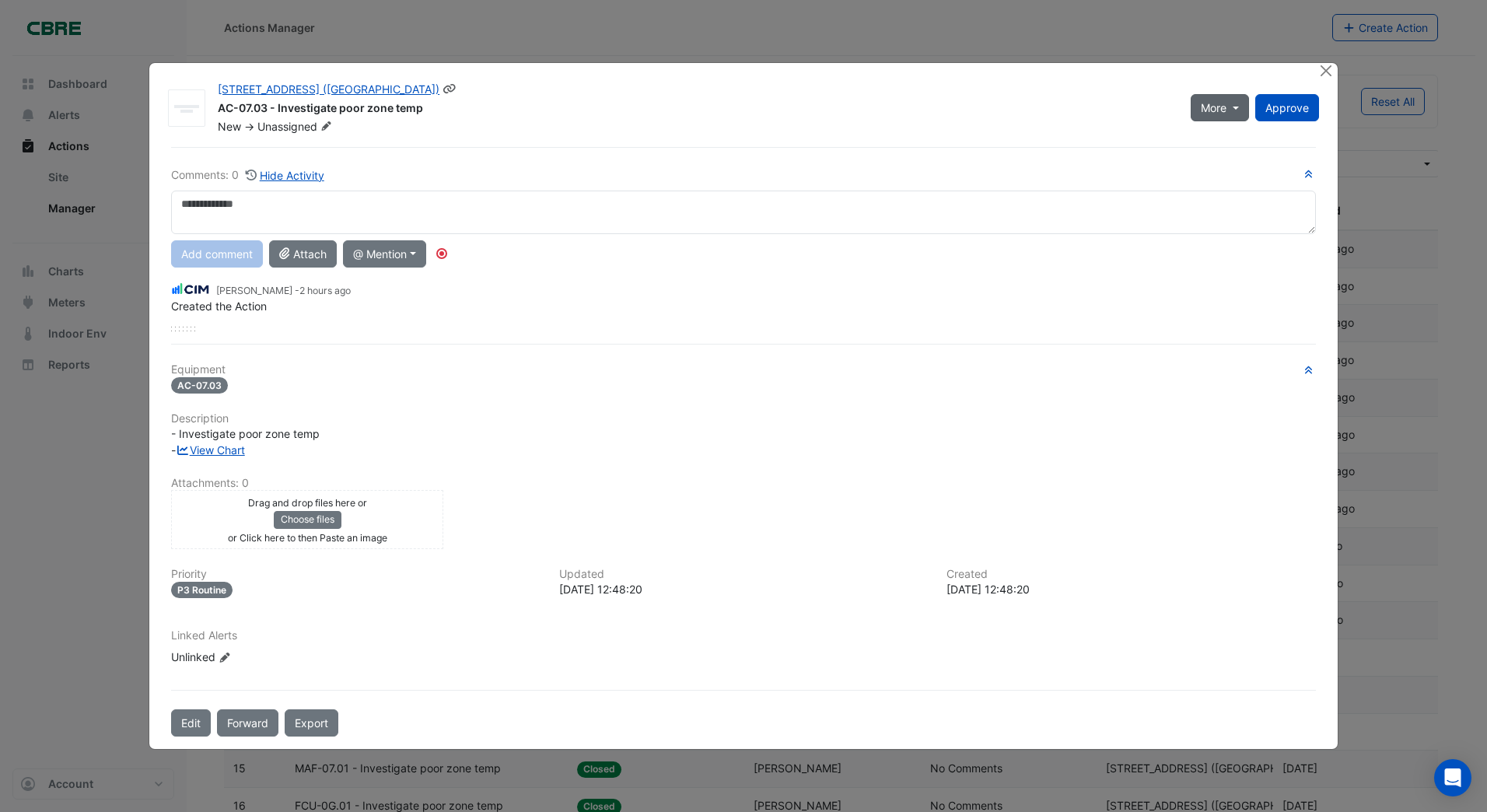
click at [1239, 108] on div "More Resolve On Hold Not Doing Approve" at bounding box center [1255, 108] width 147 height 53
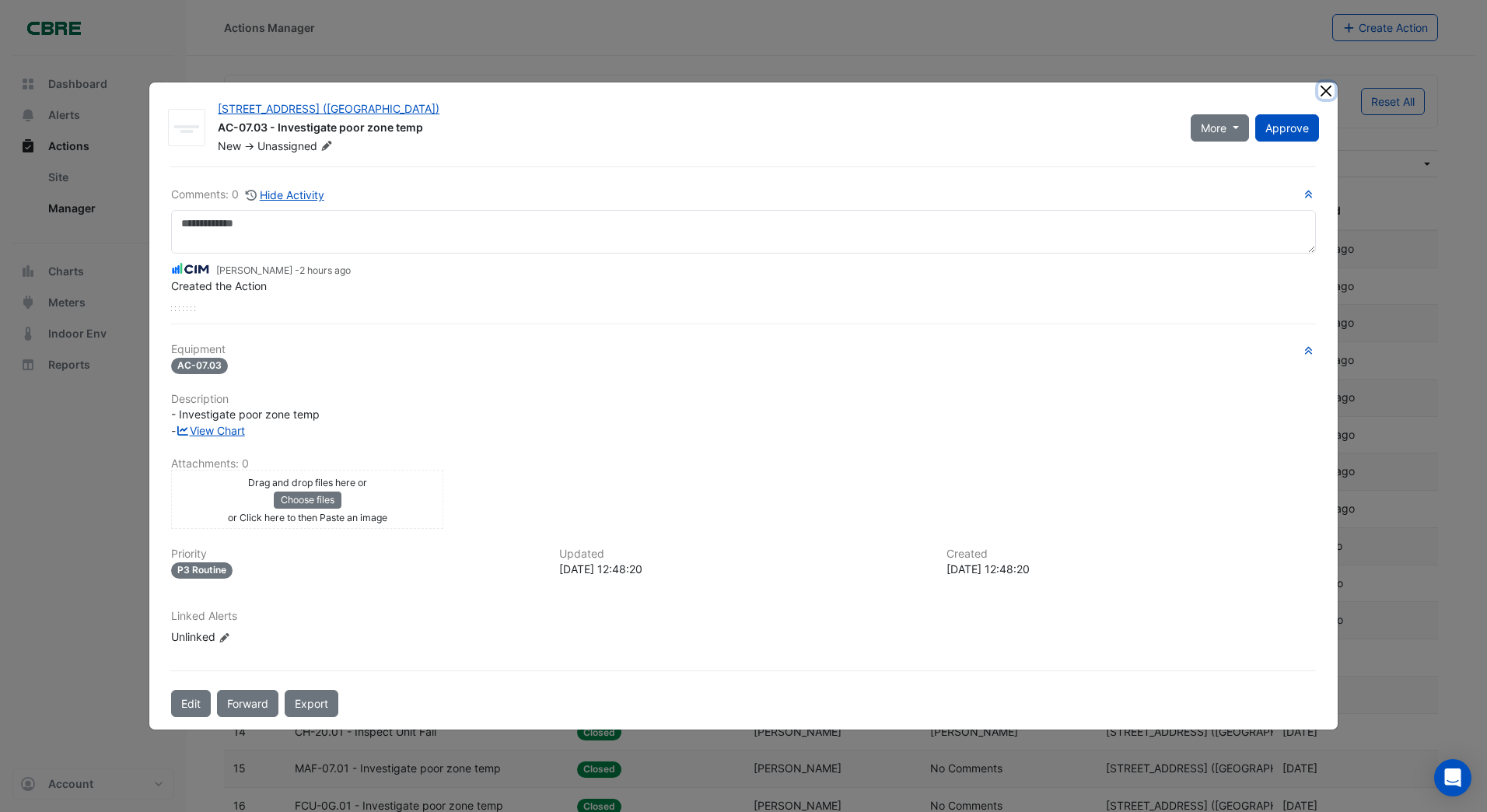
click at [1322, 92] on button "Close" at bounding box center [1326, 90] width 16 height 16
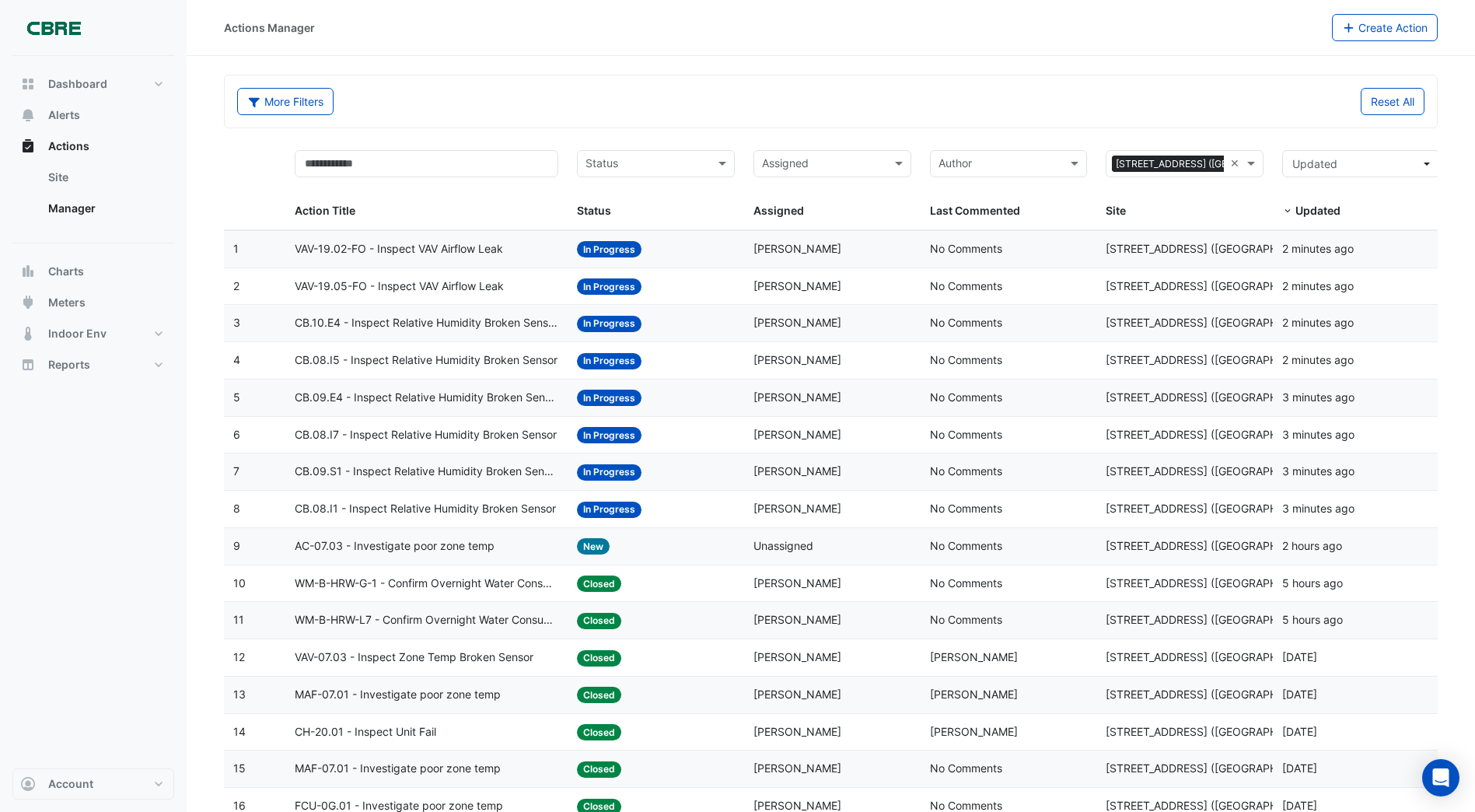
click at [356, 545] on span "AC-07.03 - Investigate poor zone temp" at bounding box center [395, 546] width 200 height 18
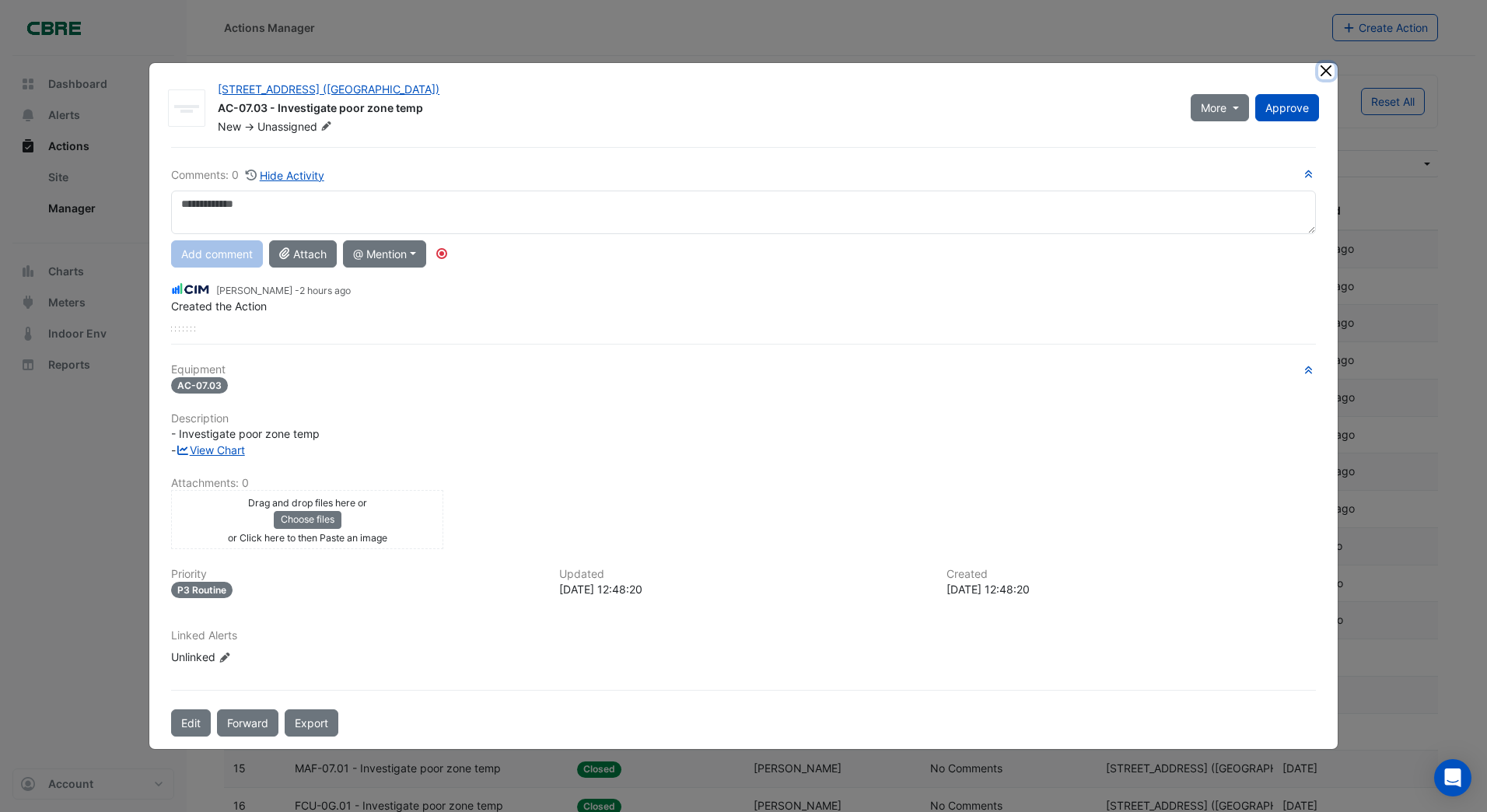
click at [1325, 71] on ngb-modal-window "[STREET_ADDRESS] ([GEOGRAPHIC_DATA]) AC-07.03 - Investigate poor zone temp New …" at bounding box center [743, 406] width 1487 height 812
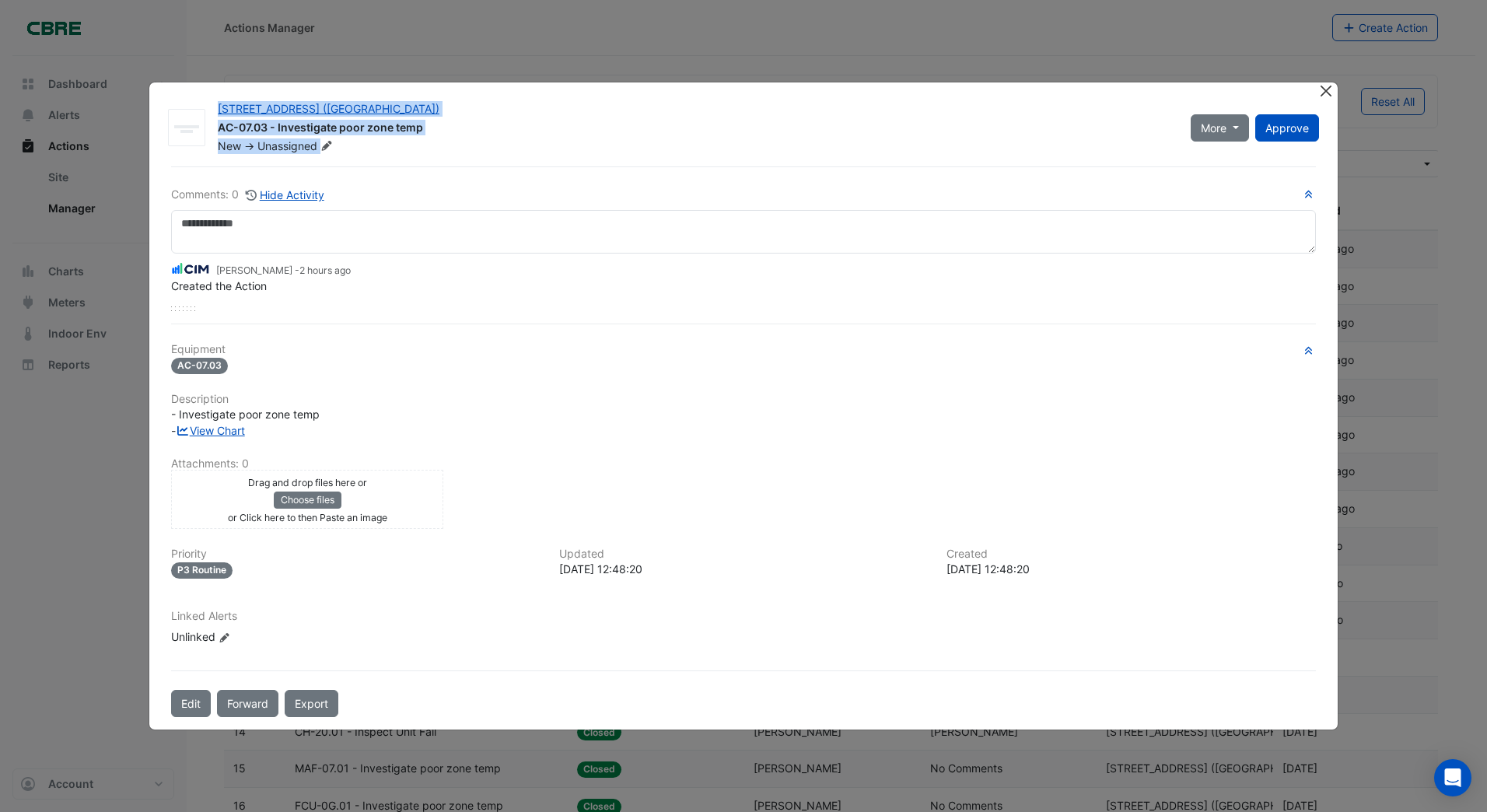
click at [1318, 88] on app-escalated-ticket-details-modal "[STREET_ADDRESS] ([GEOGRAPHIC_DATA]) AC-07.03 - Investigate poor zone temp New …" at bounding box center [743, 406] width 1188 height 646
click at [1321, 93] on button "Close" at bounding box center [1326, 90] width 16 height 16
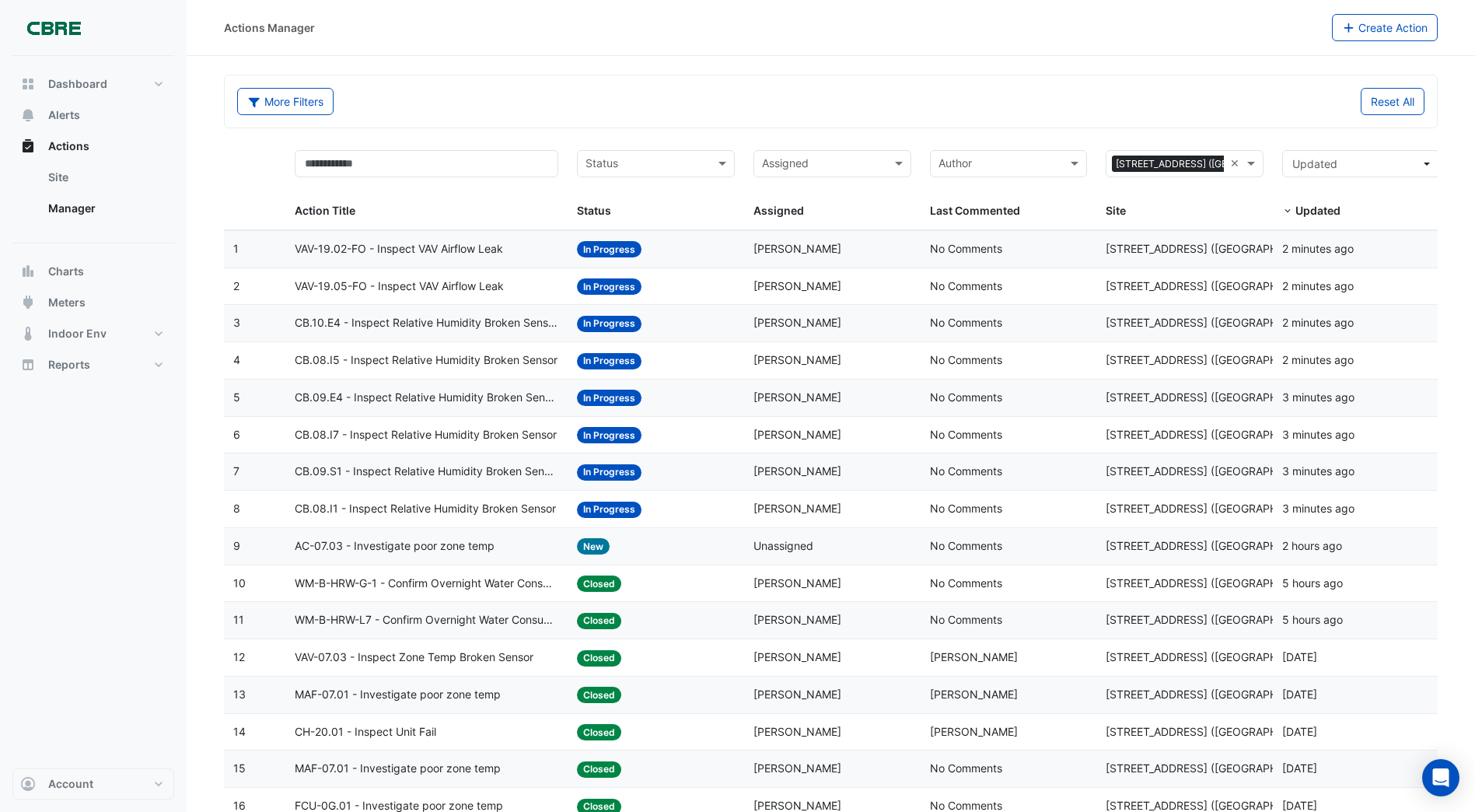
click at [303, 549] on span "AC-07.03 - Investigate poor zone temp" at bounding box center [395, 546] width 200 height 18
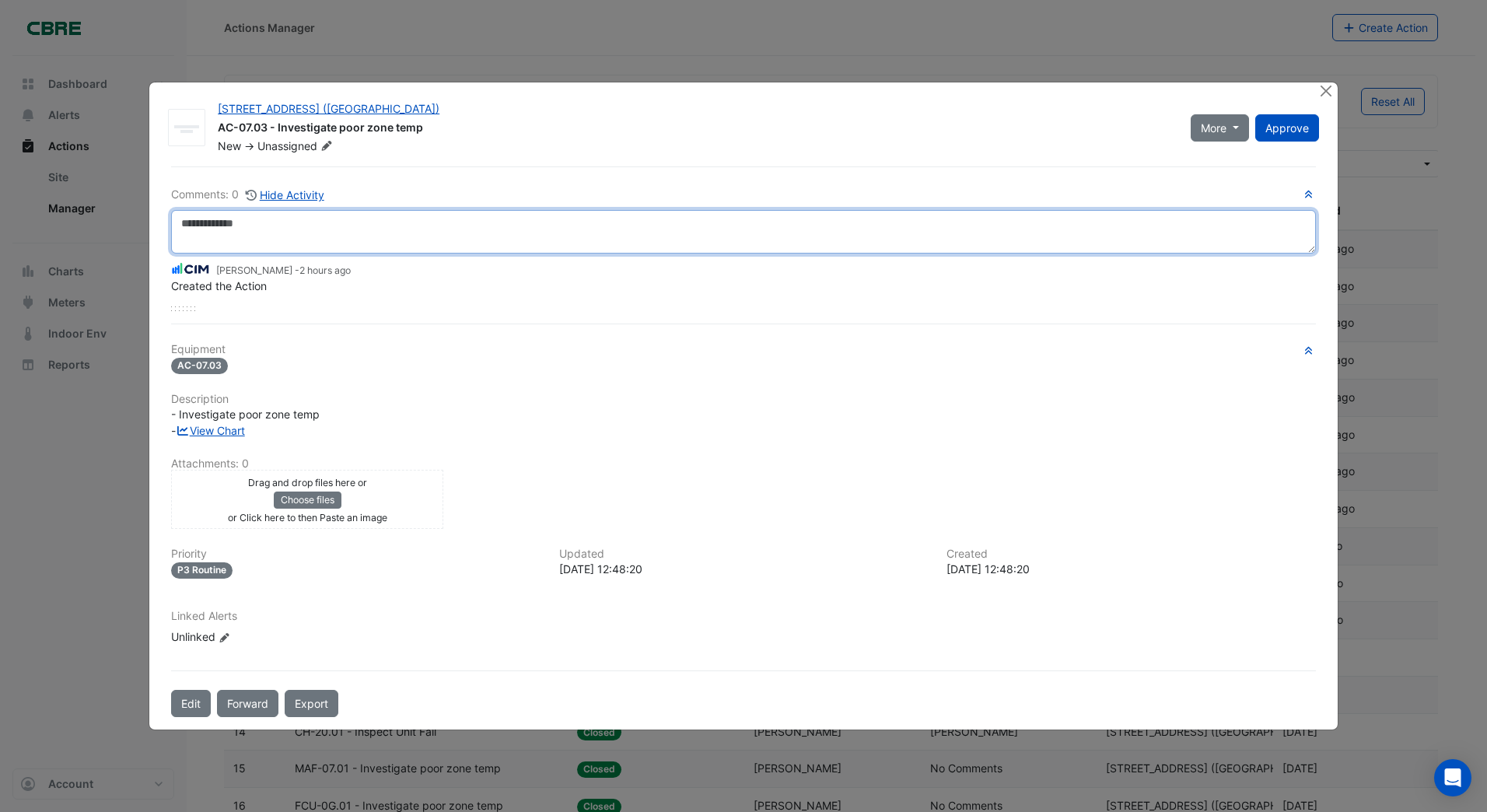
click at [207, 230] on textarea at bounding box center [743, 231] width 1144 height 43
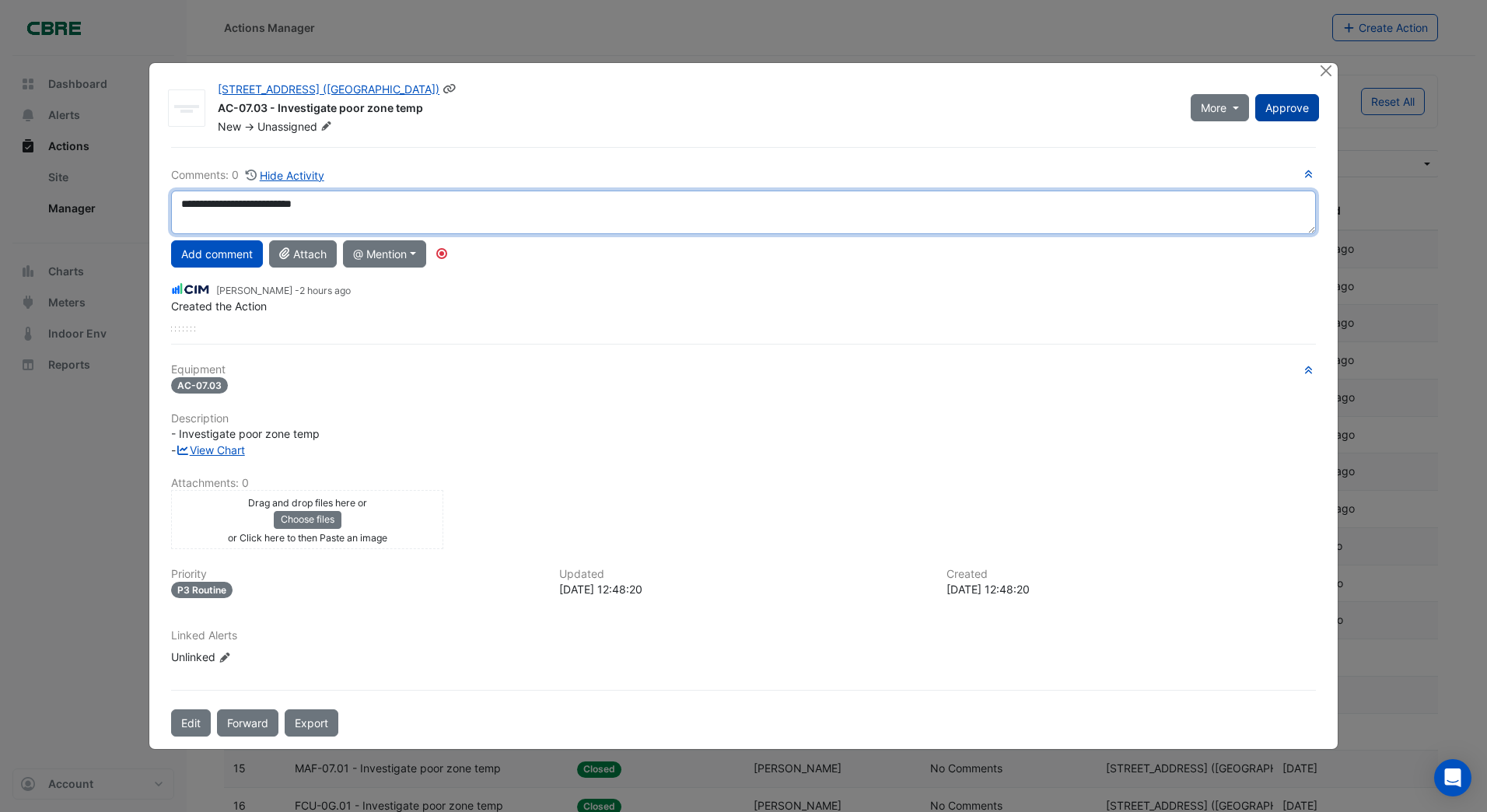
type textarea "**********"
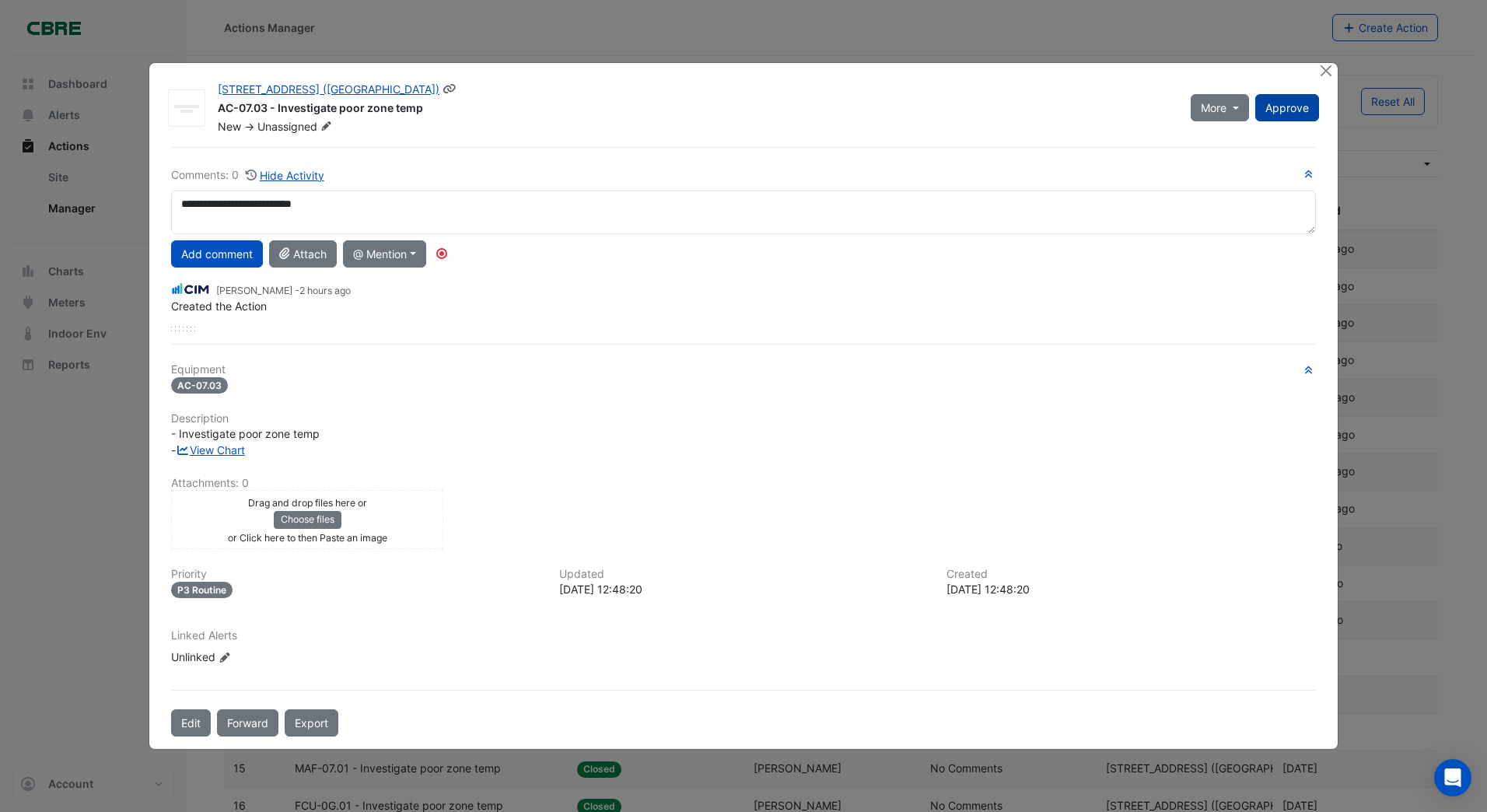
click at [1290, 111] on span "Approve" at bounding box center [1286, 107] width 43 height 13
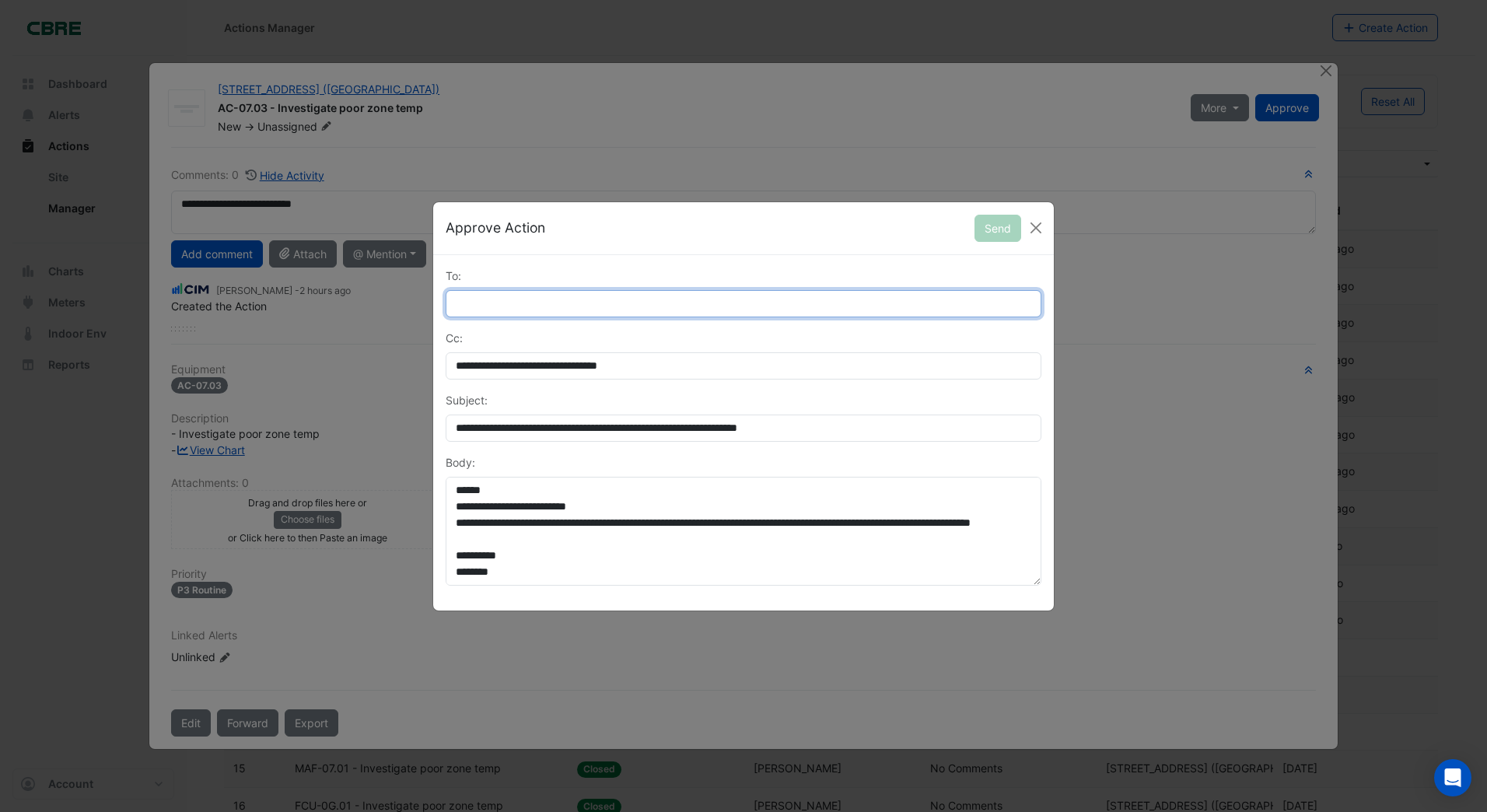
click at [487, 308] on input "To:" at bounding box center [743, 303] width 595 height 27
type input "**********"
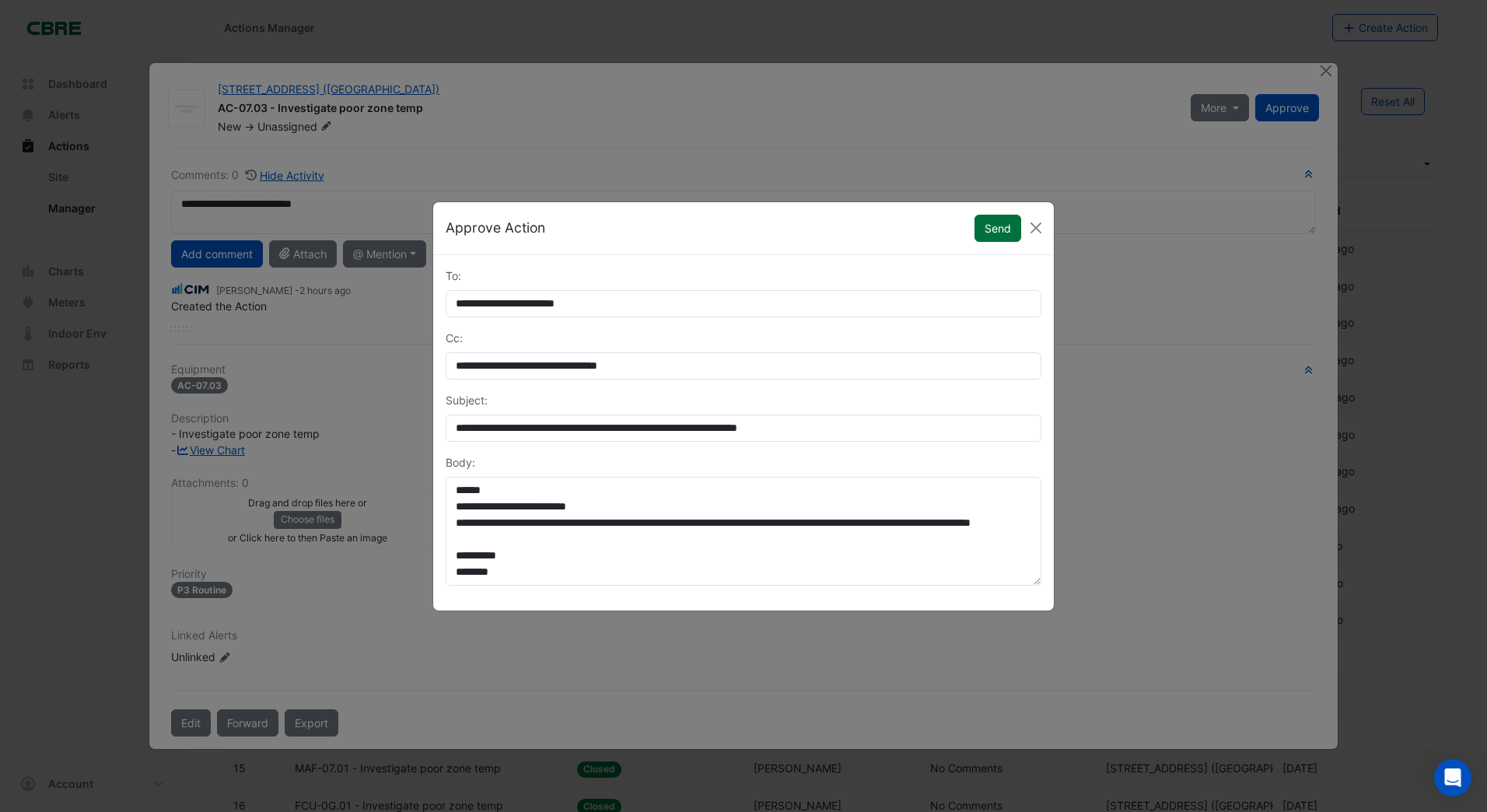
click at [995, 229] on button "Send" at bounding box center [997, 228] width 47 height 27
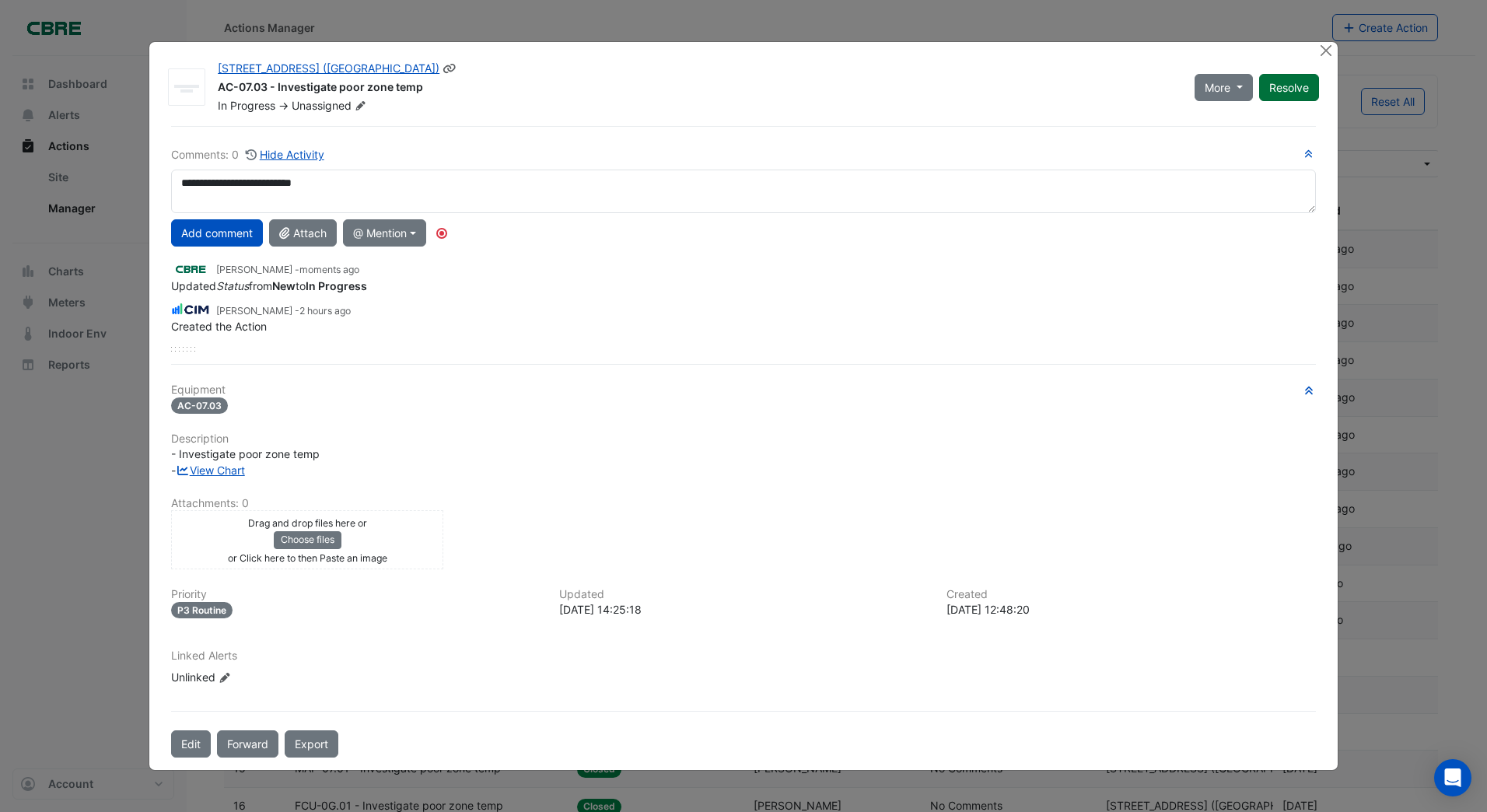
click at [1285, 90] on button "Resolve" at bounding box center [1289, 87] width 60 height 27
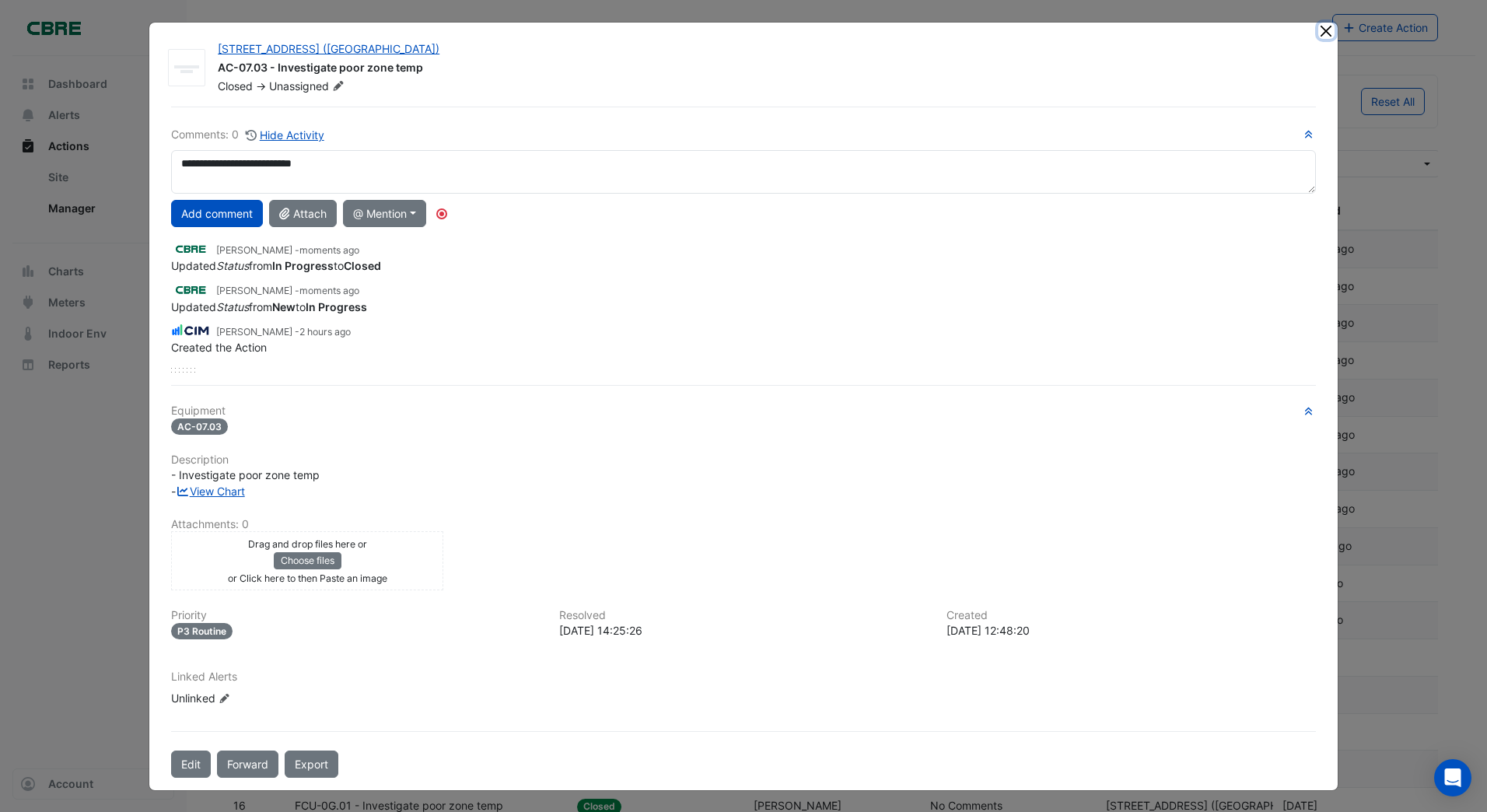
click at [1318, 35] on button "Close" at bounding box center [1326, 30] width 16 height 16
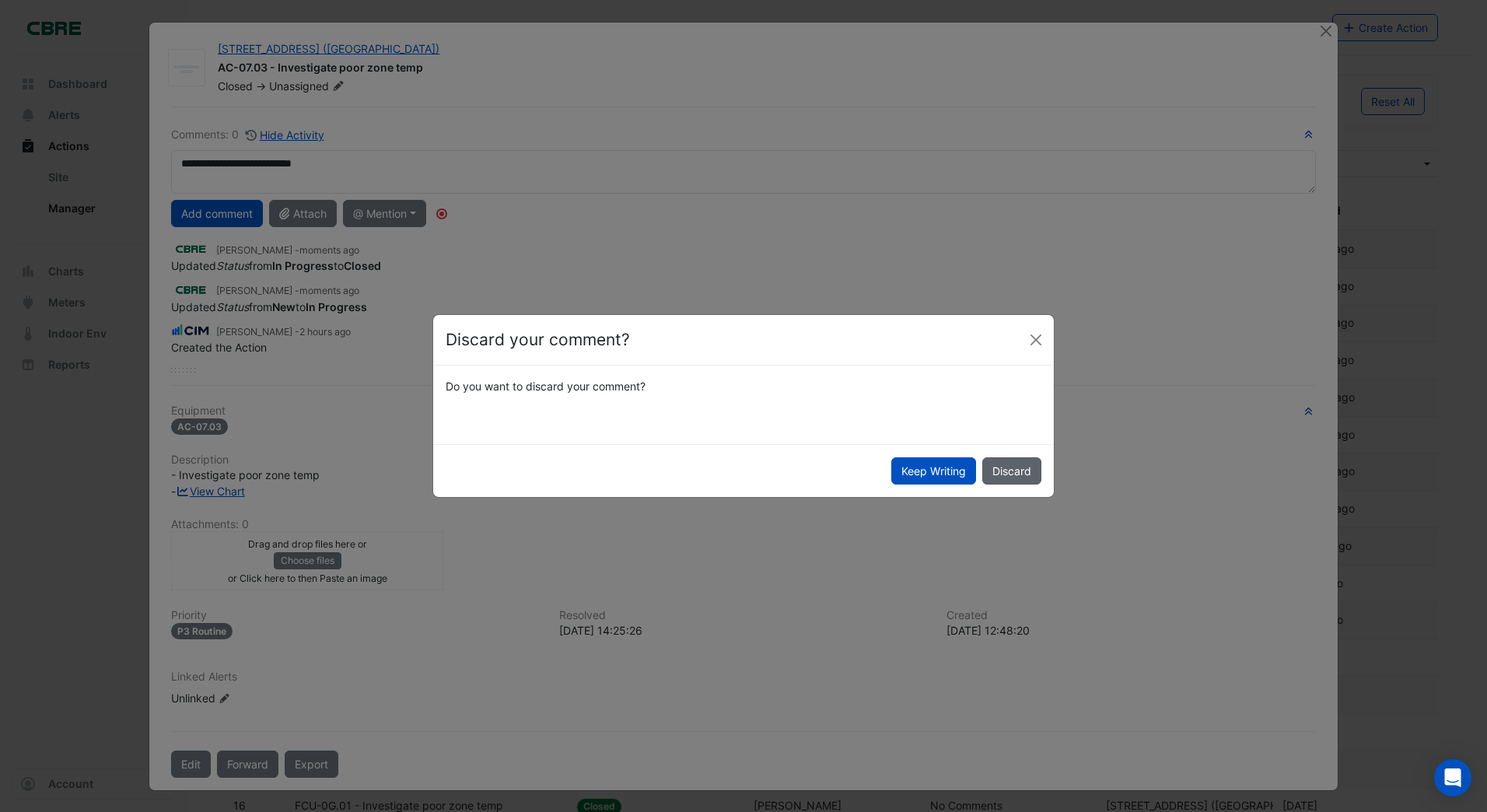
click at [1005, 468] on button "Discard" at bounding box center [1011, 470] width 59 height 27
